Goal: Task Accomplishment & Management: Use online tool/utility

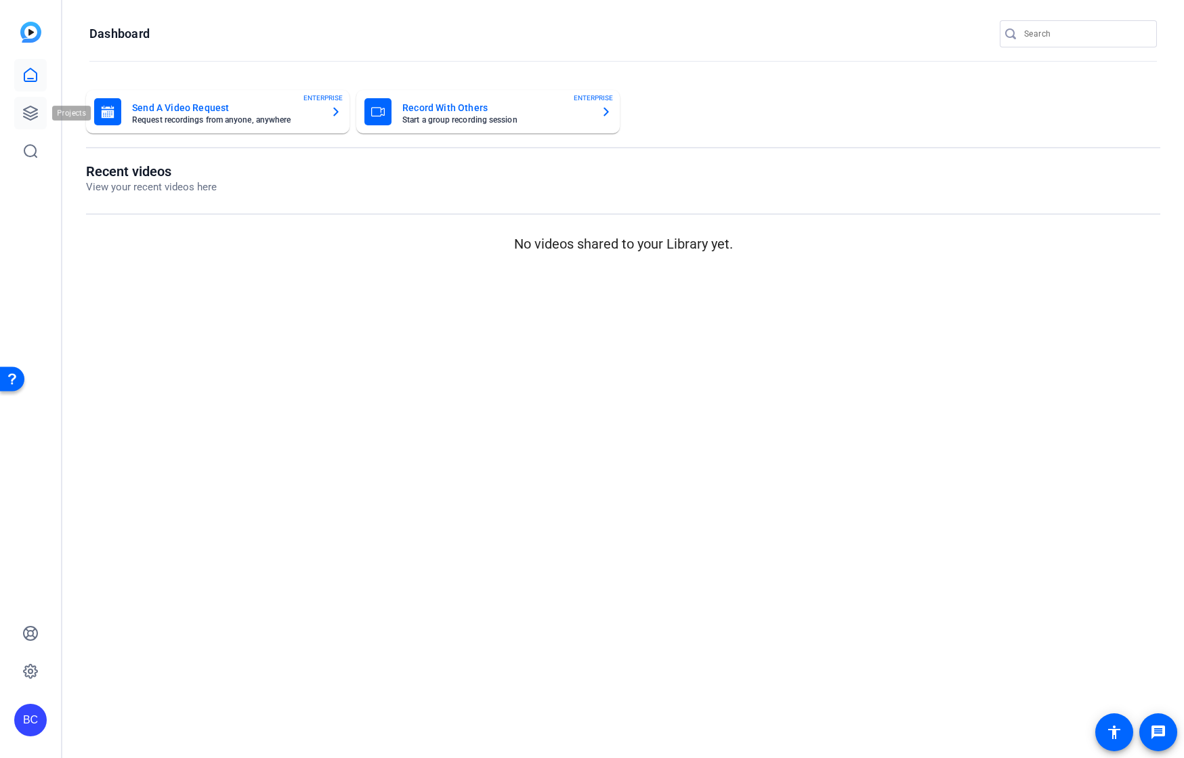
click at [28, 118] on icon at bounding box center [31, 113] width 14 height 14
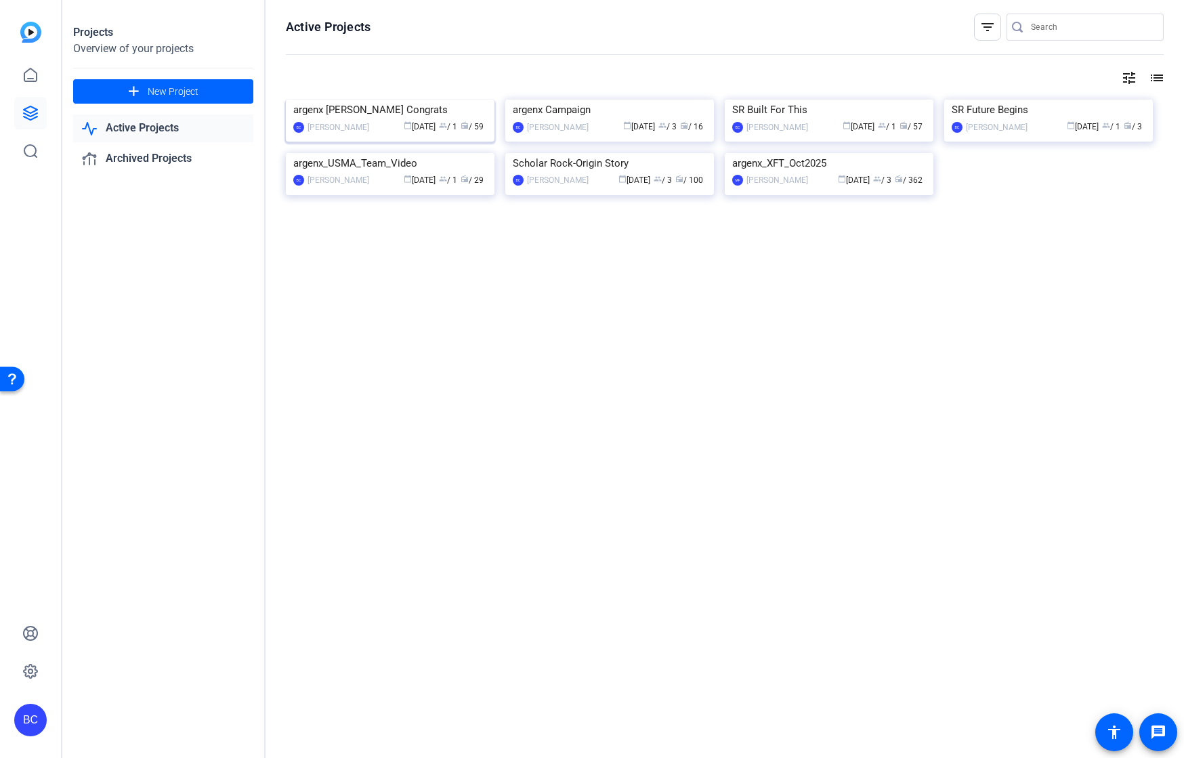
click at [352, 100] on img at bounding box center [390, 100] width 209 height 0
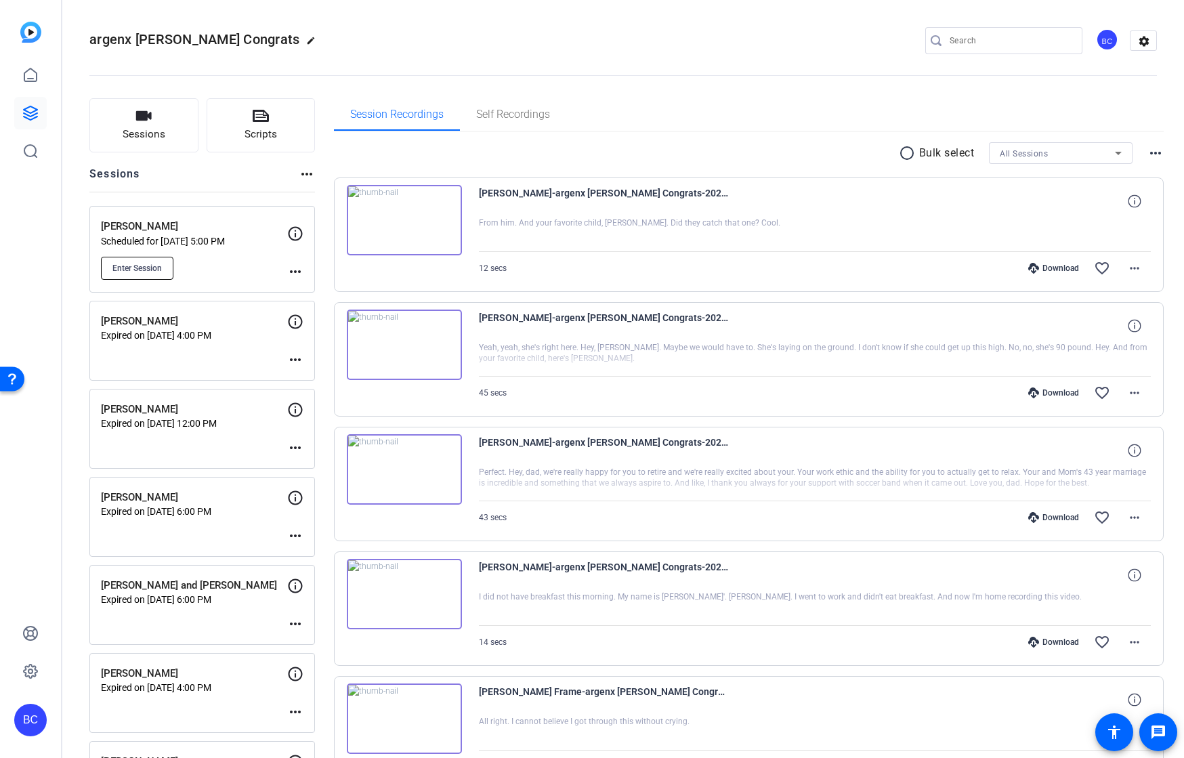
click at [144, 267] on span "Enter Session" at bounding box center [136, 268] width 49 height 11
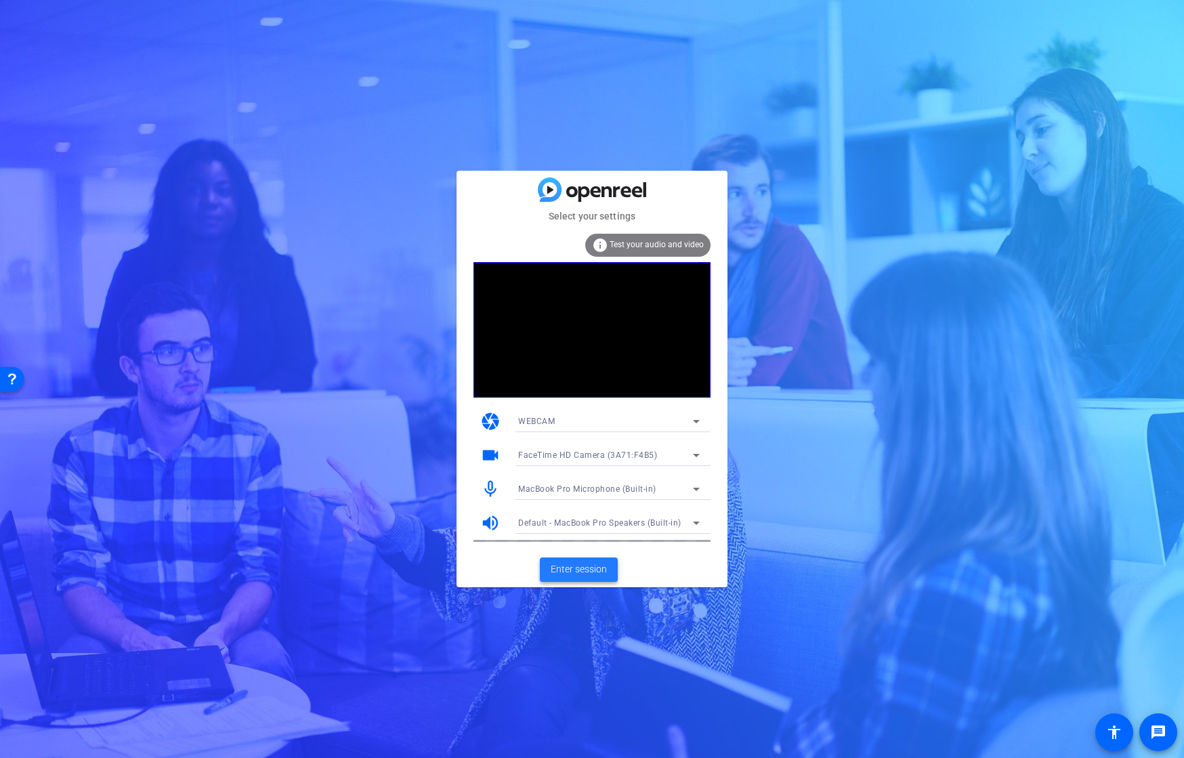
click at [559, 570] on span "Enter session" at bounding box center [579, 569] width 56 height 14
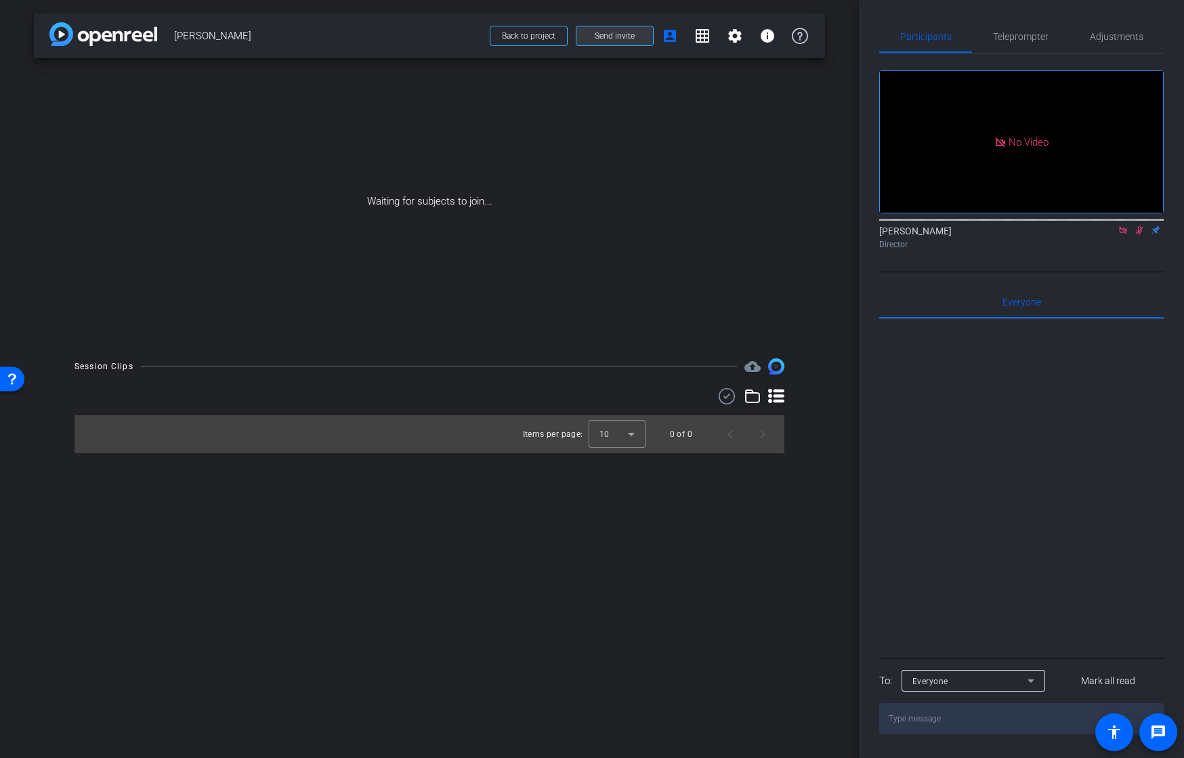
click at [626, 40] on span "Send invite" at bounding box center [615, 35] width 40 height 11
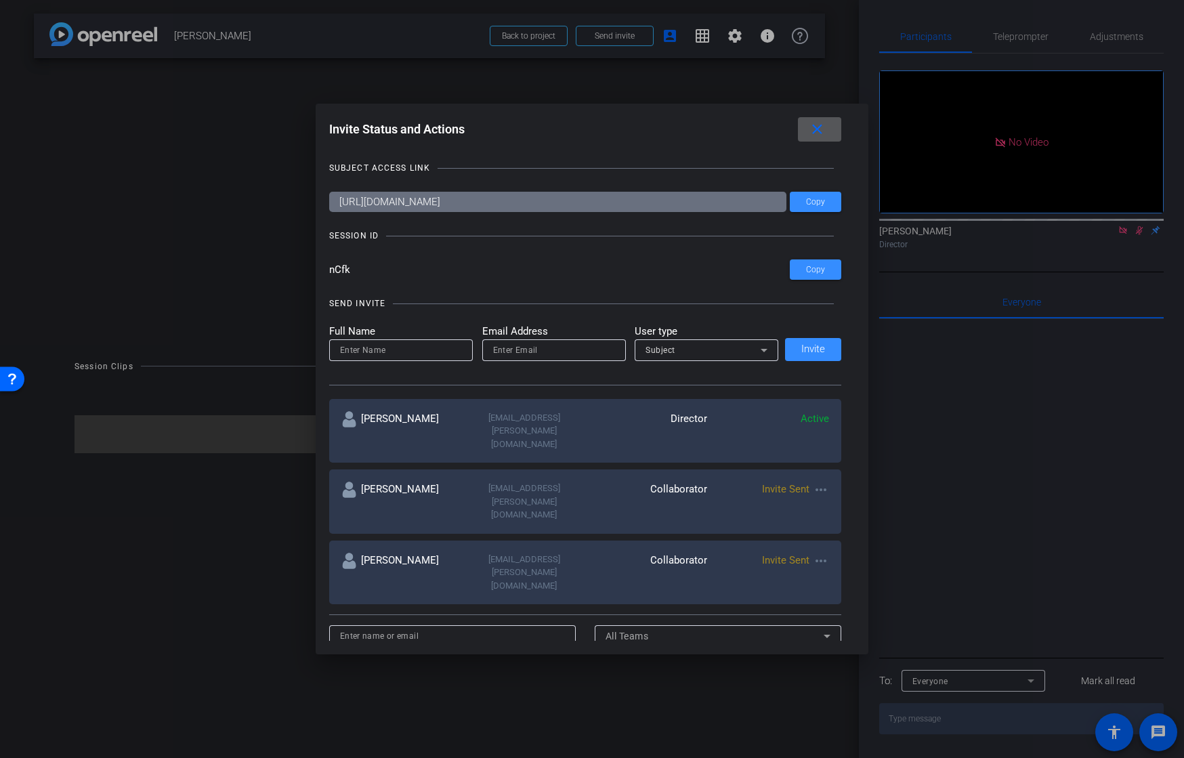
click at [817, 553] on mat-icon "more_horiz" at bounding box center [821, 561] width 16 height 16
click at [823, 530] on span "Remove Immediately" at bounding box center [874, 535] width 102 height 16
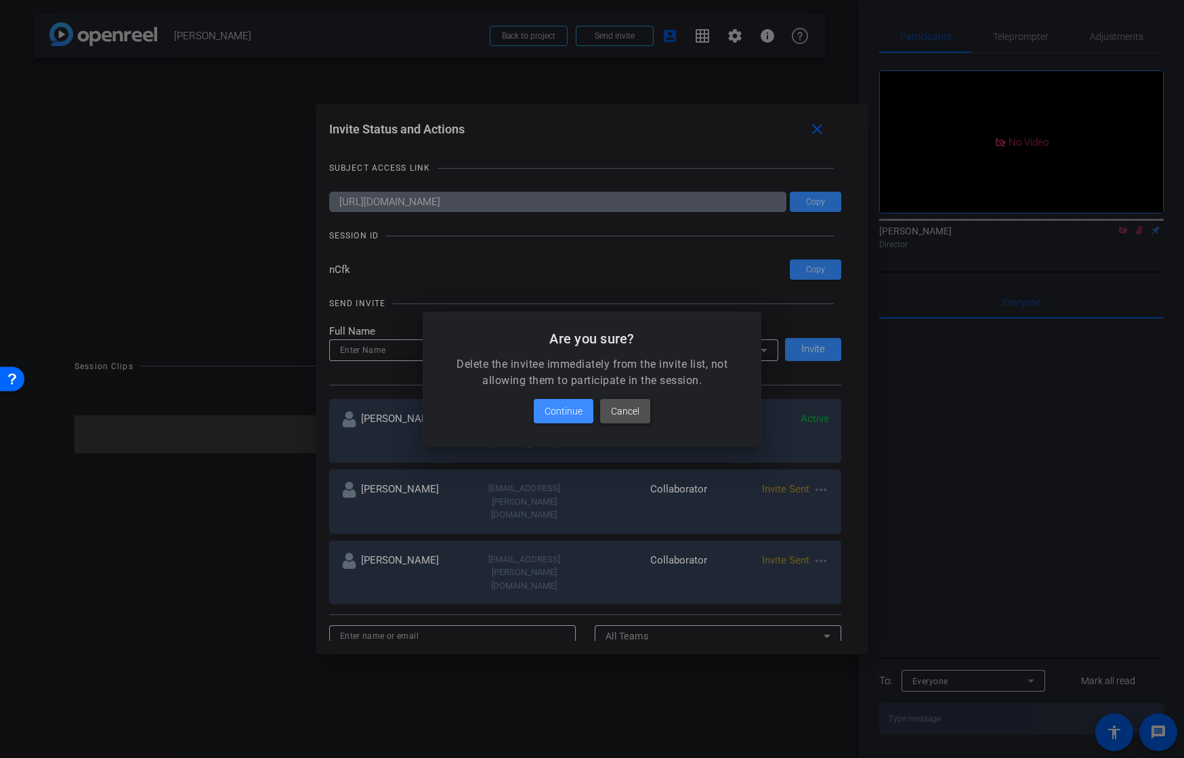
click at [616, 408] on span "Cancel" at bounding box center [625, 411] width 28 height 16
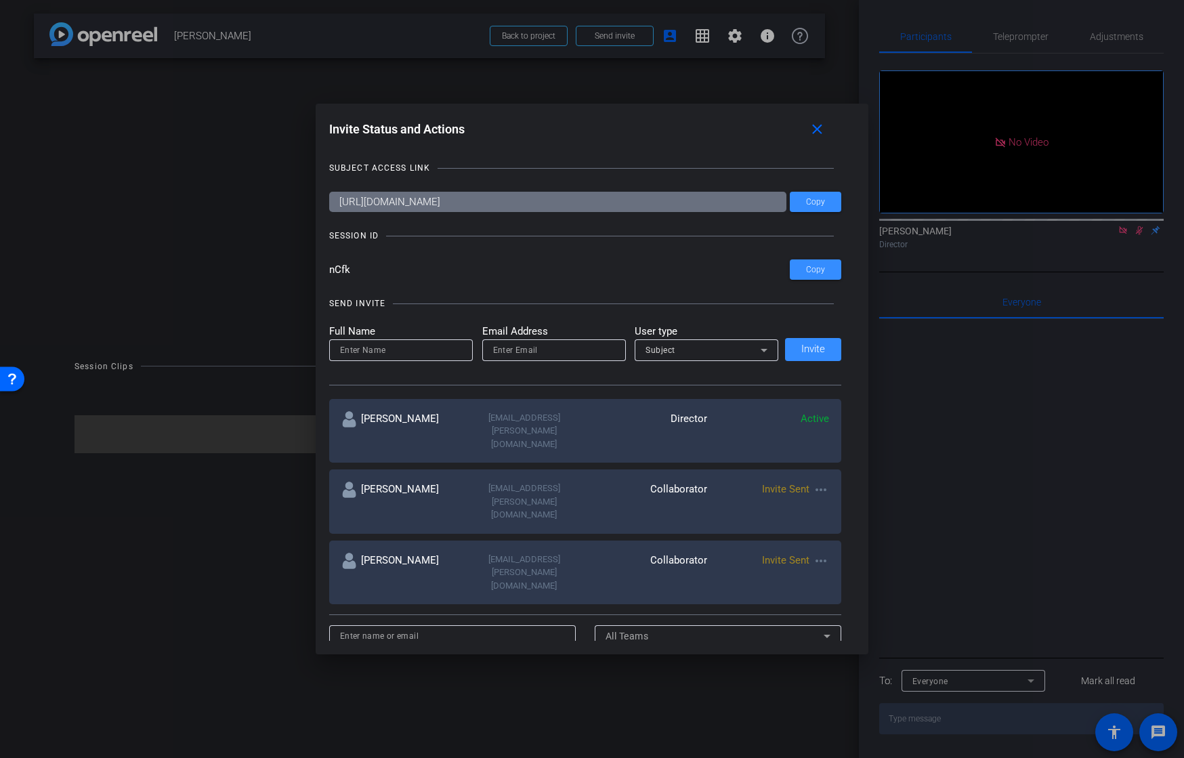
click at [825, 553] on mat-icon "more_horiz" at bounding box center [821, 561] width 16 height 16
click at [847, 539] on span "Remove Immediately" at bounding box center [874, 535] width 102 height 16
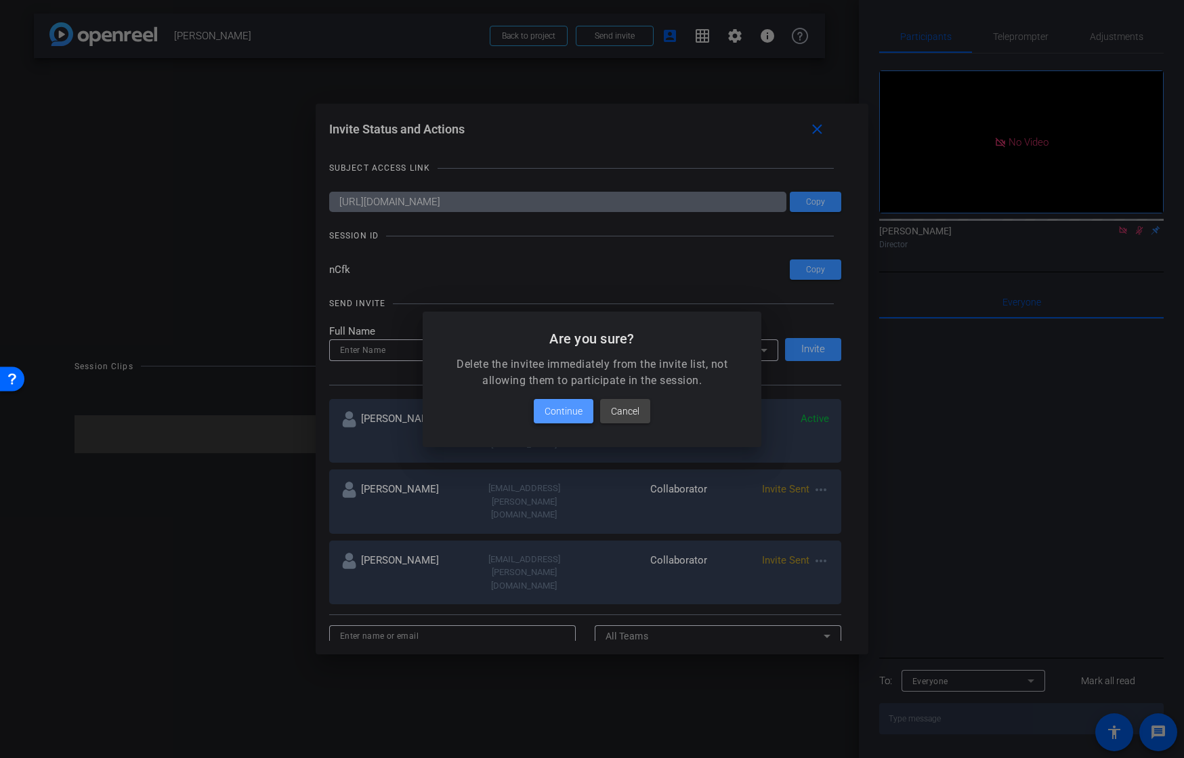
click at [570, 411] on span "Continue" at bounding box center [563, 411] width 38 height 16
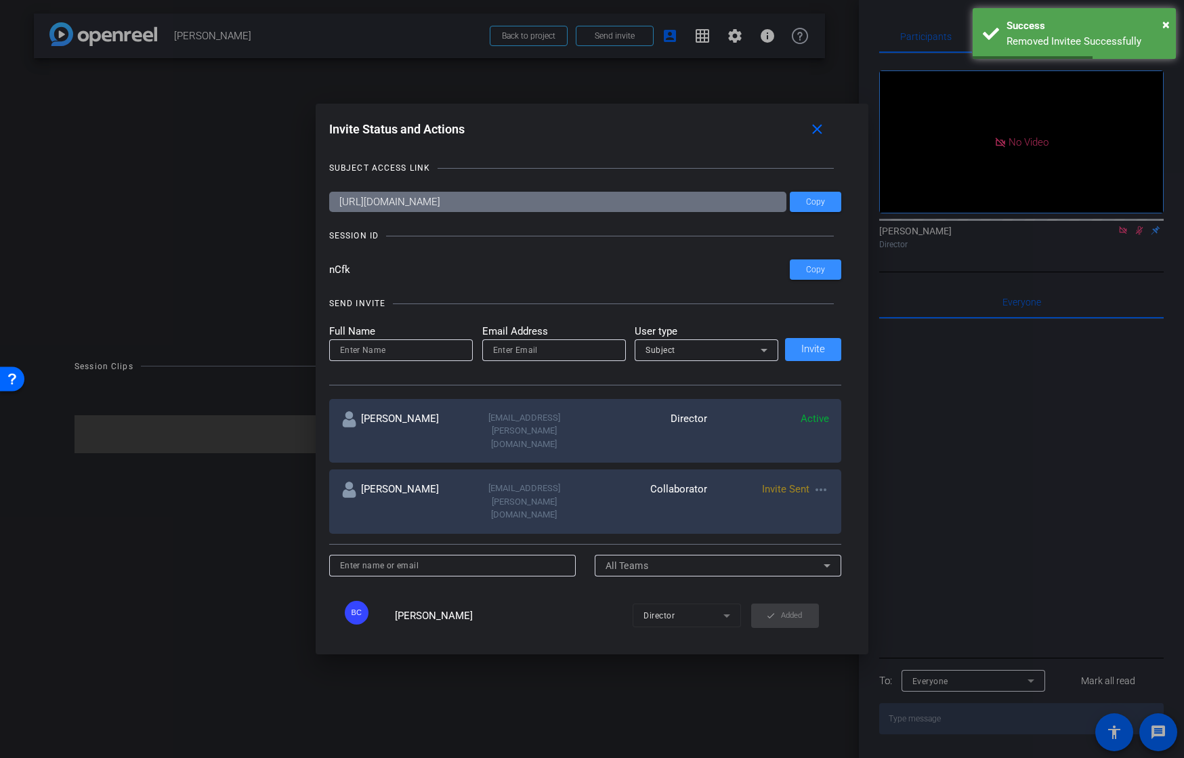
click at [790, 668] on span "Add" at bounding box center [791, 677] width 13 height 19
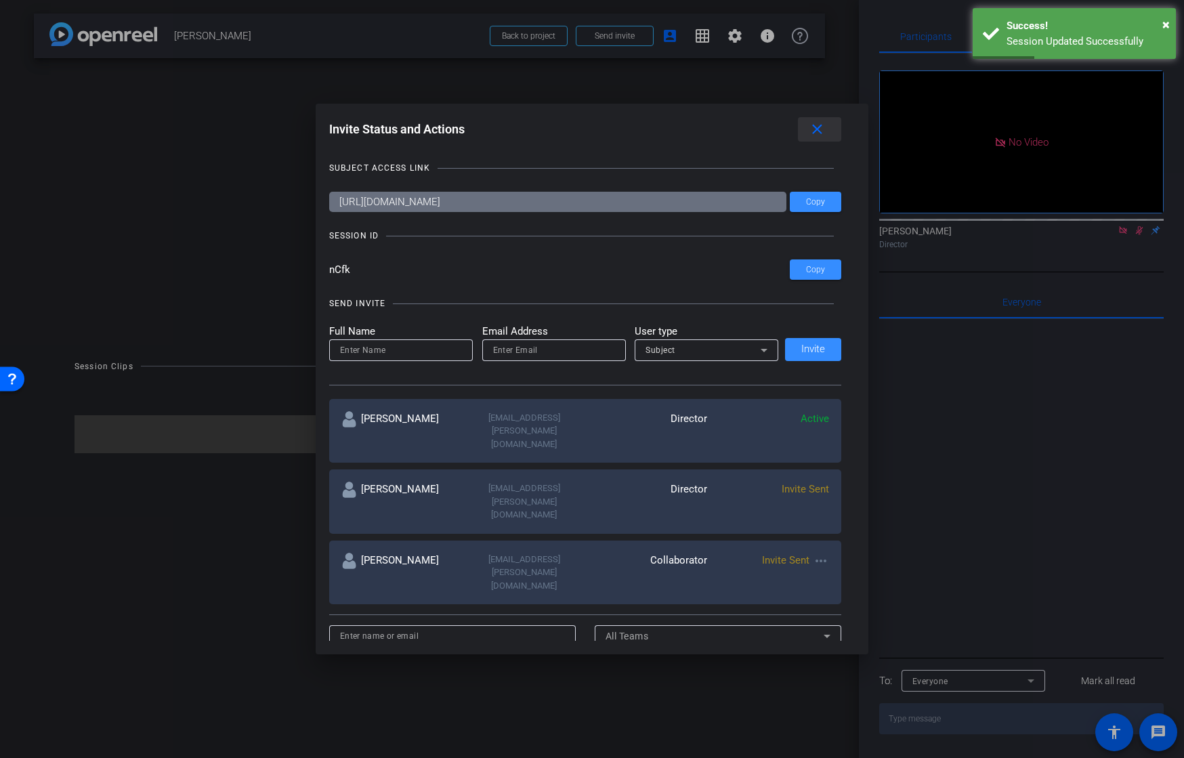
click at [813, 131] on mat-icon "close" at bounding box center [817, 129] width 17 height 17
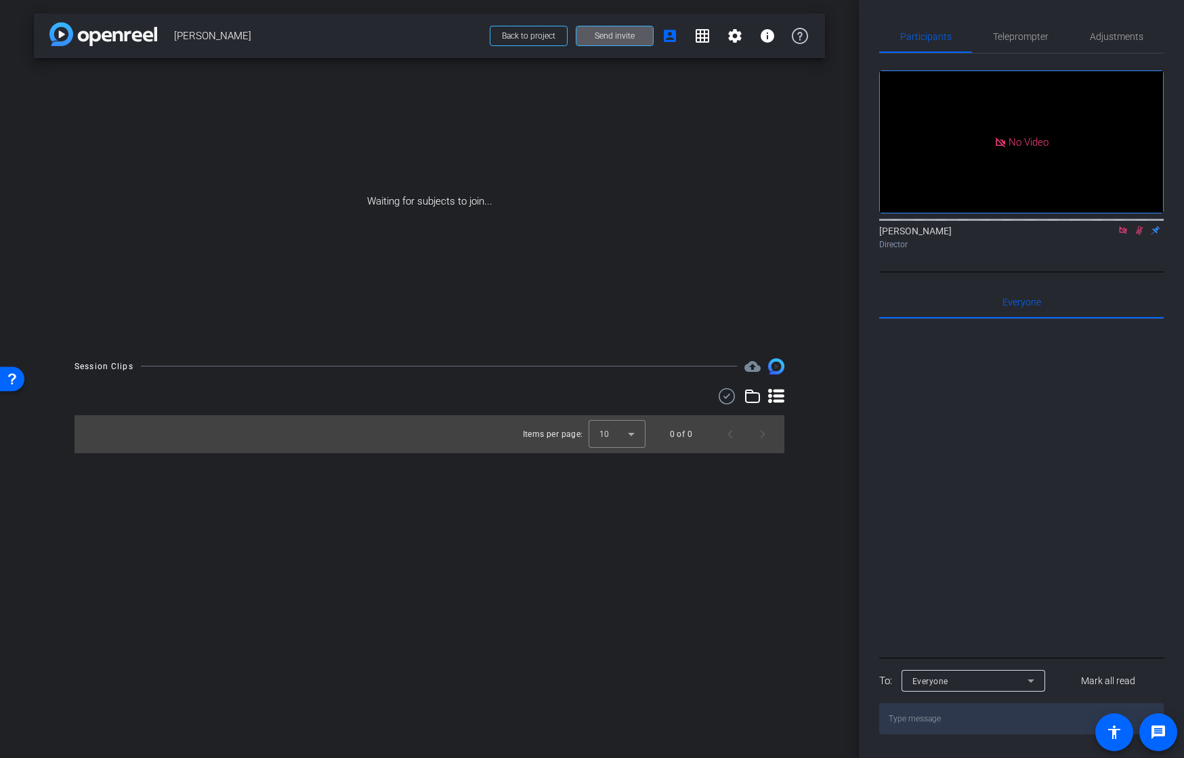
click at [601, 33] on span "Send invite" at bounding box center [615, 35] width 40 height 11
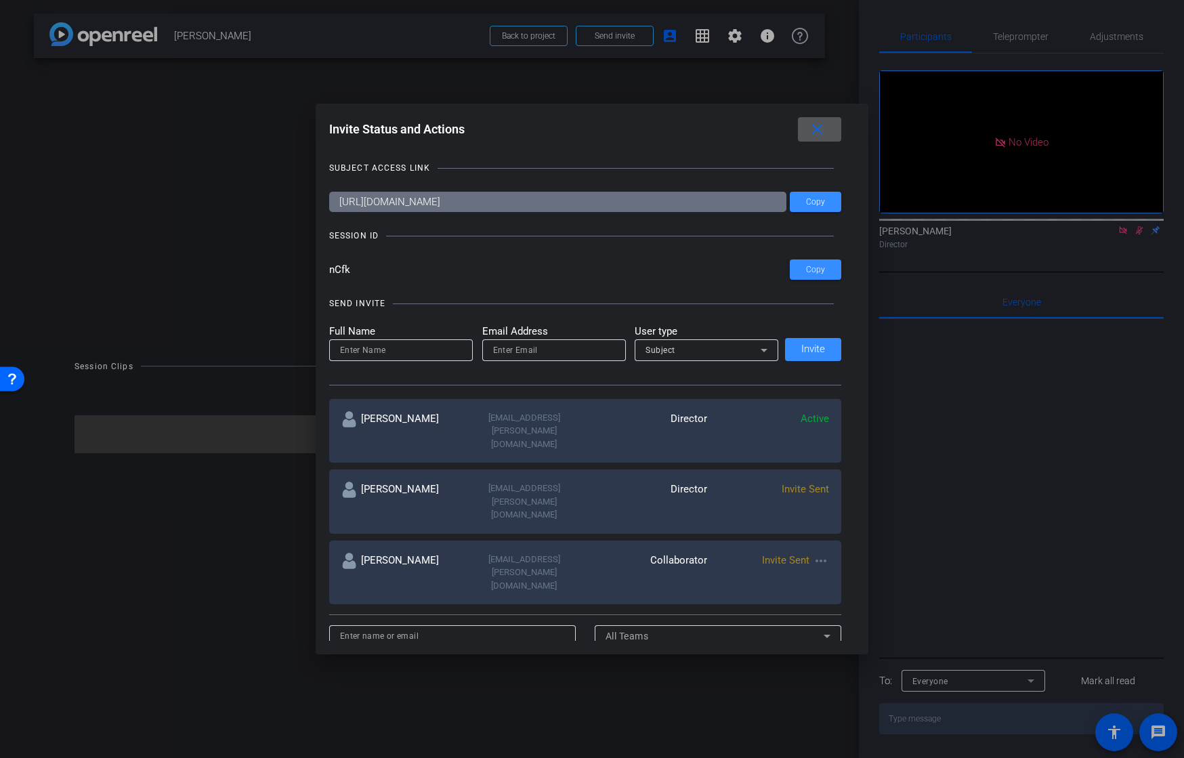
click at [362, 349] on input at bounding box center [401, 350] width 122 height 16
type input "[PERSON_NAME]"
paste input "[EMAIL_ADDRESS][DOMAIN_NAME]"
type input "[EMAIL_ADDRESS][DOMAIN_NAME]"
click at [815, 345] on span "Invite" at bounding box center [813, 349] width 24 height 10
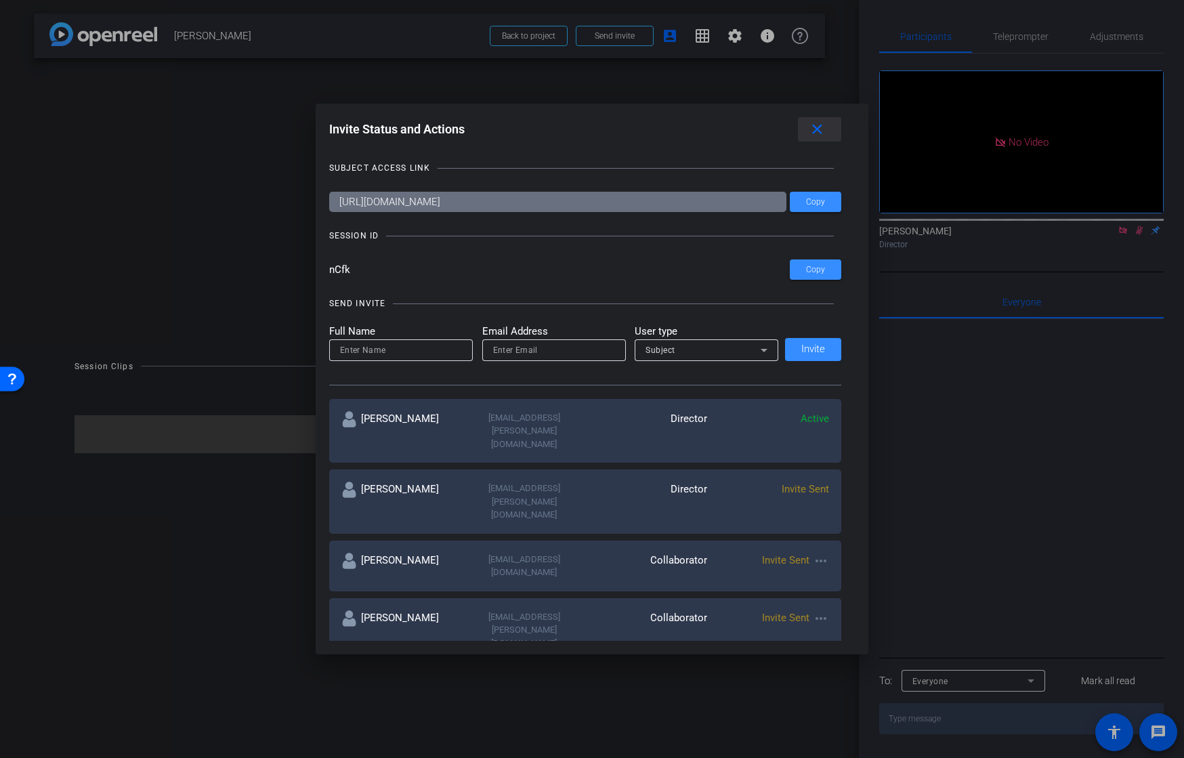
click at [818, 135] on mat-icon "close" at bounding box center [817, 129] width 17 height 17
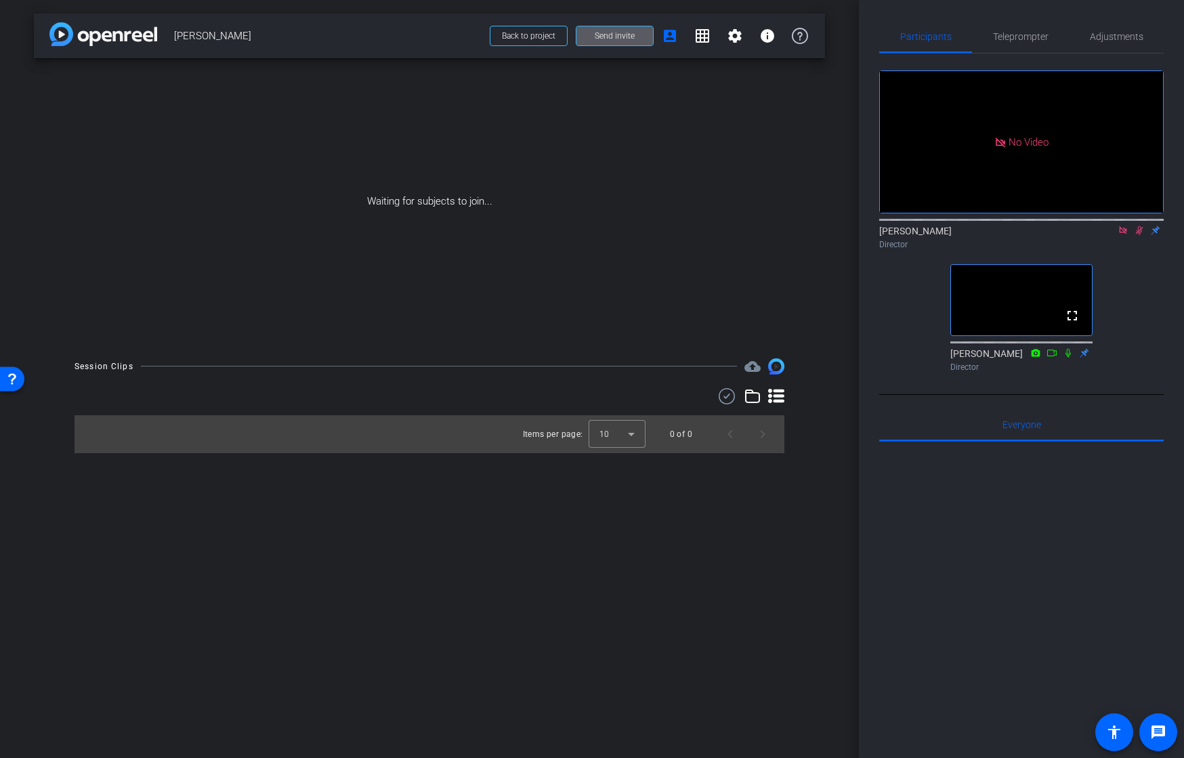
click at [1139, 235] on icon at bounding box center [1139, 230] width 11 height 9
click at [1123, 234] on icon at bounding box center [1122, 229] width 7 height 7
click at [620, 431] on div at bounding box center [616, 434] width 57 height 33
click at [613, 509] on mat-option "25" at bounding box center [616, 508] width 57 height 22
click at [771, 386] on div "Session Clips cloud_upload Items per page: 25 0 of 0" at bounding box center [429, 405] width 791 height 95
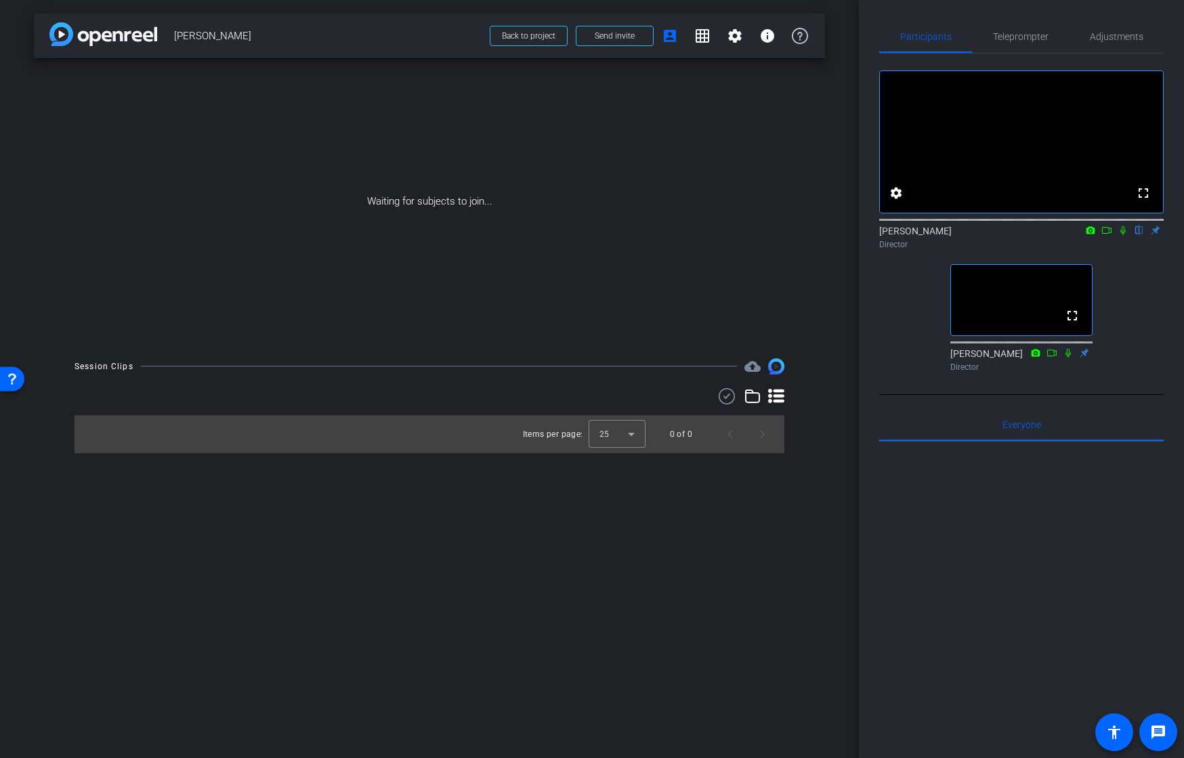
click at [773, 393] on icon at bounding box center [776, 396] width 16 height 16
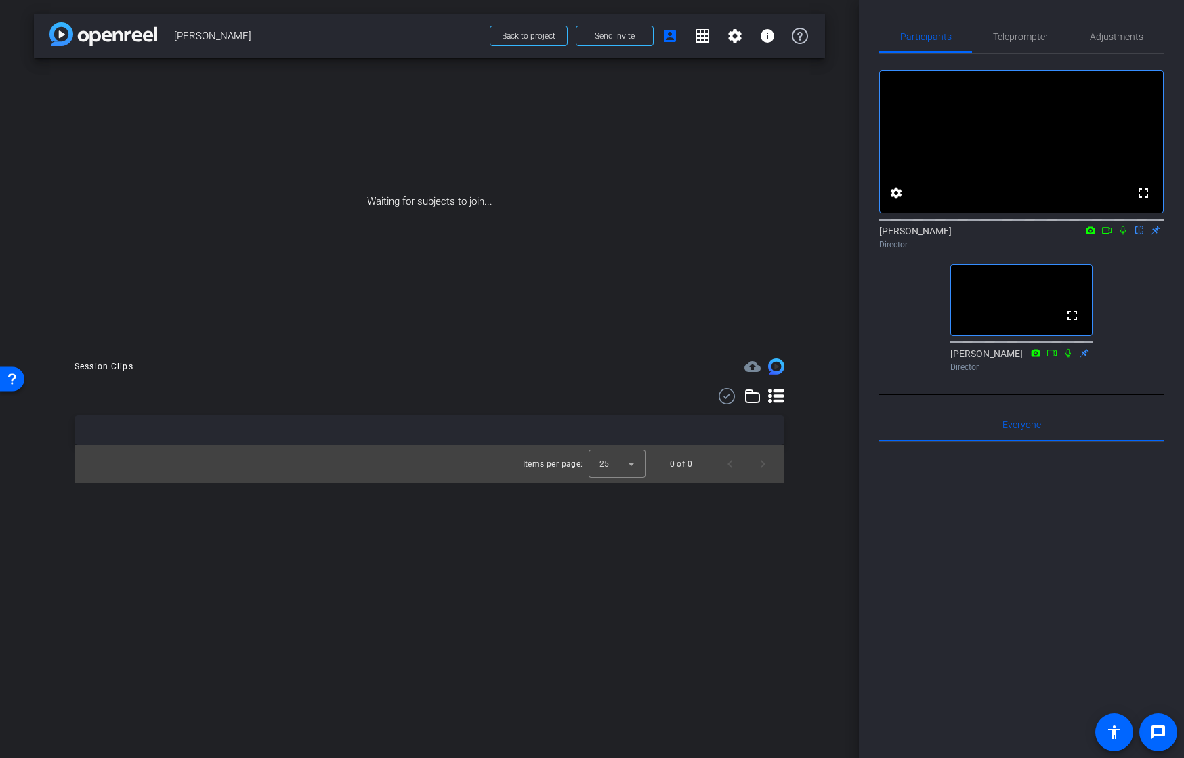
click at [842, 429] on div "arrow_back [PERSON_NAME] Back to project Send invite account_box grid_on settin…" at bounding box center [429, 379] width 859 height 758
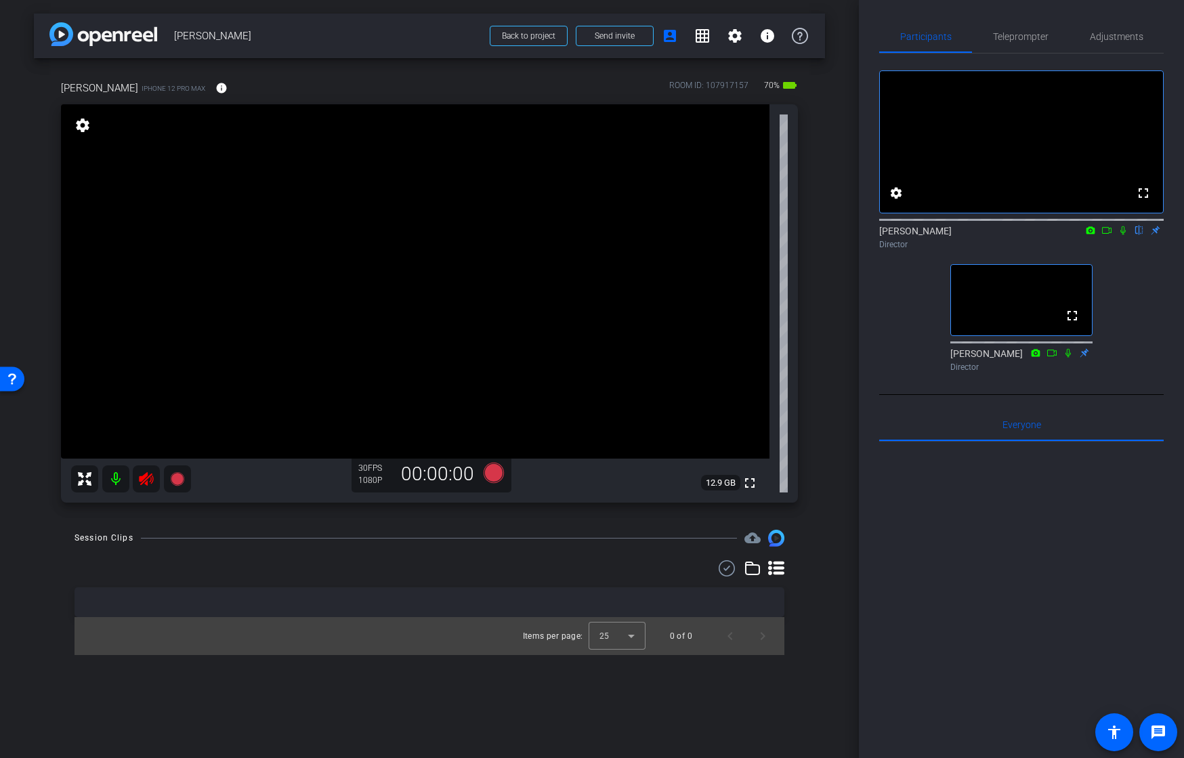
click at [144, 473] on icon at bounding box center [146, 479] width 16 height 16
click at [215, 82] on mat-icon "info" at bounding box center [221, 88] width 12 height 12
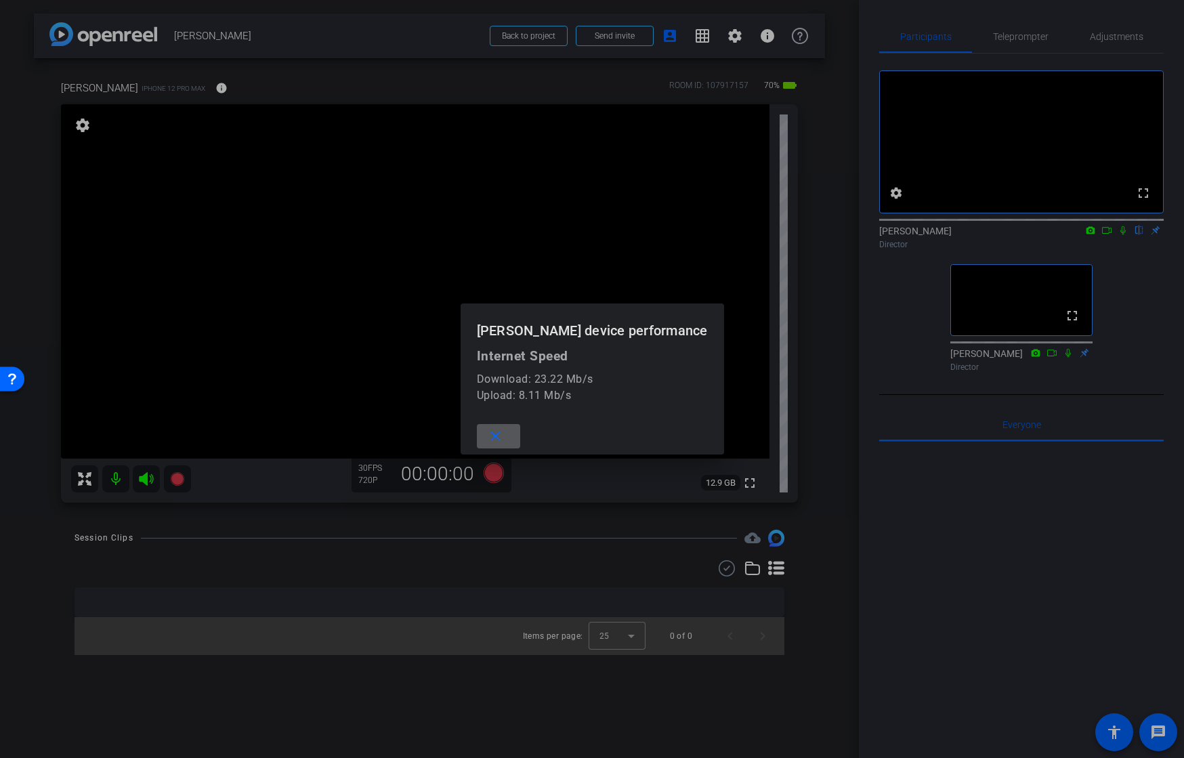
click at [504, 435] on mat-icon "close" at bounding box center [495, 436] width 17 height 17
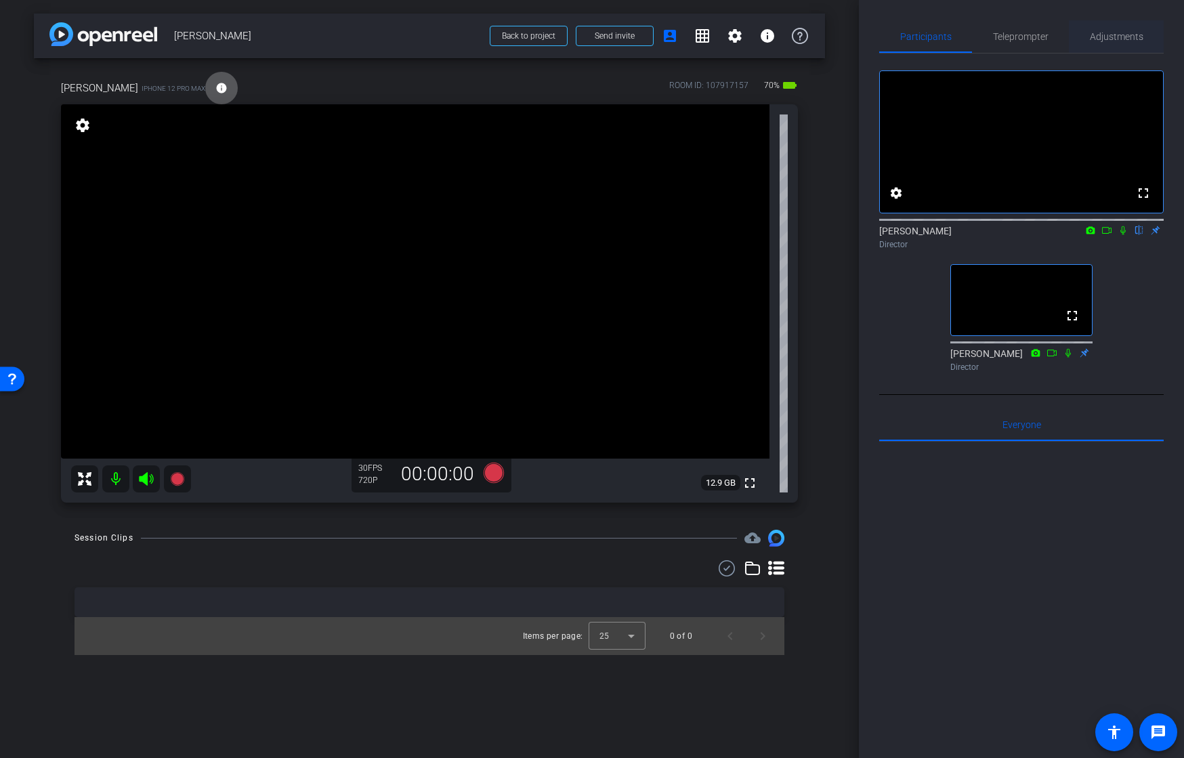
click at [1102, 33] on span "Adjustments" at bounding box center [1116, 36] width 53 height 9
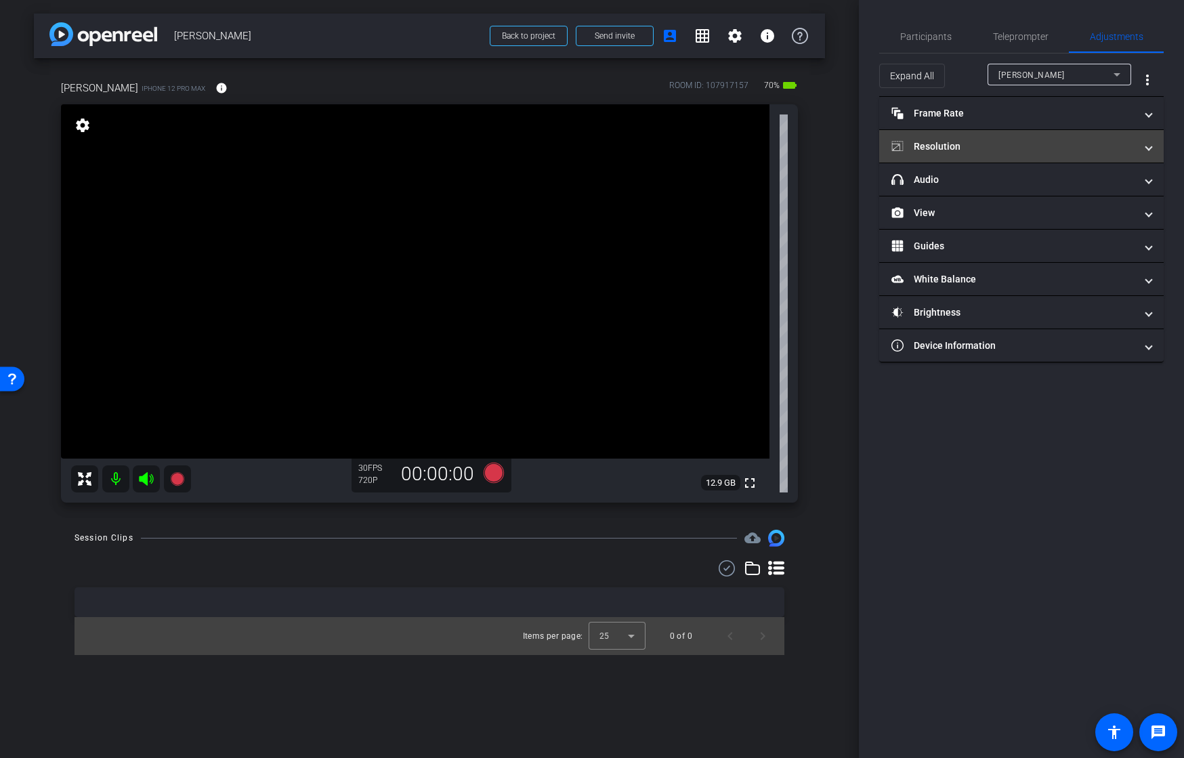
click at [960, 141] on mat-panel-title "Resolution" at bounding box center [1013, 147] width 244 height 14
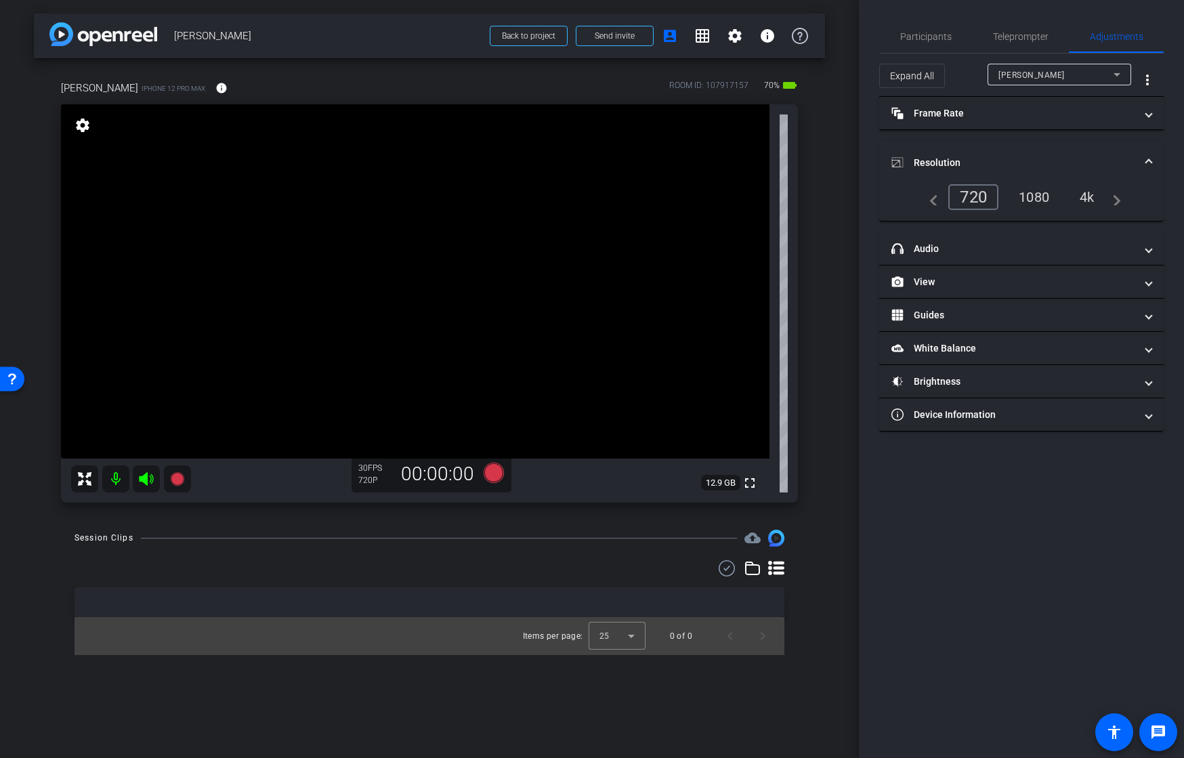
click at [1082, 197] on div "4k" at bounding box center [1086, 197] width 35 height 23
click at [215, 86] on mat-icon "info" at bounding box center [221, 88] width 12 height 12
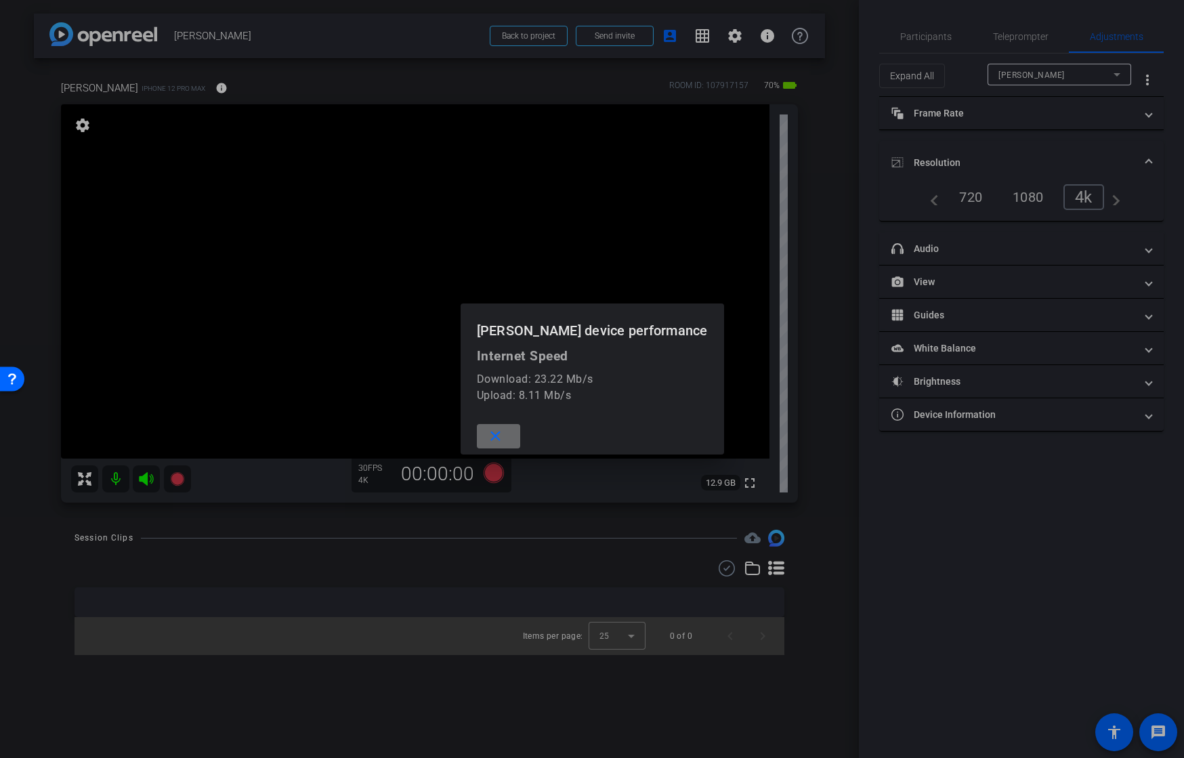
click at [504, 433] on mat-icon "close" at bounding box center [495, 436] width 17 height 17
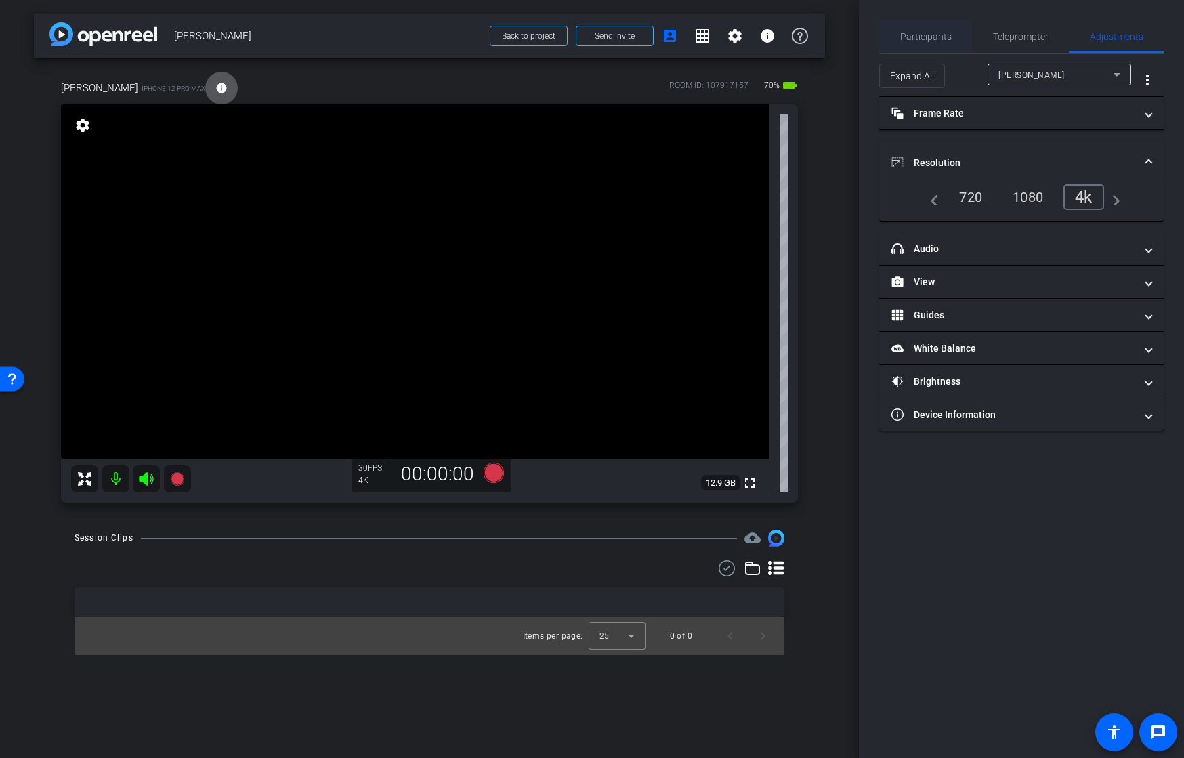
click at [918, 37] on span "Participants" at bounding box center [925, 36] width 51 height 9
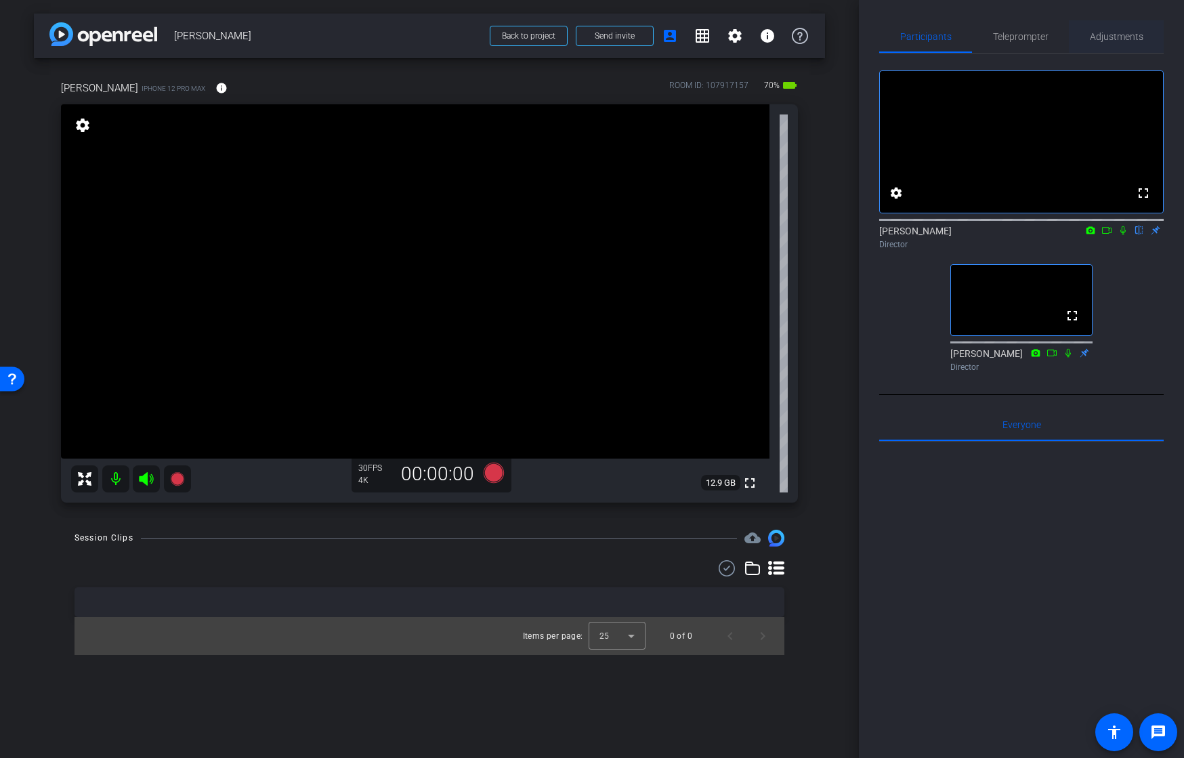
click at [1109, 34] on span "Adjustments" at bounding box center [1116, 36] width 53 height 9
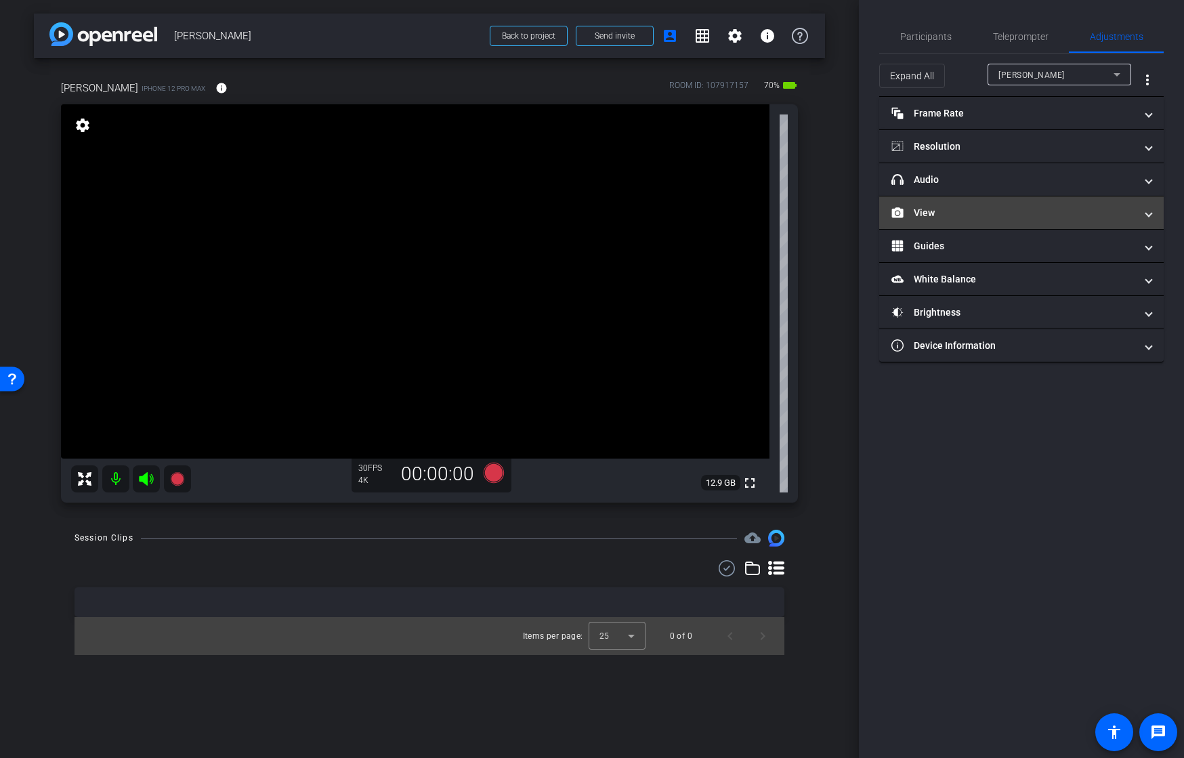
click at [966, 211] on mat-panel-title "View" at bounding box center [1013, 213] width 244 height 14
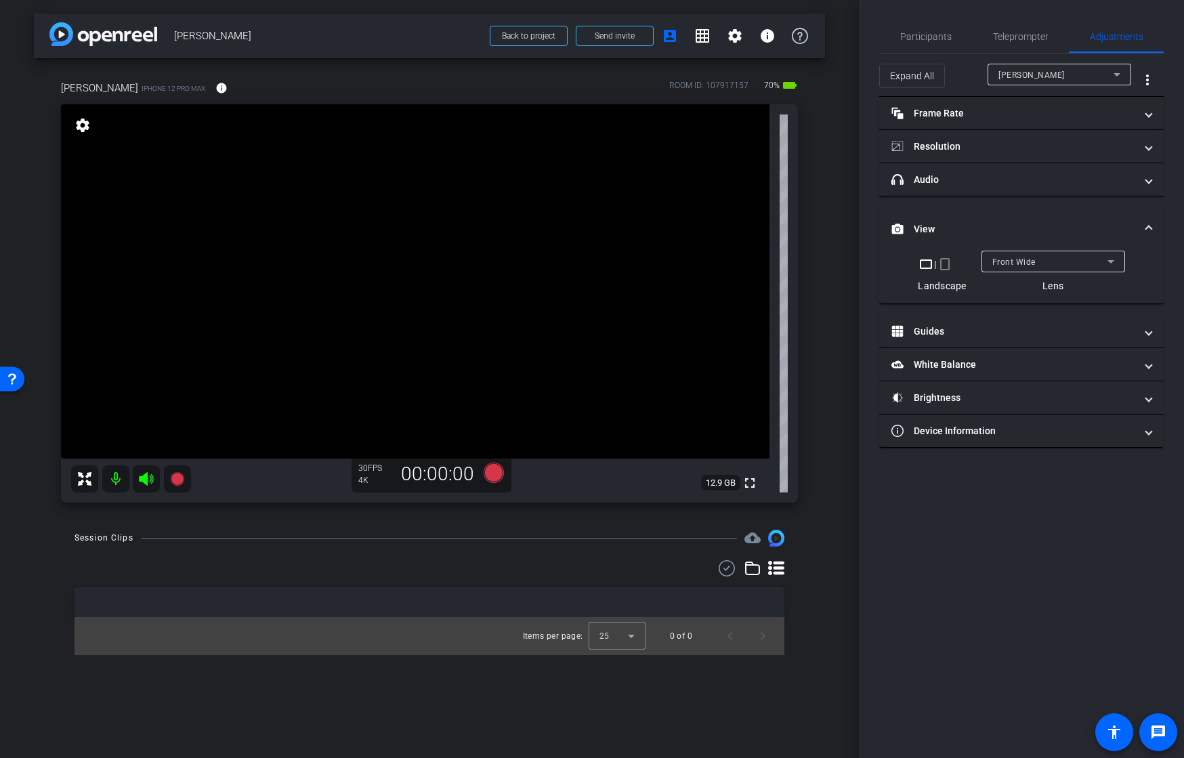
click at [1002, 261] on span "Front Wide" at bounding box center [1013, 261] width 43 height 9
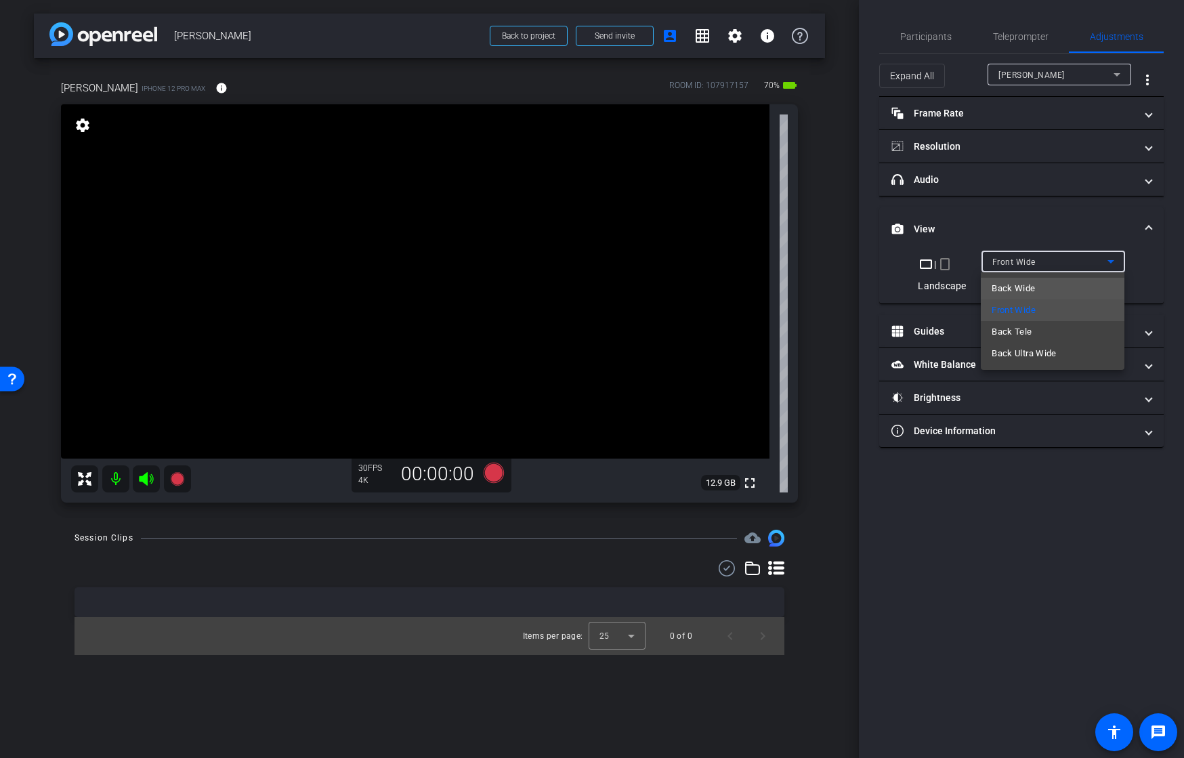
click at [1002, 286] on span "Back Wide" at bounding box center [1012, 288] width 43 height 16
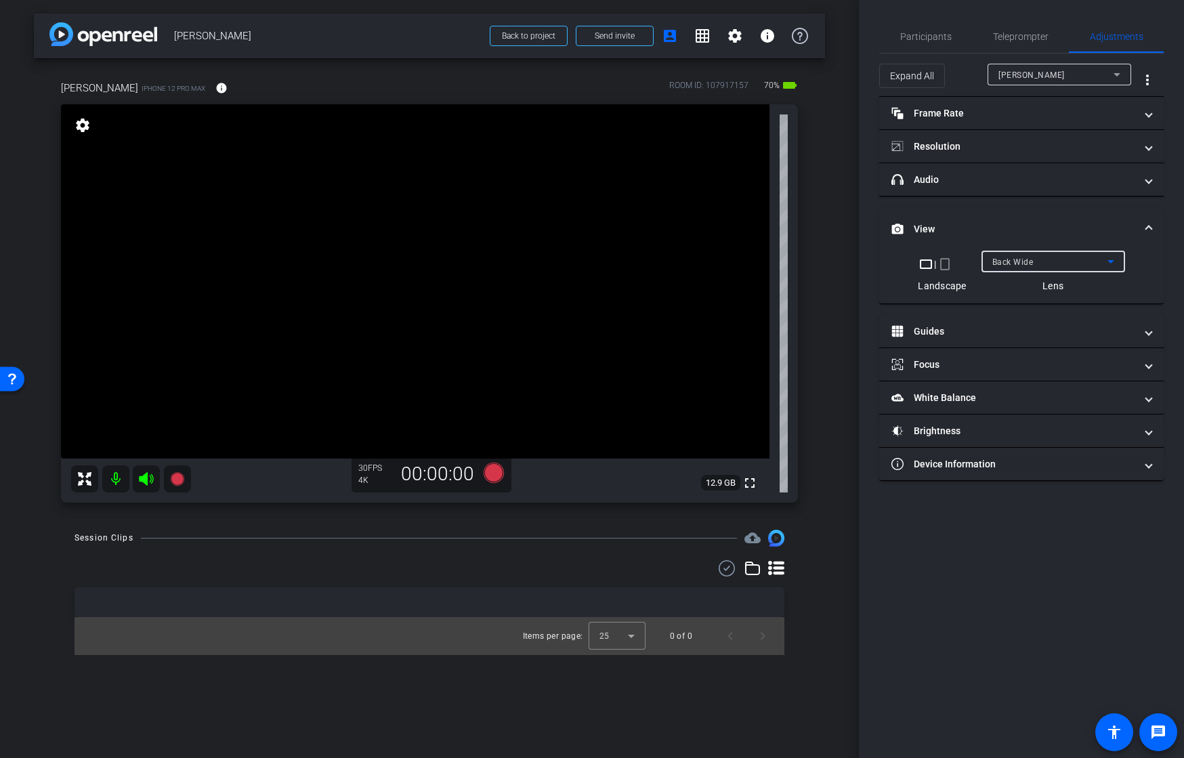
click at [1015, 263] on span "Back Wide" at bounding box center [1012, 261] width 41 height 9
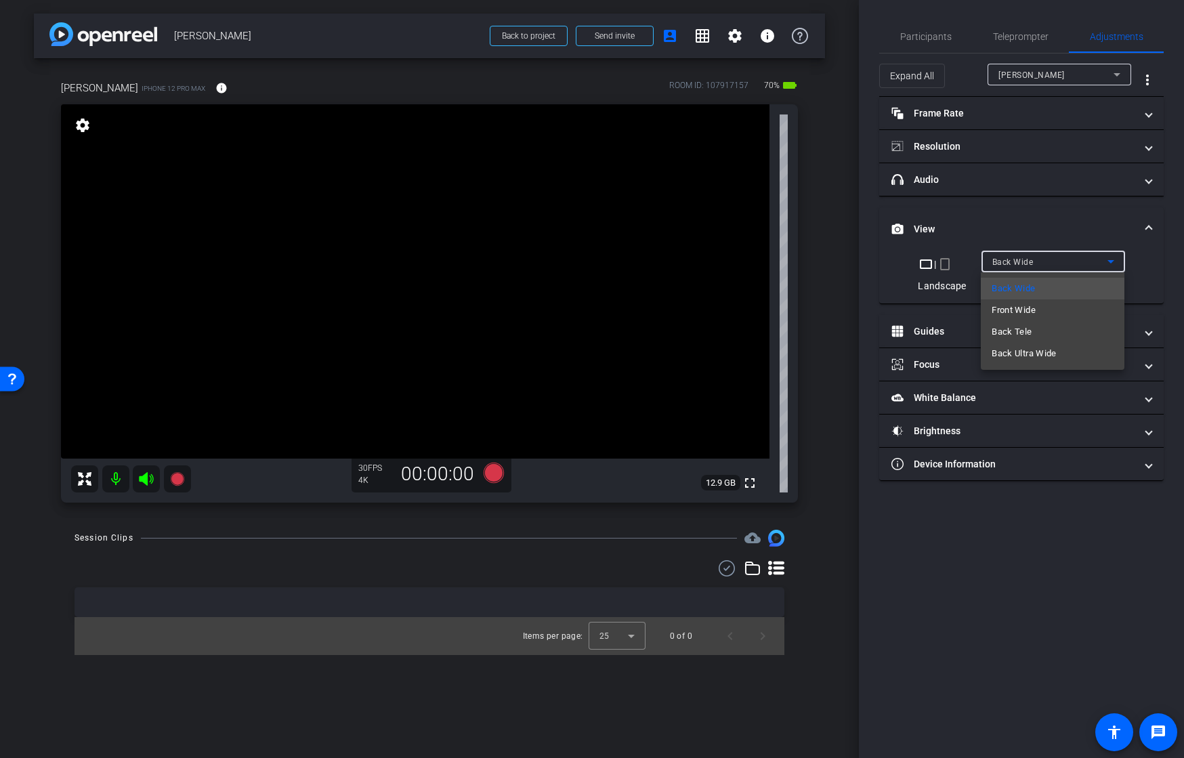
click at [1015, 263] on div at bounding box center [592, 379] width 1184 height 758
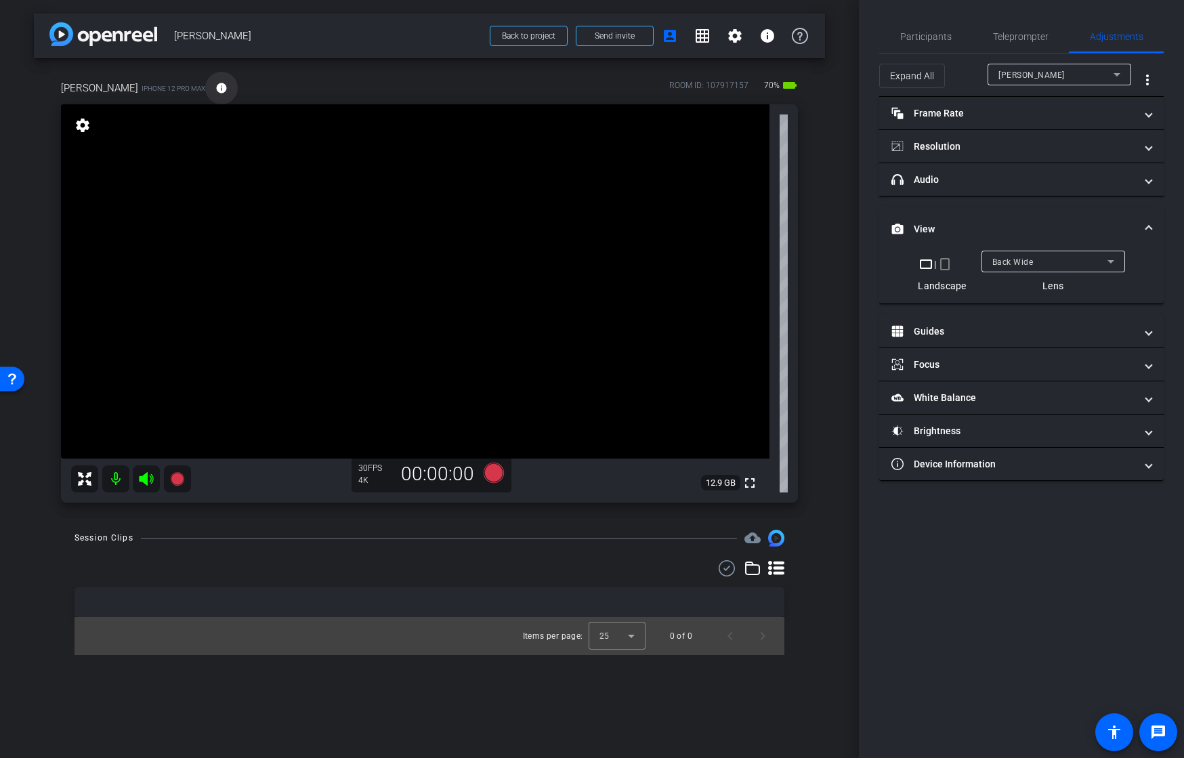
click at [215, 87] on mat-icon "info" at bounding box center [221, 88] width 12 height 12
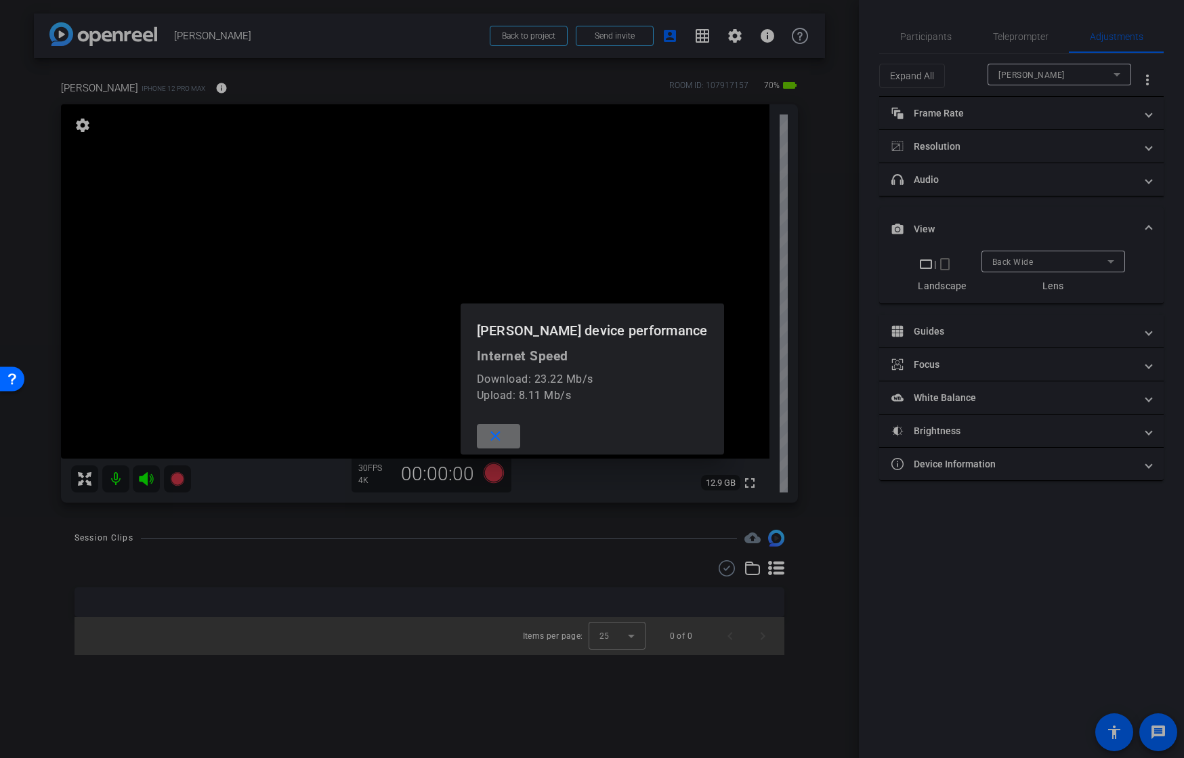
click at [504, 438] on mat-icon "close" at bounding box center [495, 436] width 17 height 17
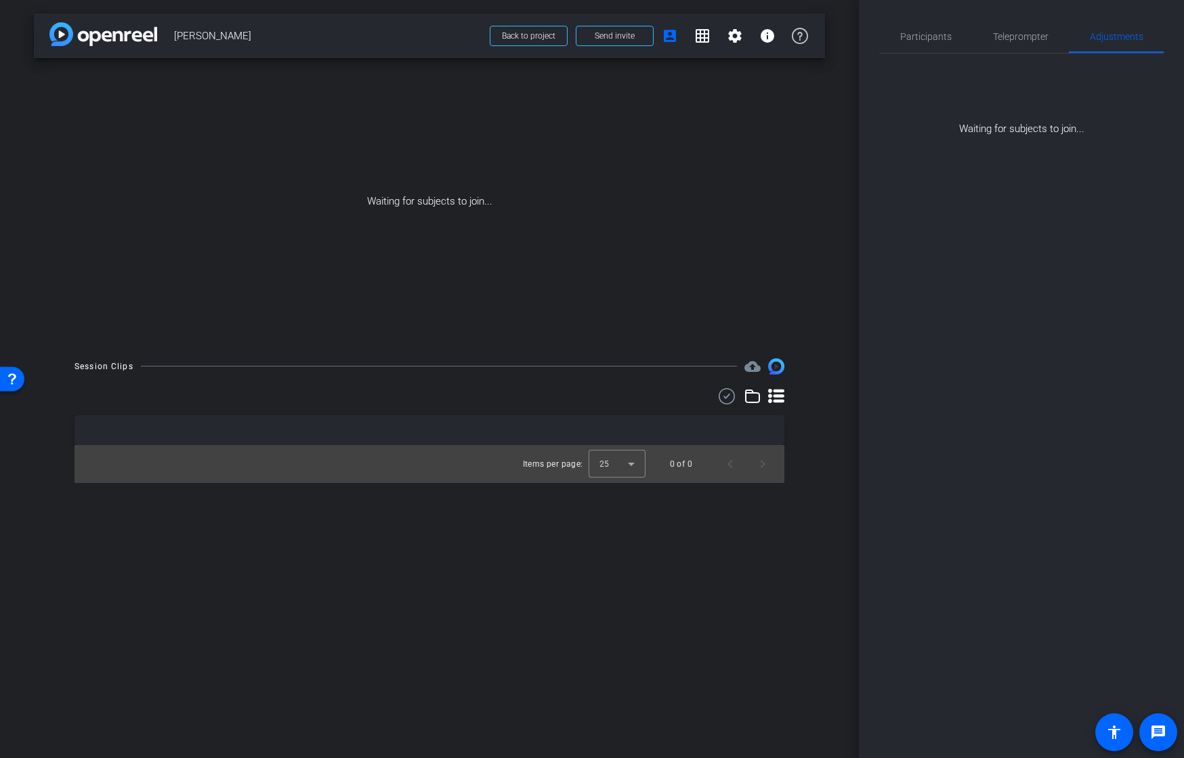
click at [937, 200] on div "Participants Teleprompter Adjustments settings [PERSON_NAME] flip Director [PER…" at bounding box center [1021, 379] width 325 height 758
click at [933, 41] on span "Participants" at bounding box center [925, 36] width 51 height 9
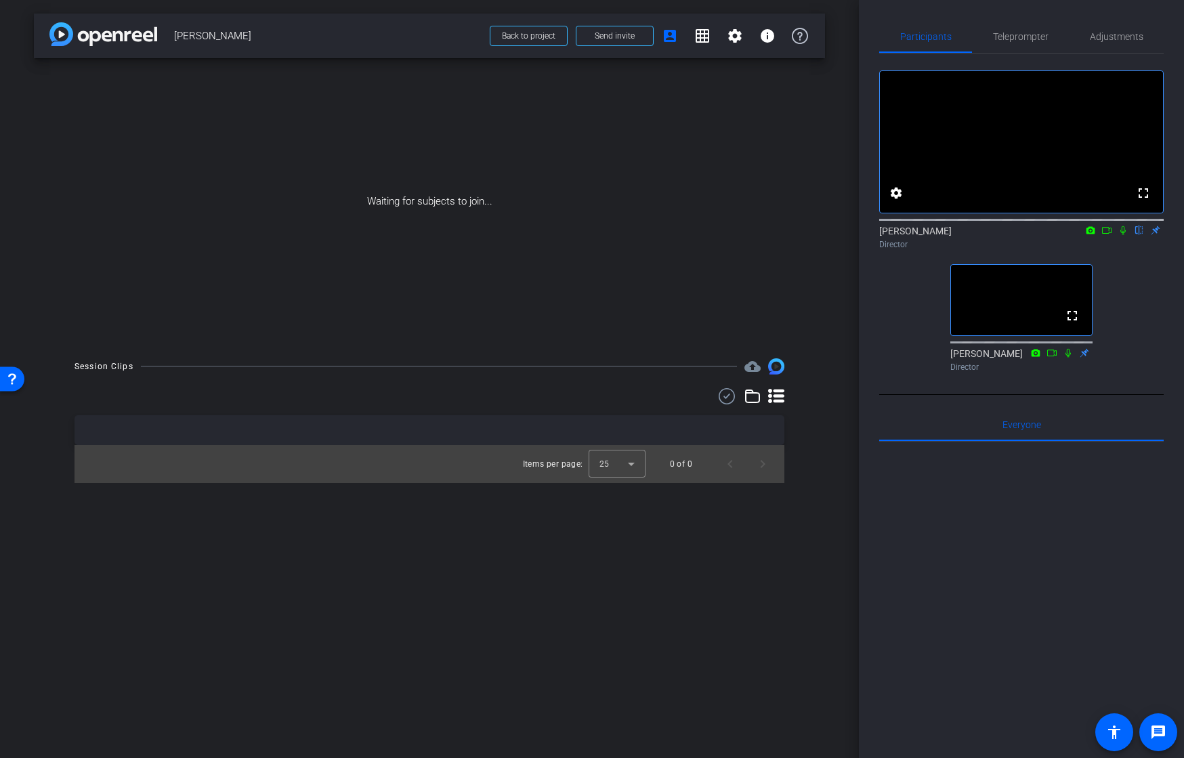
click at [819, 259] on div "Waiting for subjects to join..." at bounding box center [429, 201] width 791 height 286
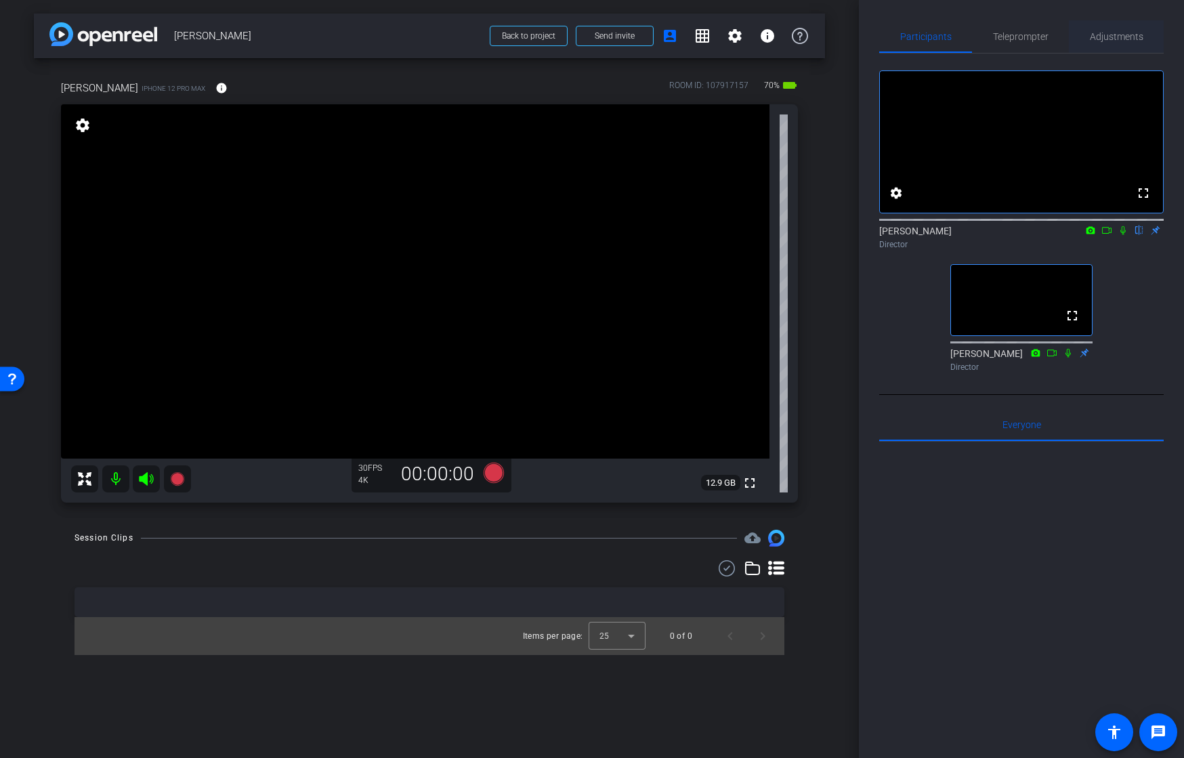
click at [1110, 35] on span "Adjustments" at bounding box center [1116, 36] width 53 height 9
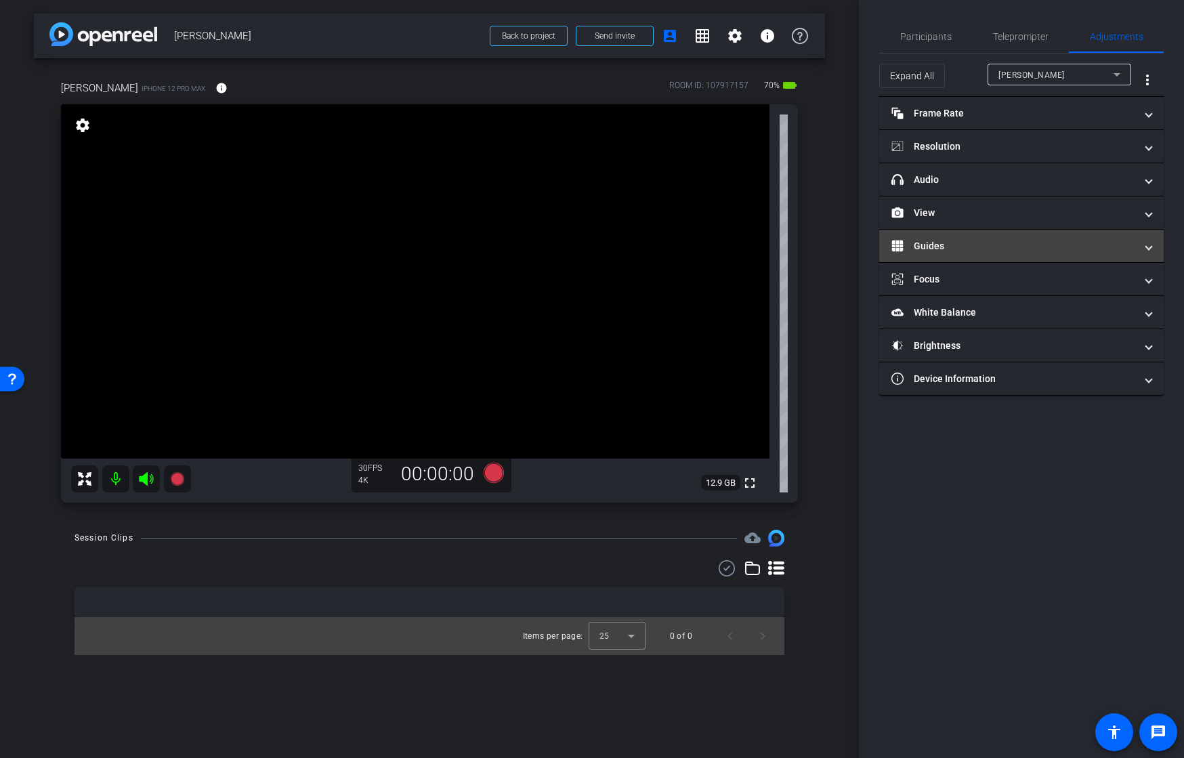
click at [933, 246] on mat-panel-title "Guides" at bounding box center [1013, 246] width 244 height 14
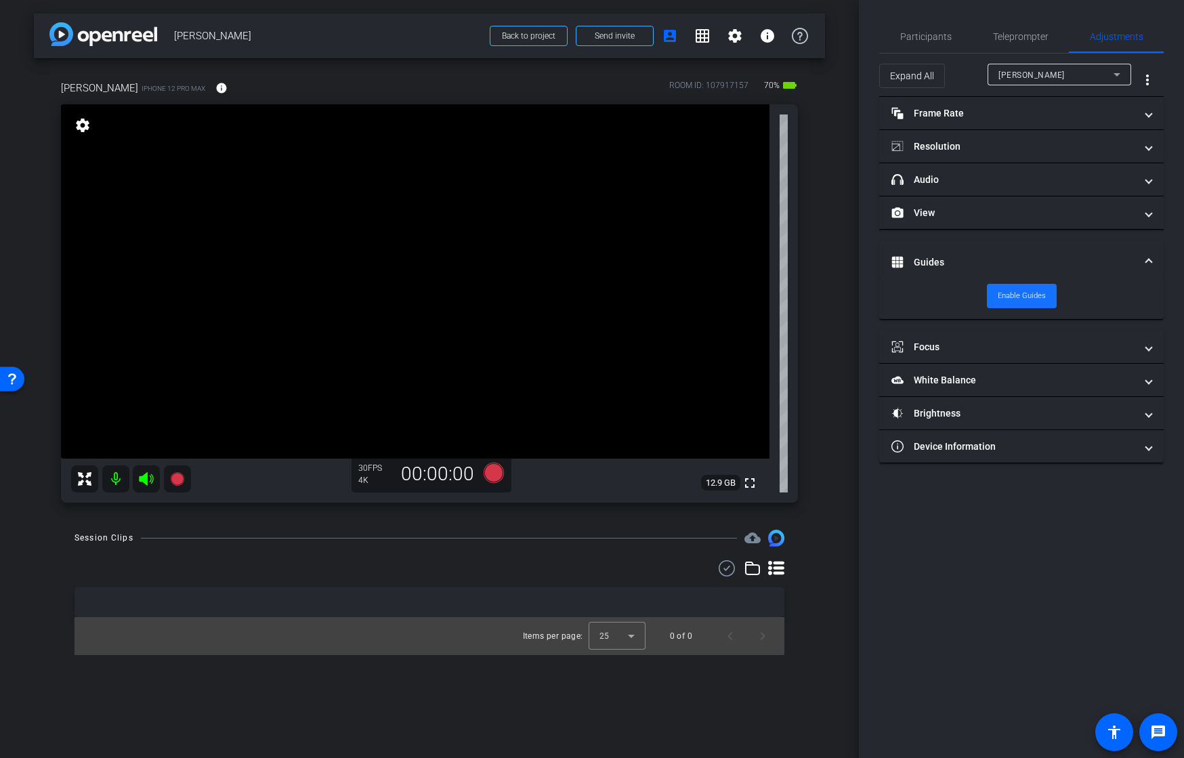
click at [1004, 291] on span "Enable Guides" at bounding box center [1022, 296] width 48 height 20
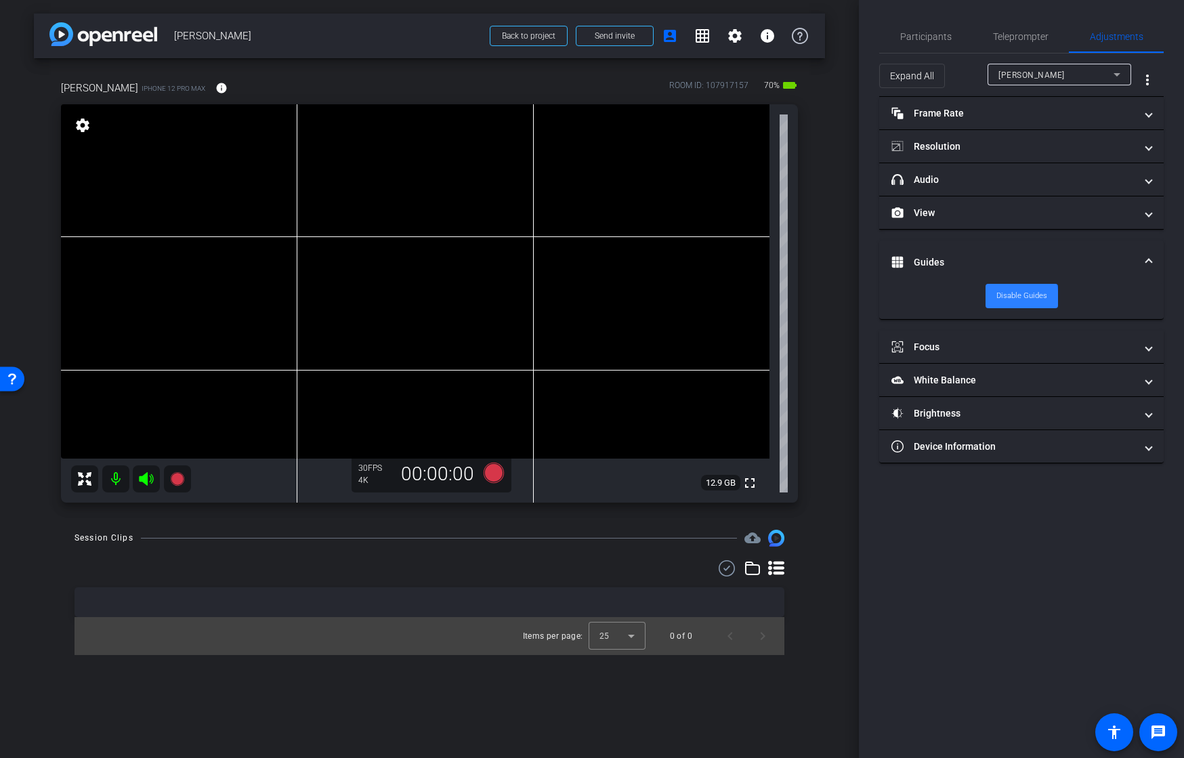
click at [998, 300] on span "Disable Guides" at bounding box center [1021, 296] width 51 height 20
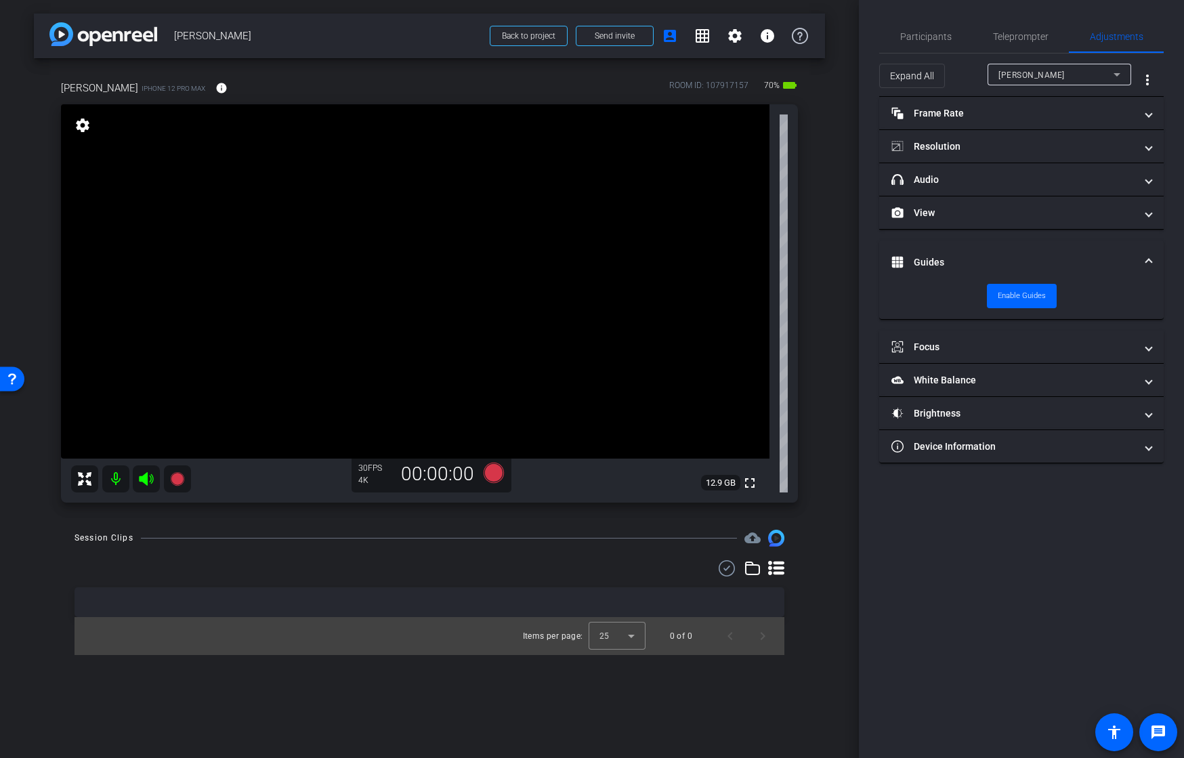
click at [414, 233] on video at bounding box center [415, 281] width 708 height 354
click at [516, 190] on video at bounding box center [415, 281] width 708 height 354
click at [416, 240] on video at bounding box center [415, 281] width 708 height 354
click at [946, 374] on mat-panel-title "White Balance White Balance" at bounding box center [1013, 380] width 244 height 14
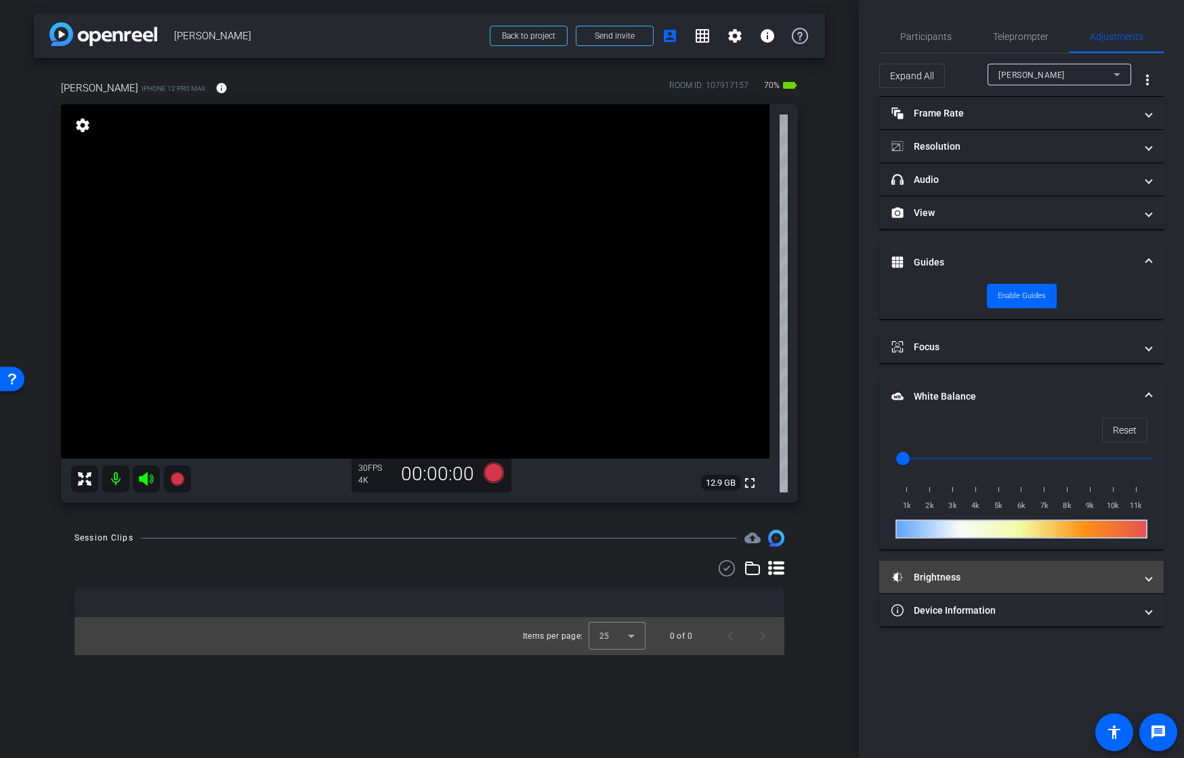
click at [1016, 584] on mat-expansion-panel-header "Brightness" at bounding box center [1021, 577] width 284 height 33
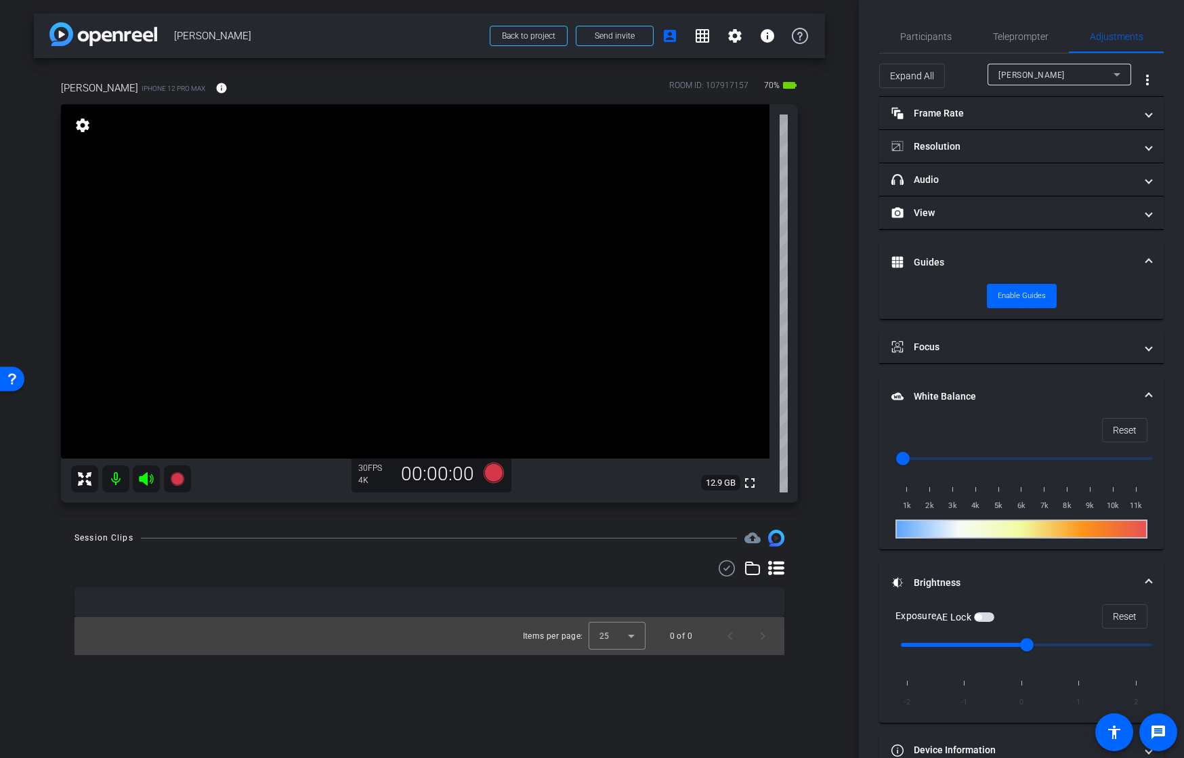
click at [987, 617] on span "button" at bounding box center [984, 616] width 20 height 9
click at [621, 549] on div "Session Clips cloud_upload Items per page: 25 0 of 0" at bounding box center [429, 592] width 791 height 125
click at [915, 33] on span "Participants" at bounding box center [925, 36] width 51 height 9
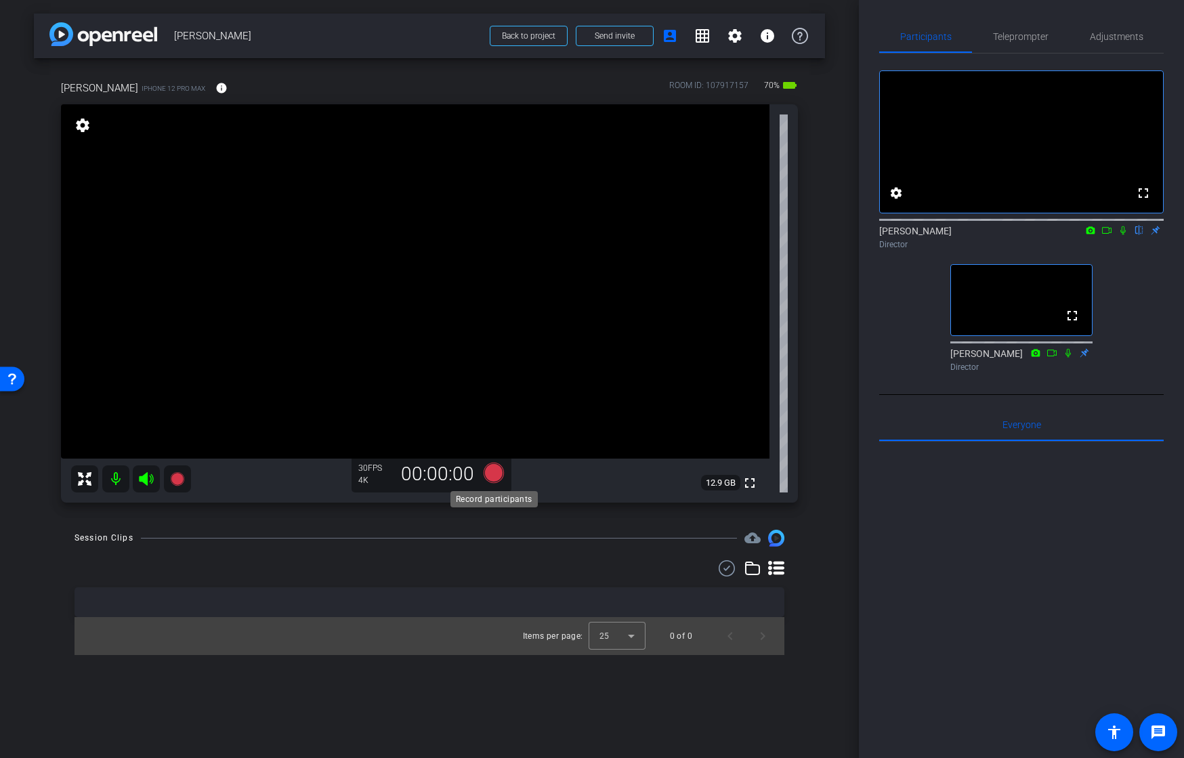
click at [494, 466] on icon at bounding box center [494, 473] width 20 height 20
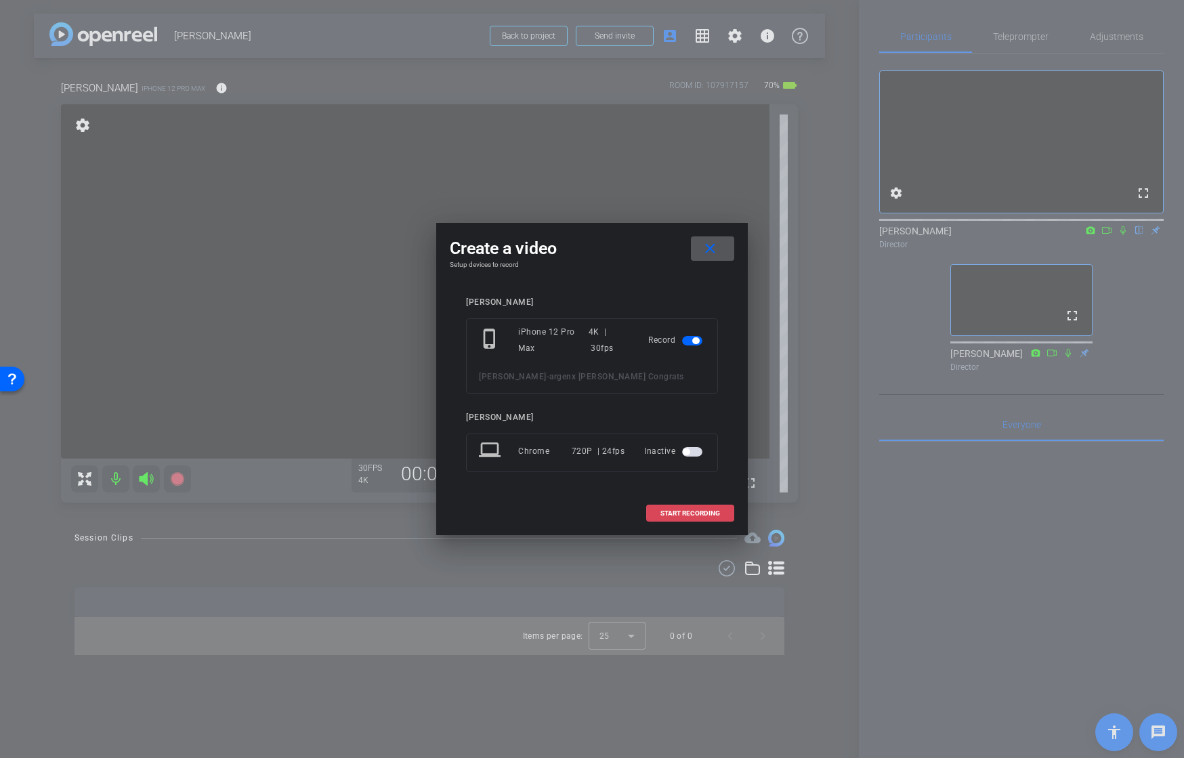
click at [658, 510] on span at bounding box center [690, 513] width 87 height 33
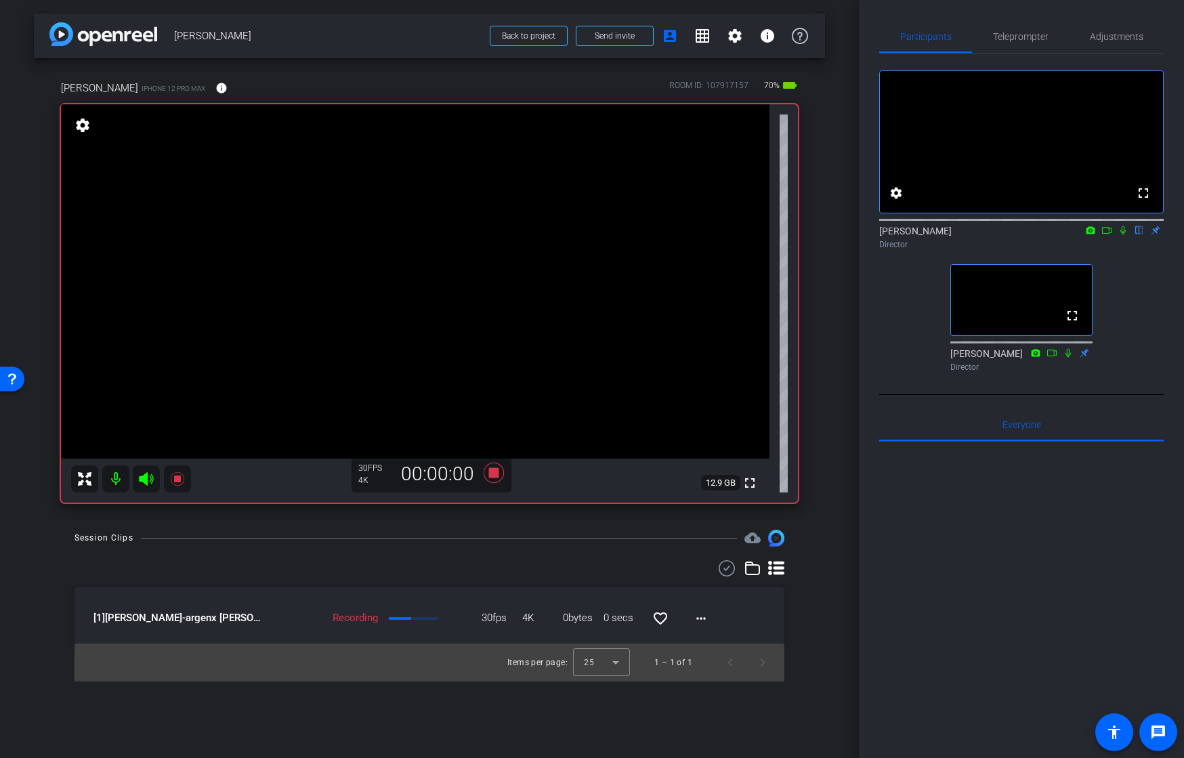
click at [1104, 235] on icon at bounding box center [1106, 230] width 11 height 9
click at [1136, 235] on icon at bounding box center [1139, 230] width 11 height 9
click at [828, 593] on div "arrow_back [PERSON_NAME] Back to project Send invite account_box grid_on settin…" at bounding box center [429, 379] width 859 height 758
click at [494, 471] on icon at bounding box center [494, 473] width 20 height 20
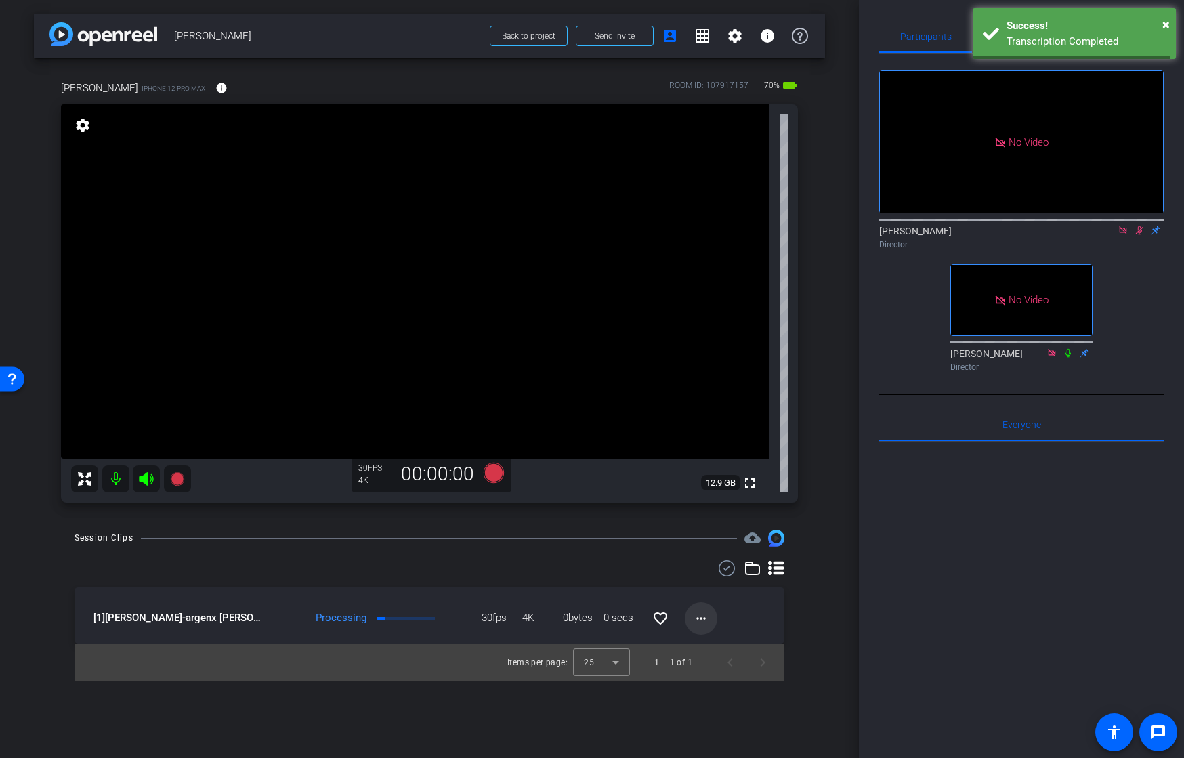
click at [706, 622] on mat-icon "more_horiz" at bounding box center [701, 618] width 16 height 16
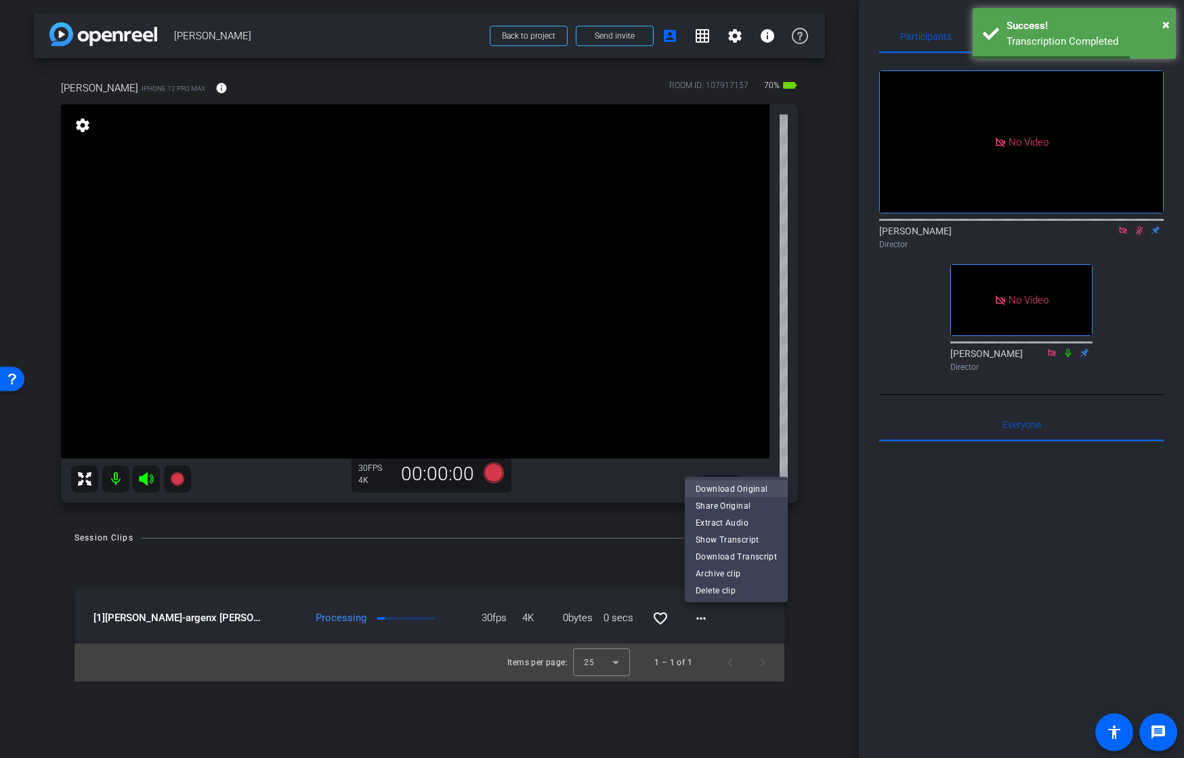
click at [728, 484] on span "Download Original" at bounding box center [735, 488] width 81 height 16
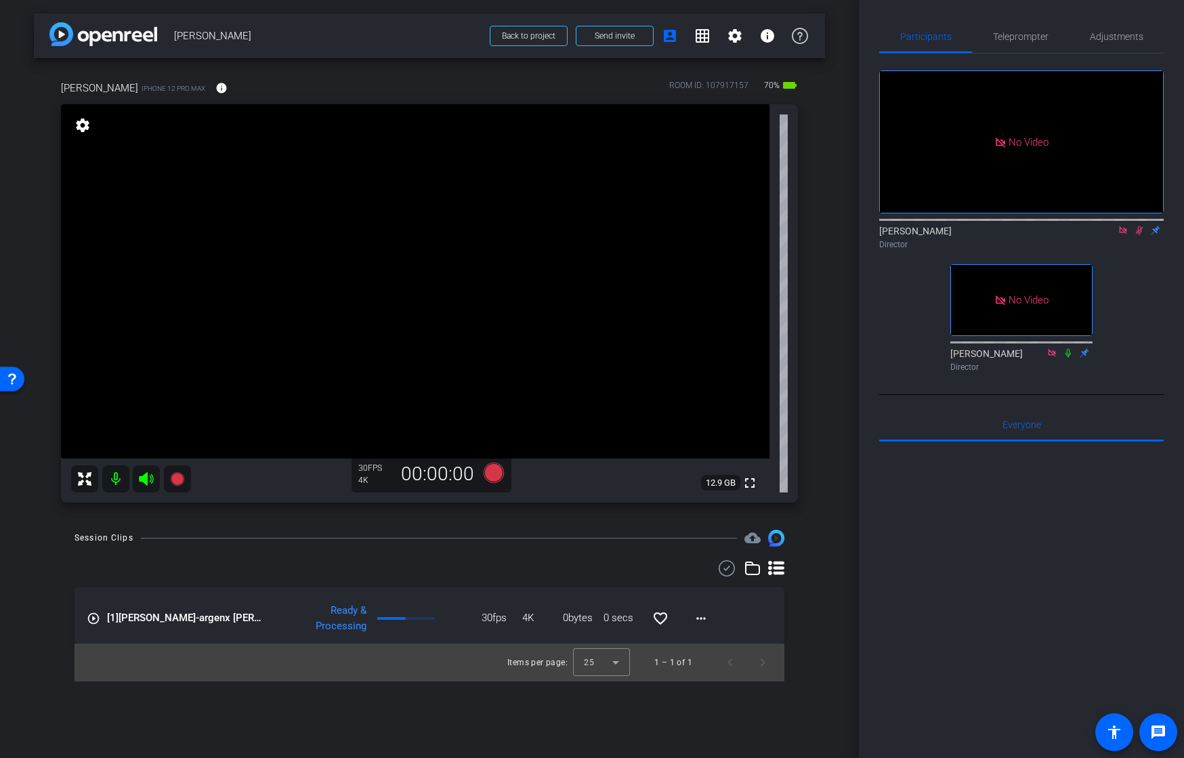
click at [1136, 235] on icon at bounding box center [1139, 230] width 11 height 9
click at [466, 535] on div "Session Clips cloud_upload" at bounding box center [429, 538] width 710 height 16
click at [492, 474] on icon at bounding box center [494, 473] width 20 height 20
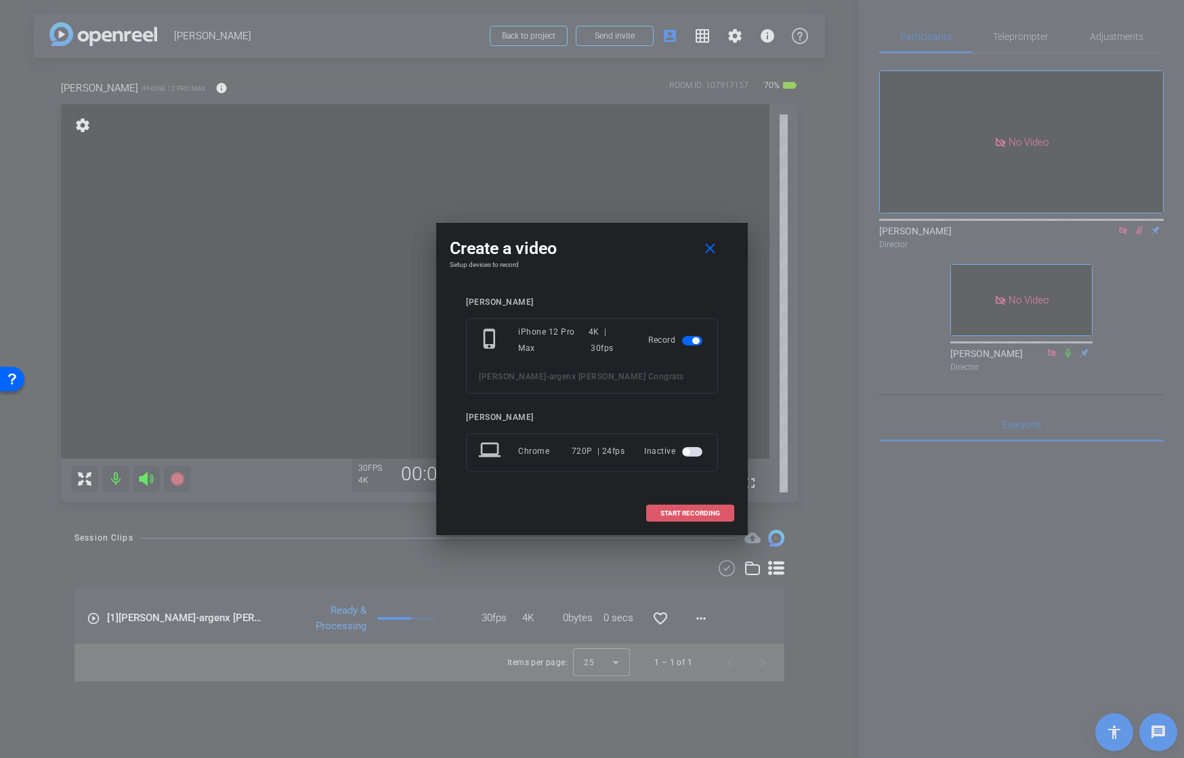
click at [666, 508] on span at bounding box center [690, 513] width 87 height 33
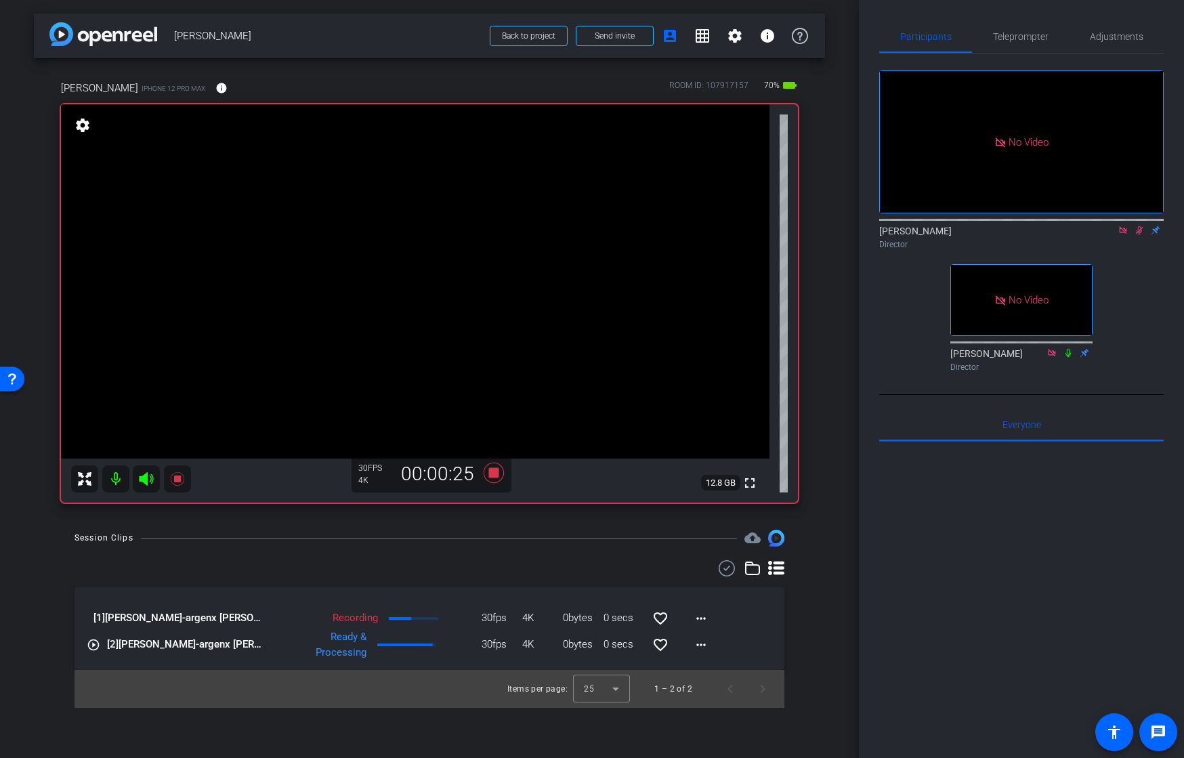
click at [390, 217] on video at bounding box center [415, 281] width 708 height 354
click at [390, 217] on div at bounding box center [390, 217] width 34 height 34
click at [493, 474] on icon at bounding box center [494, 473] width 20 height 20
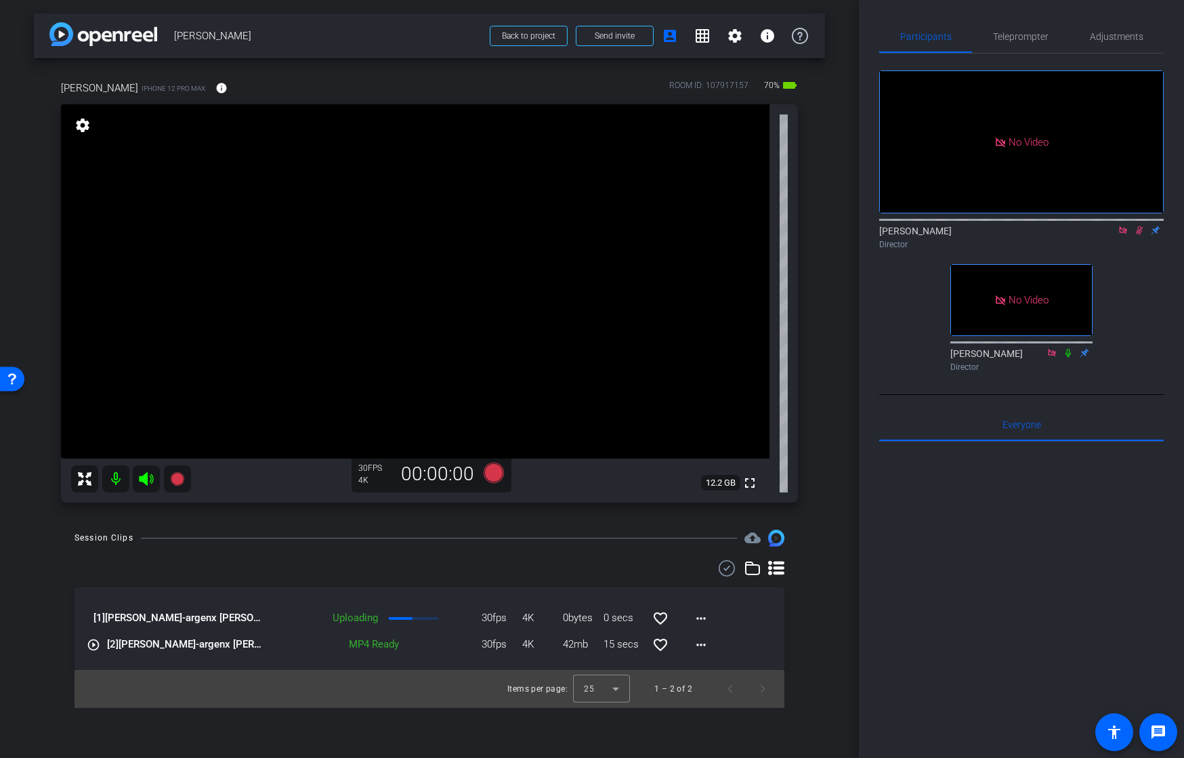
click at [834, 446] on div "arrow_back [PERSON_NAME] Back to project Send invite account_box grid_on settin…" at bounding box center [429, 379] width 859 height 758
click at [391, 257] on video at bounding box center [415, 281] width 708 height 354
click at [492, 479] on icon at bounding box center [494, 473] width 20 height 20
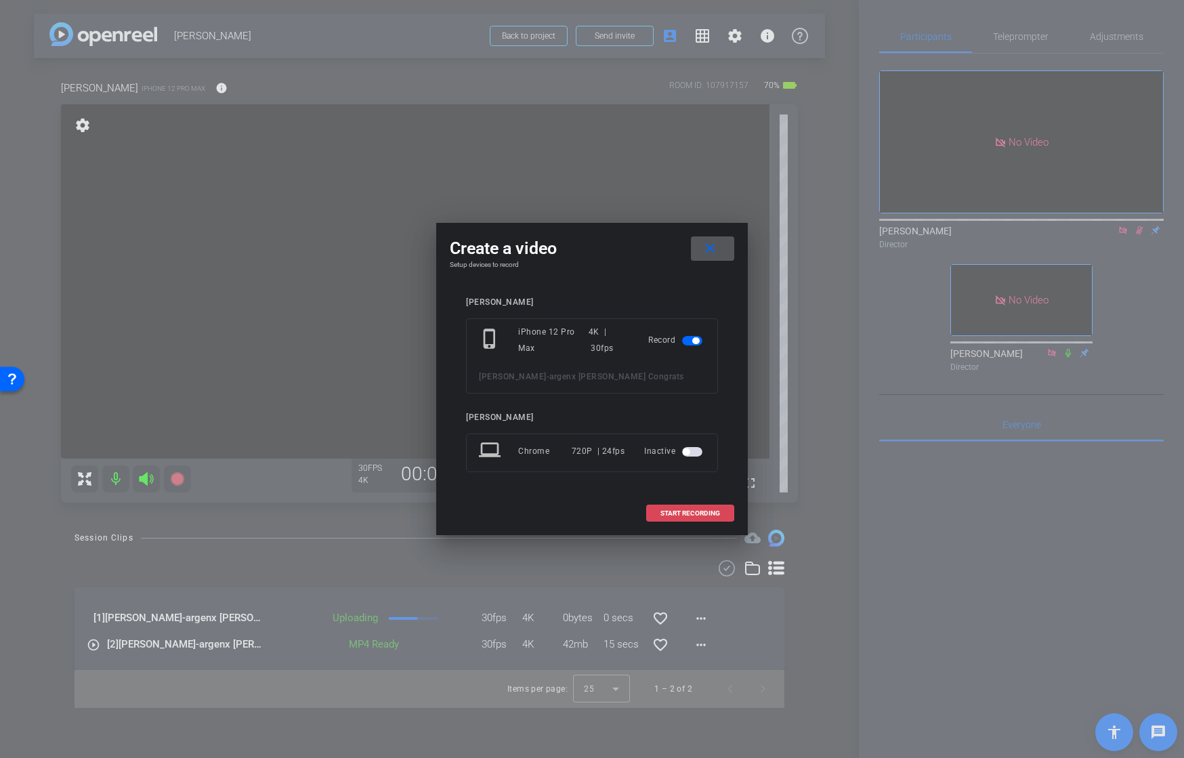
click at [674, 513] on span "START RECORDING" at bounding box center [690, 513] width 60 height 7
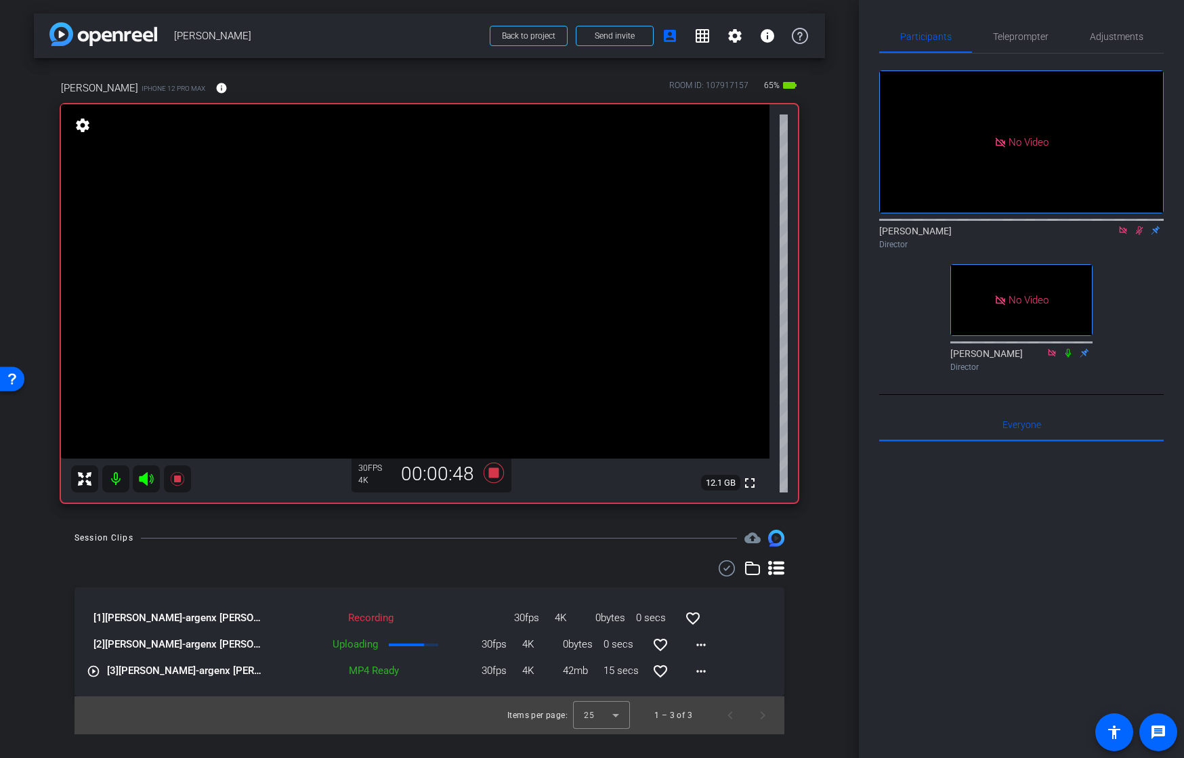
click at [371, 210] on video at bounding box center [415, 281] width 708 height 354
click at [494, 471] on icon at bounding box center [494, 473] width 20 height 20
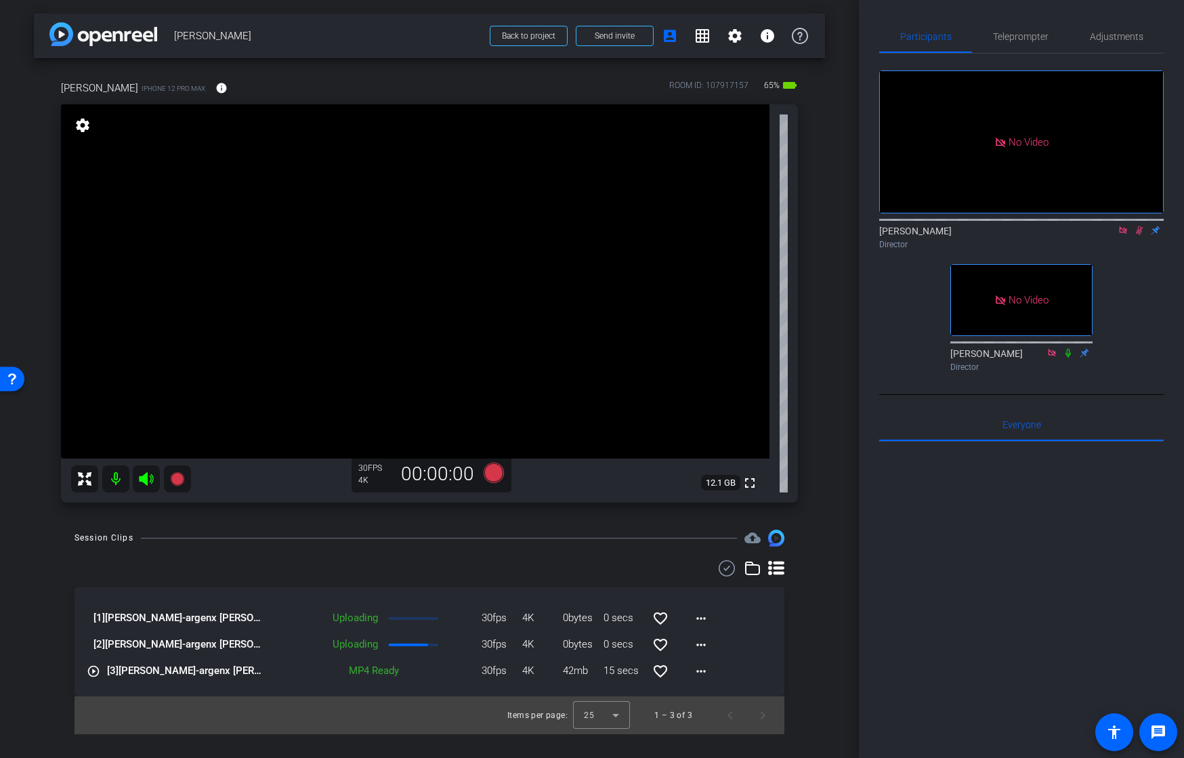
click at [1138, 235] on icon at bounding box center [1139, 230] width 11 height 9
click at [1136, 235] on icon at bounding box center [1139, 230] width 11 height 9
click at [492, 470] on icon at bounding box center [494, 473] width 20 height 20
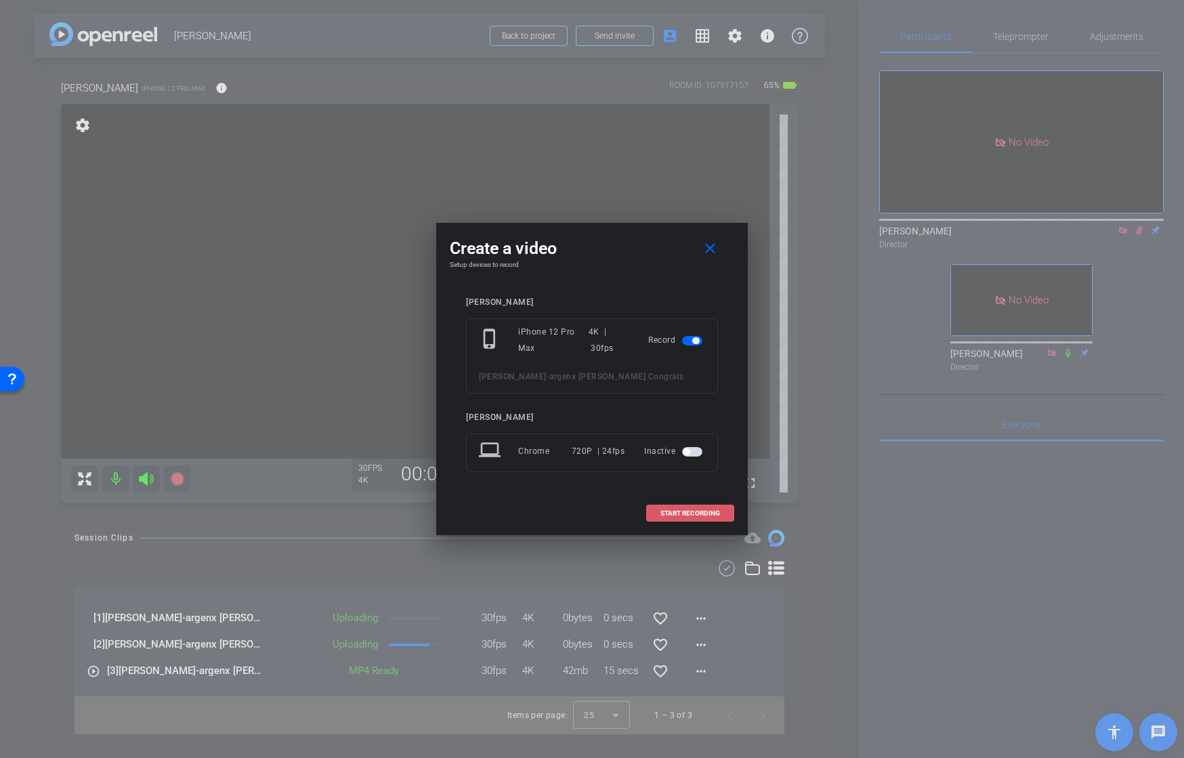
click at [685, 505] on span at bounding box center [690, 513] width 87 height 33
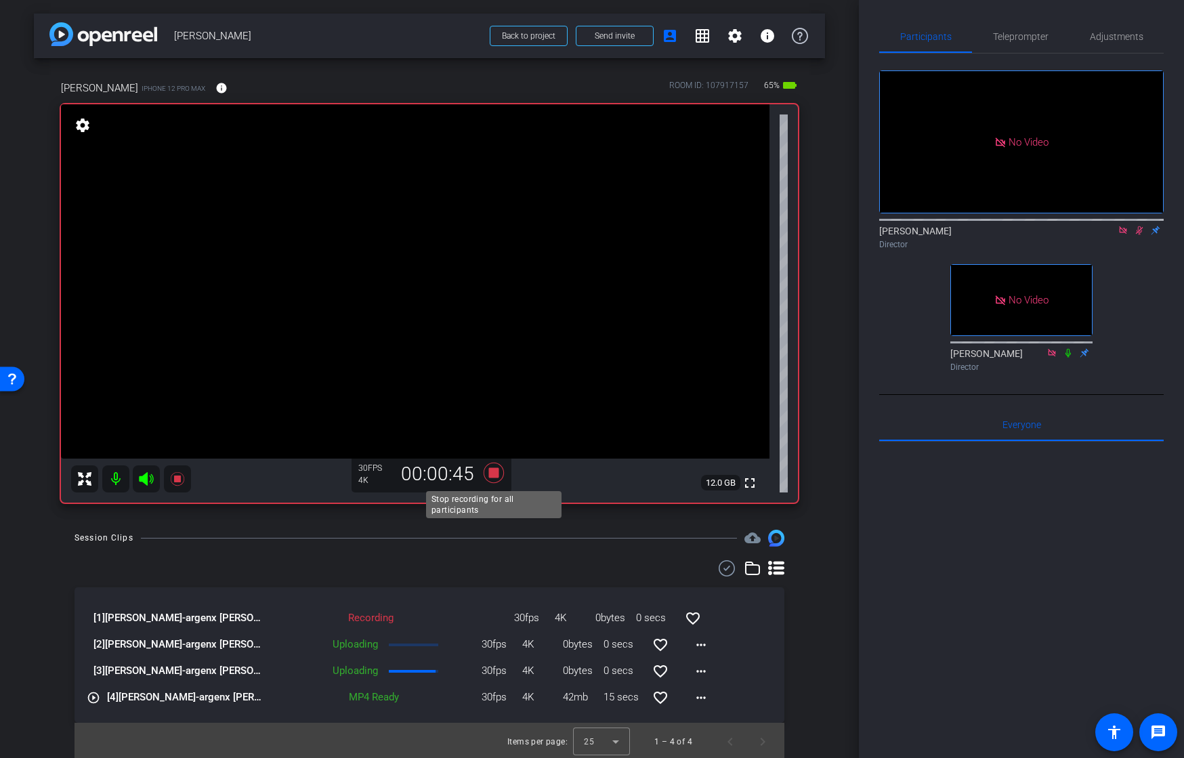
click at [495, 475] on icon at bounding box center [494, 473] width 20 height 20
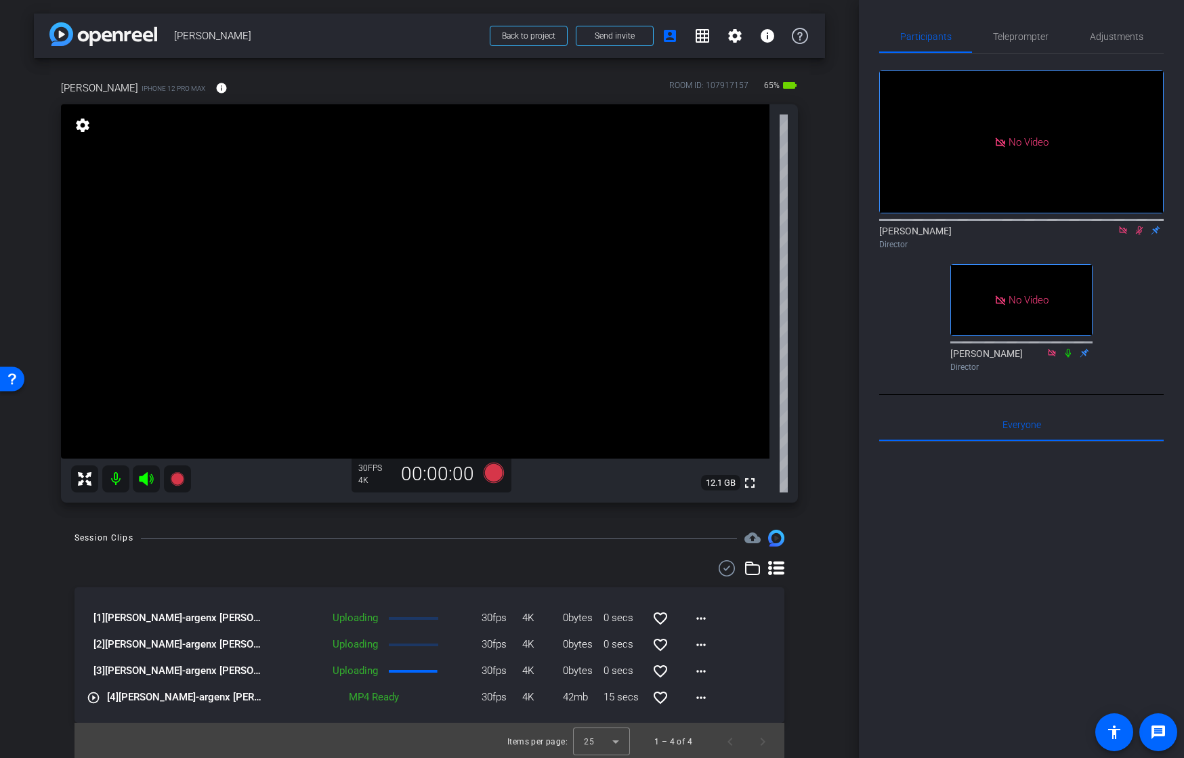
click at [402, 253] on video at bounding box center [415, 281] width 708 height 354
click at [819, 618] on div "Session Clips cloud_upload [1] [PERSON_NAME]-argenx [PERSON_NAME] Congrats-2025…" at bounding box center [429, 645] width 791 height 230
click at [1137, 235] on icon at bounding box center [1139, 230] width 11 height 9
click at [1106, 33] on span "Adjustments" at bounding box center [1116, 36] width 53 height 9
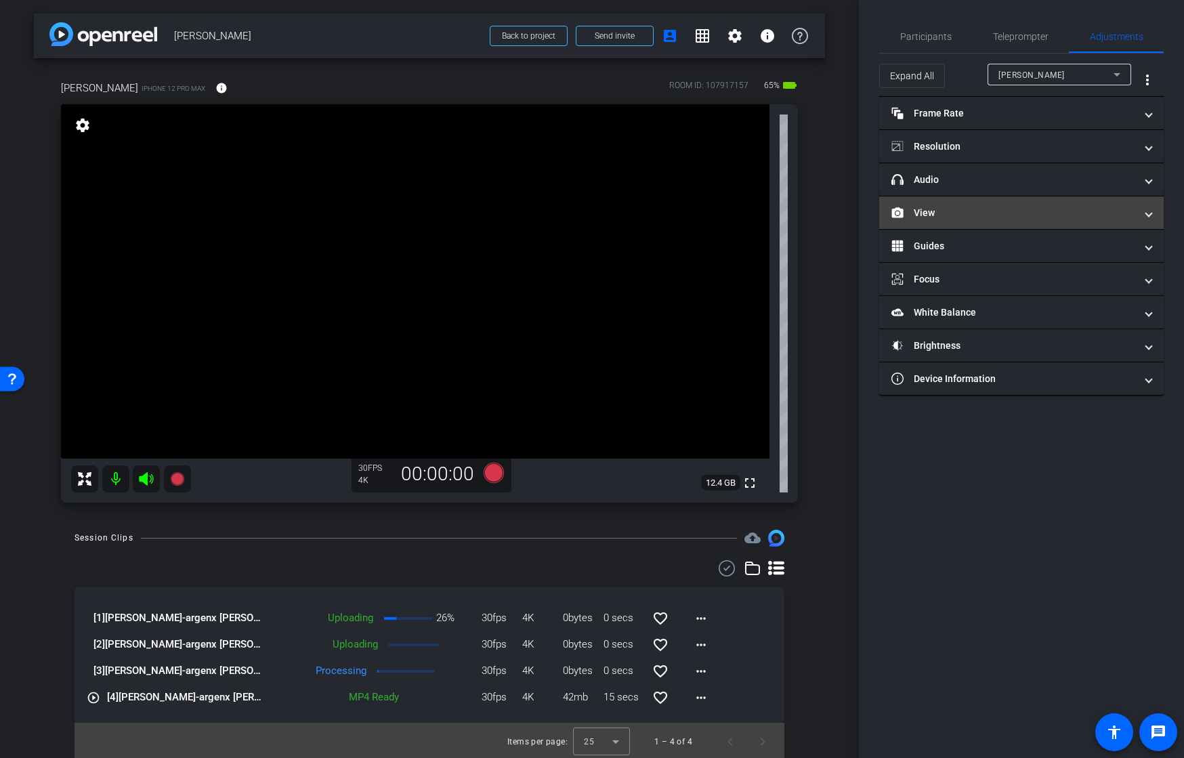
click at [945, 214] on mat-panel-title "View" at bounding box center [1013, 213] width 244 height 14
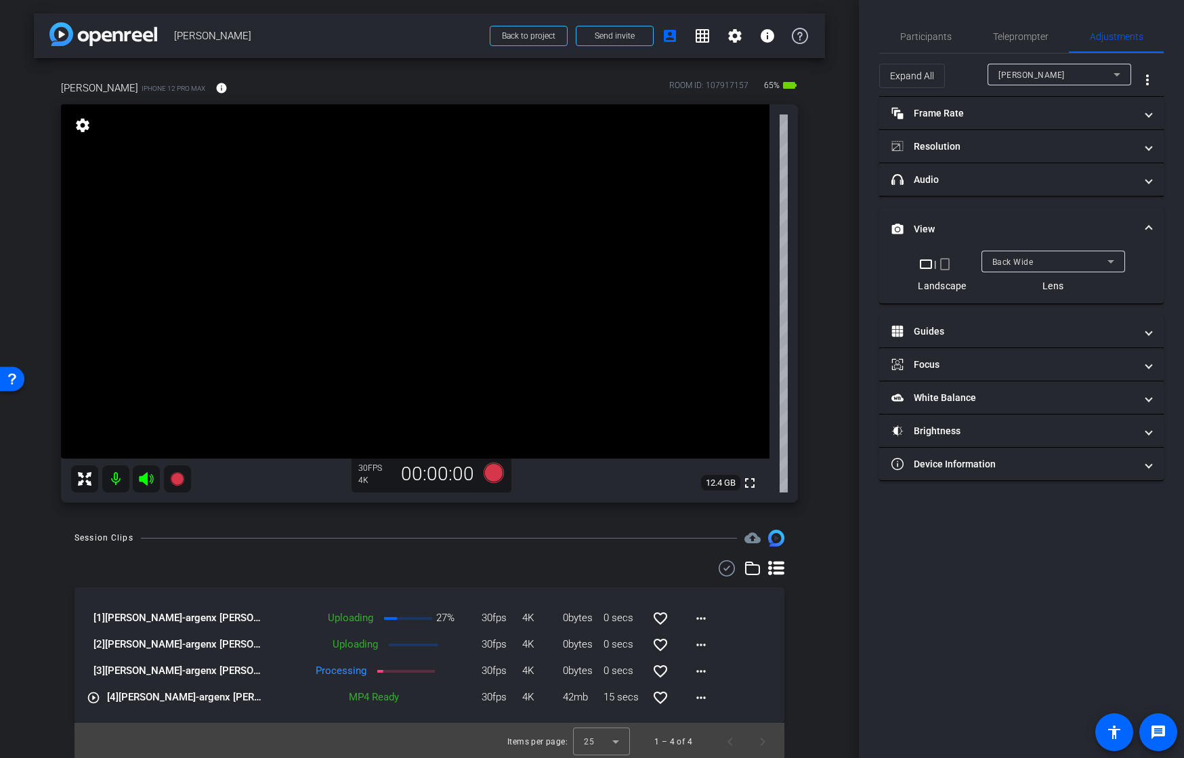
click at [998, 263] on span "Back Wide" at bounding box center [1012, 261] width 41 height 9
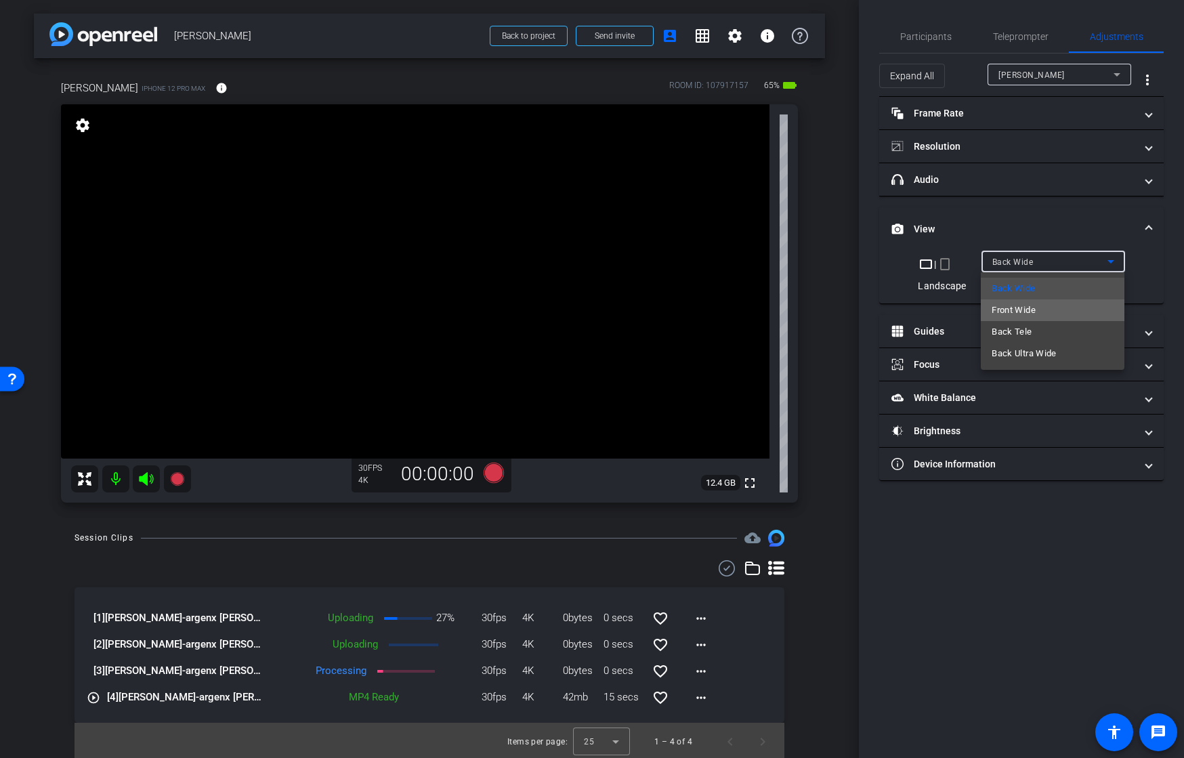
click at [1003, 305] on span "Front Wide" at bounding box center [1013, 310] width 44 height 16
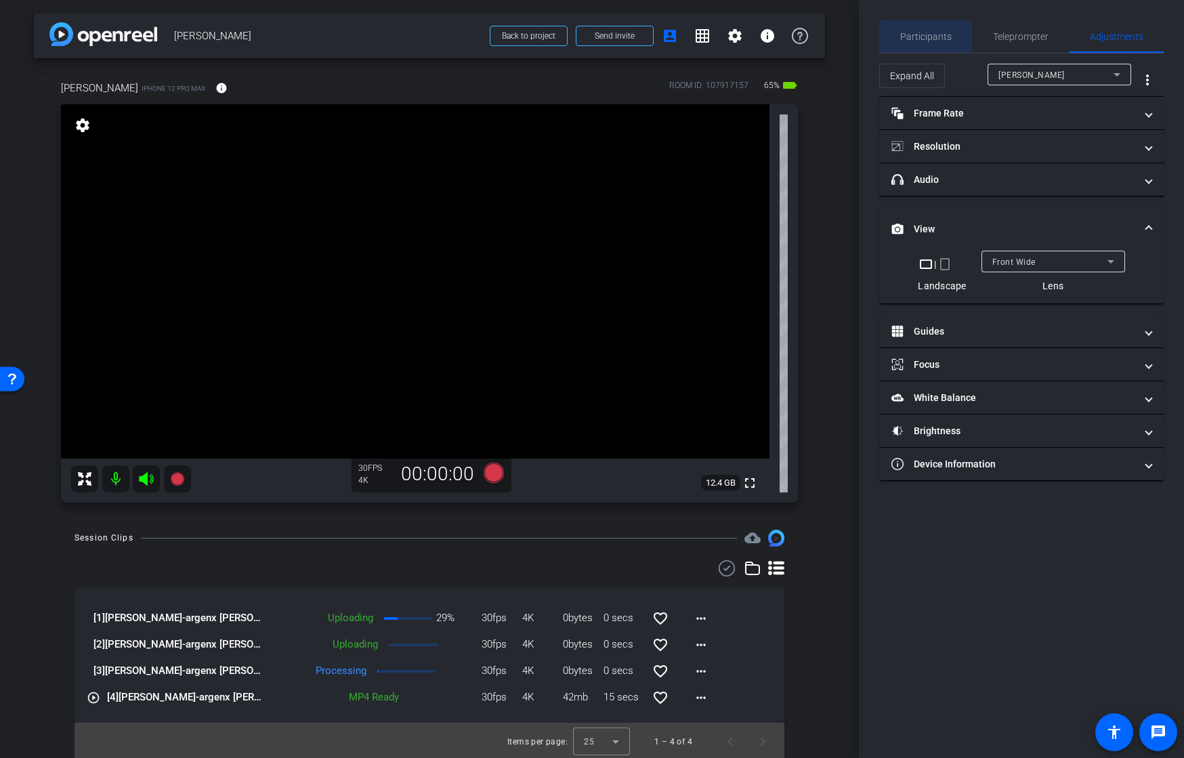
click at [918, 27] on span "Participants" at bounding box center [925, 36] width 51 height 33
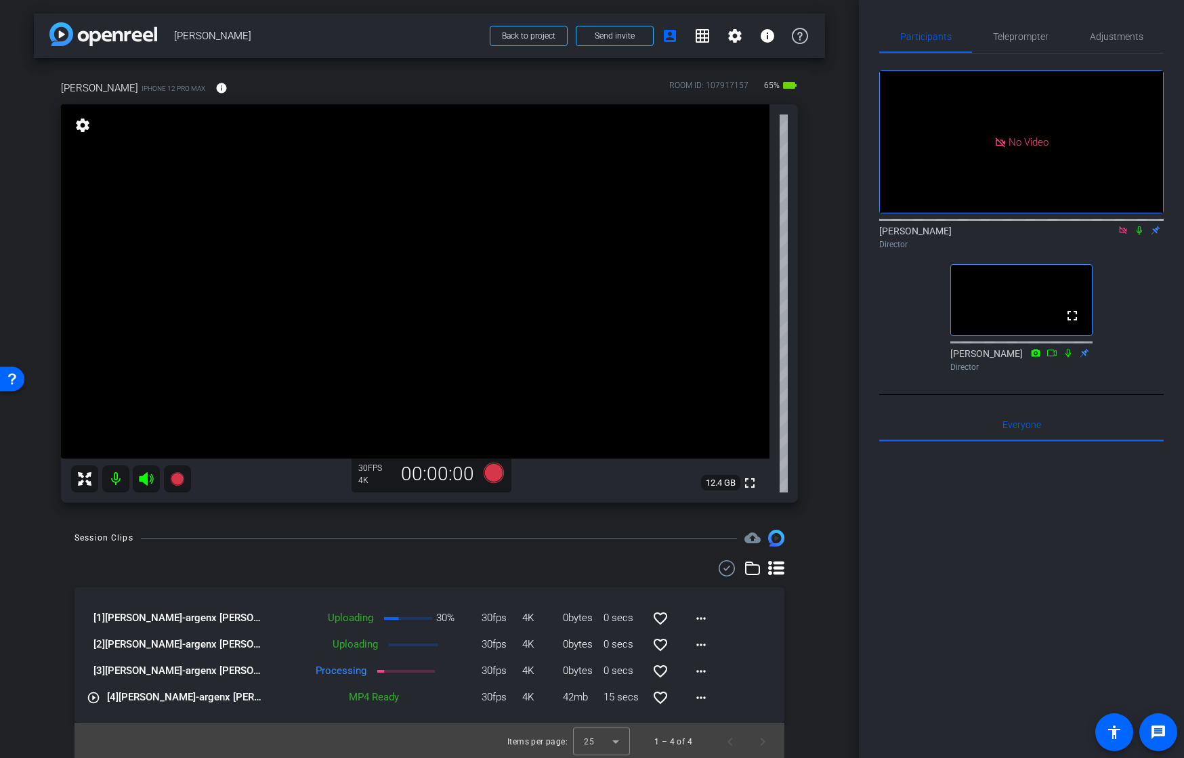
click at [1119, 226] on icon at bounding box center [1122, 229] width 7 height 7
click at [482, 289] on video at bounding box center [415, 281] width 708 height 354
click at [893, 201] on mat-icon "settings" at bounding box center [896, 193] width 16 height 16
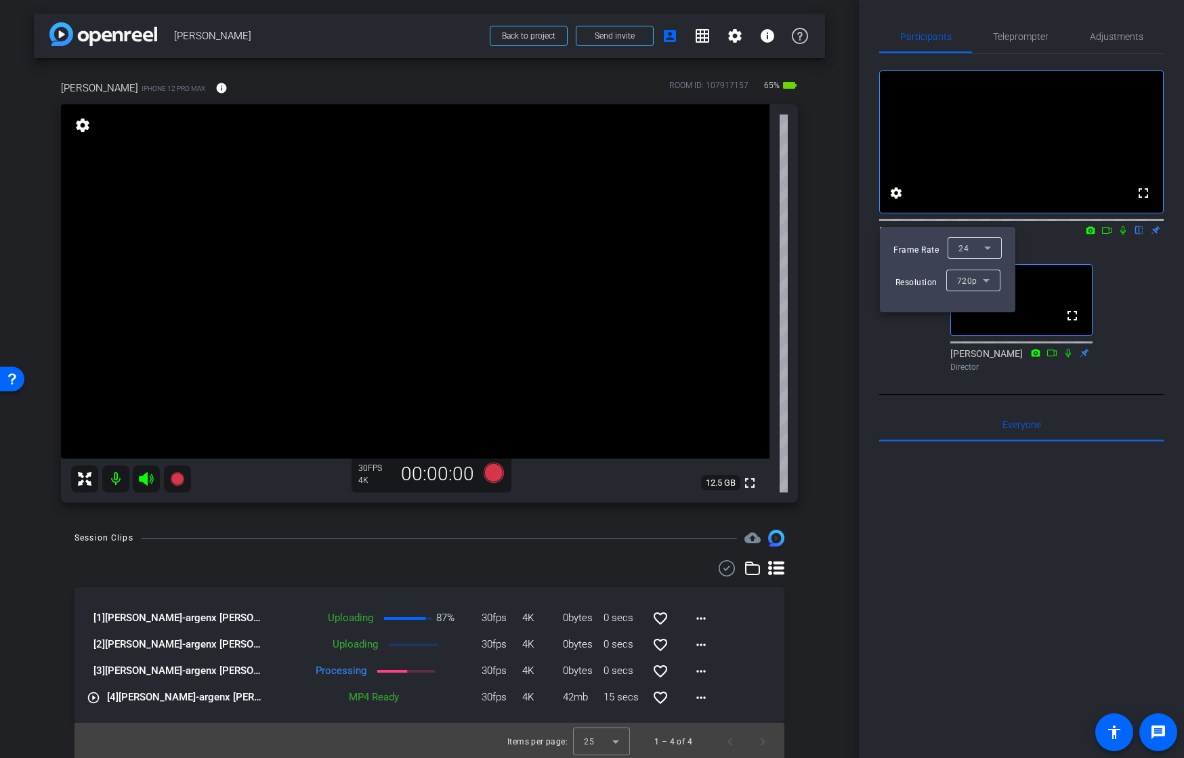
click at [961, 282] on span "720p" at bounding box center [967, 280] width 20 height 9
click at [845, 262] on div at bounding box center [592, 379] width 1184 height 758
click at [1116, 38] on div at bounding box center [592, 379] width 1184 height 758
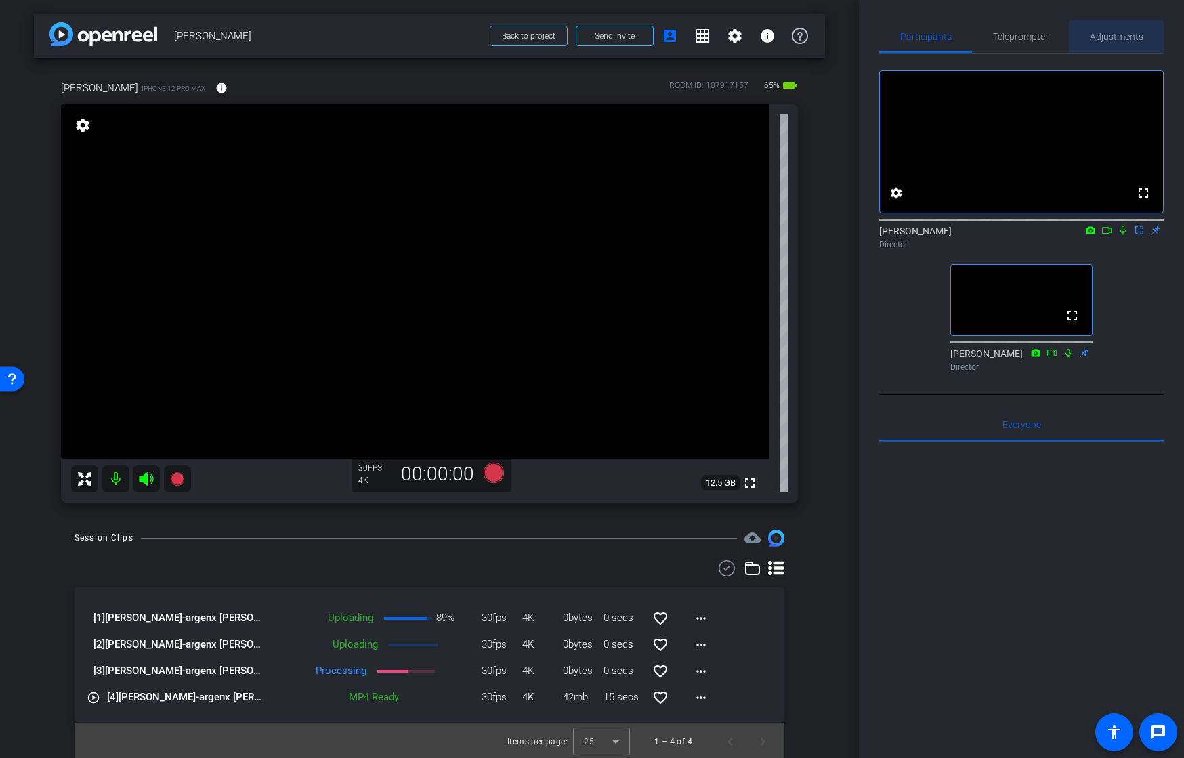
click at [1111, 35] on span "Adjustments" at bounding box center [1116, 36] width 53 height 9
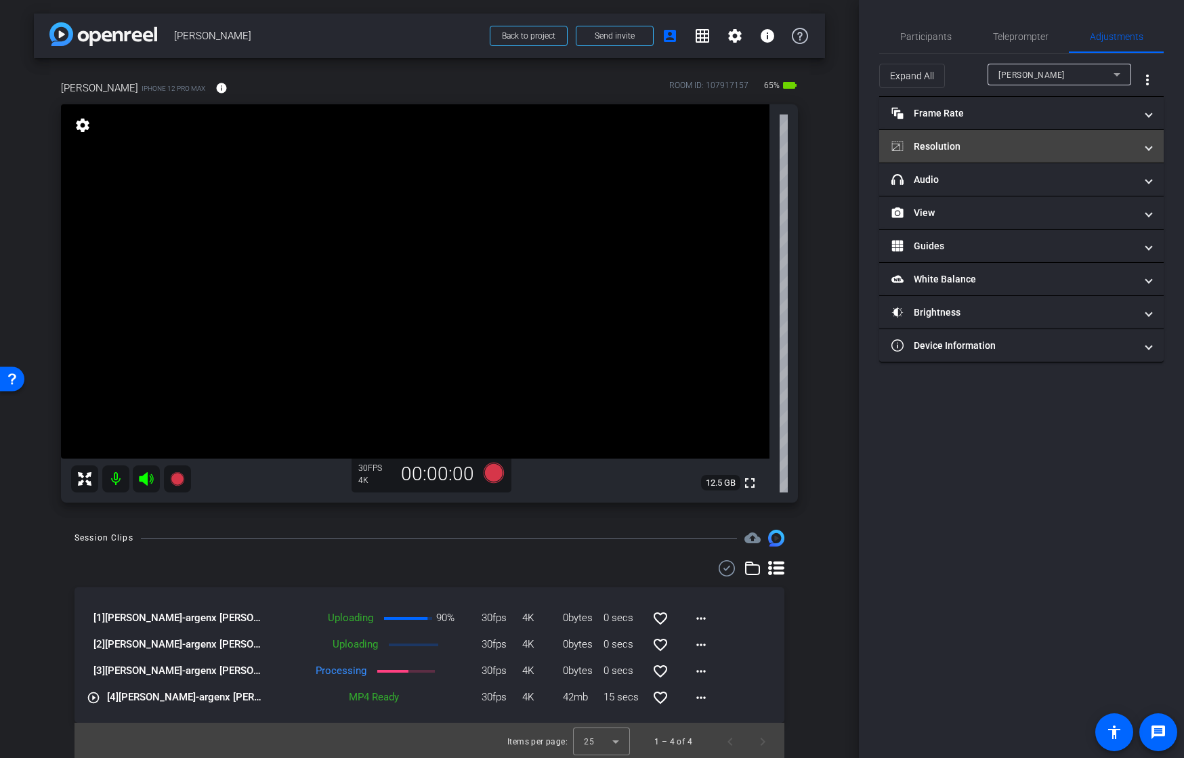
click at [974, 152] on mat-panel-title "Resolution" at bounding box center [1013, 147] width 244 height 14
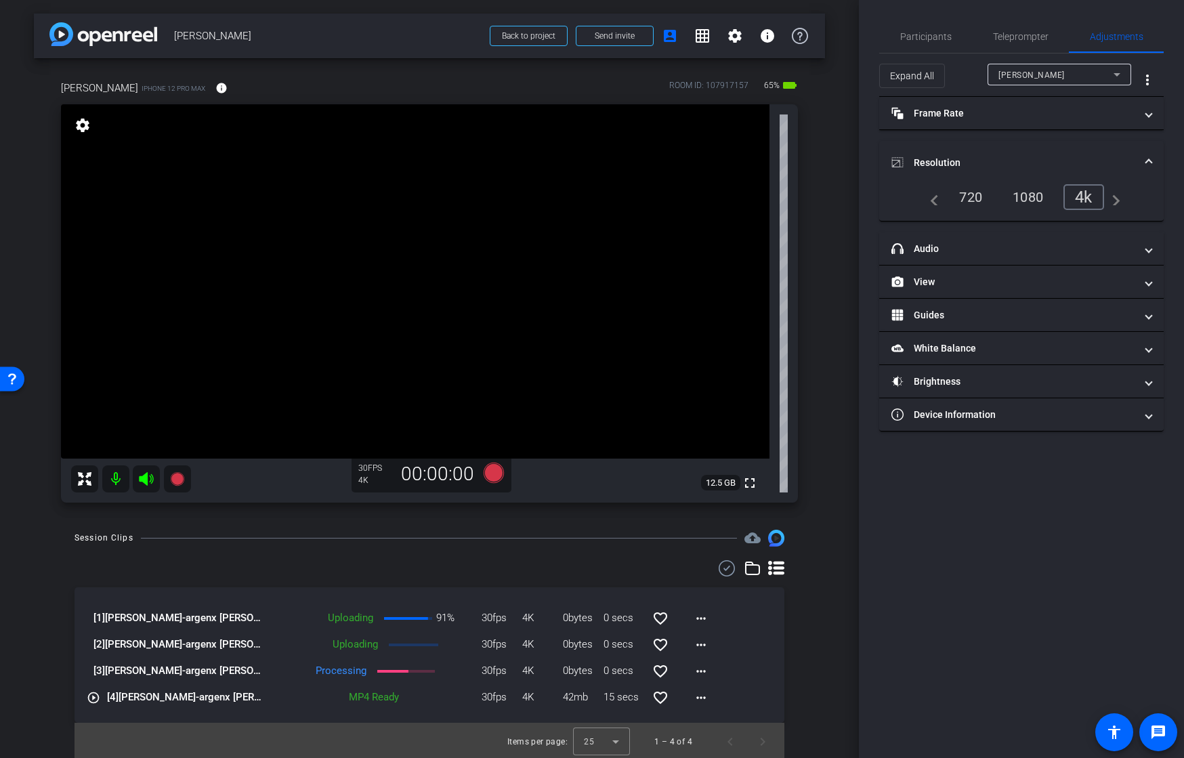
click at [968, 195] on div "720" at bounding box center [970, 197] width 43 height 23
click at [915, 35] on span "Participants" at bounding box center [925, 36] width 51 height 9
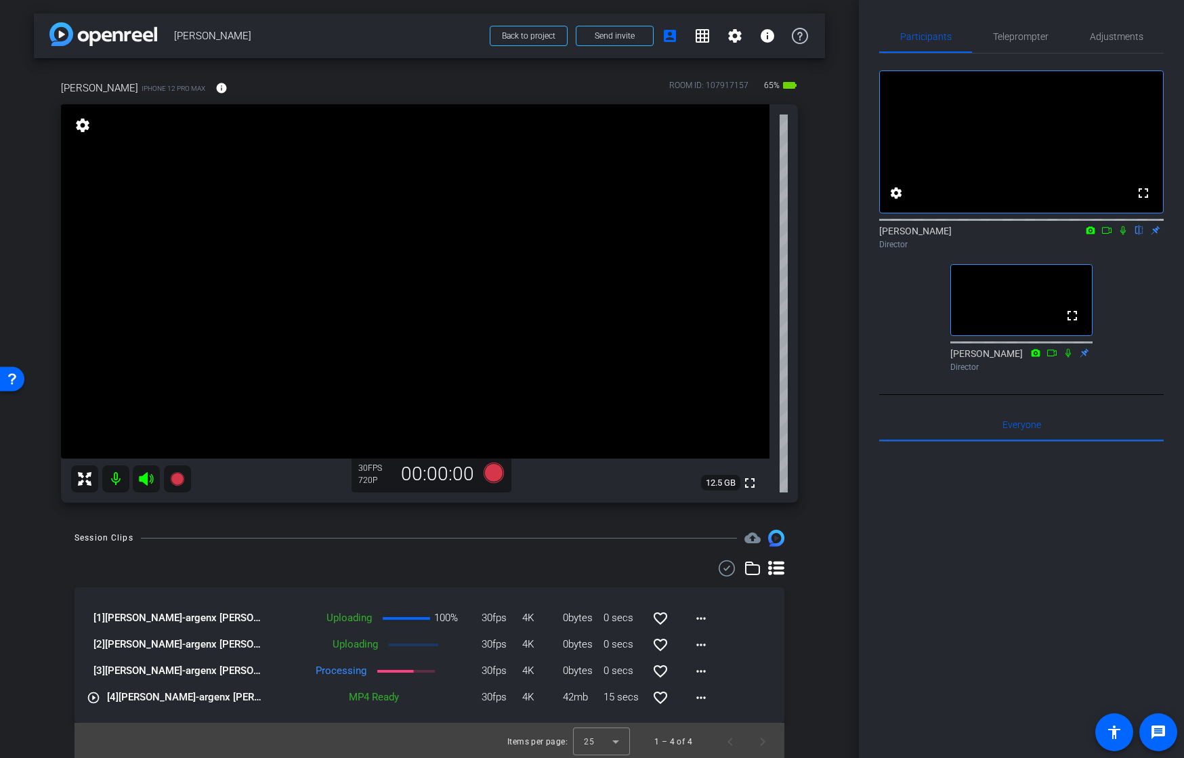
click at [826, 449] on div "arrow_back [PERSON_NAME] Back to project Send invite account_box grid_on settin…" at bounding box center [429, 379] width 859 height 758
click at [215, 91] on mat-icon "info" at bounding box center [221, 88] width 12 height 12
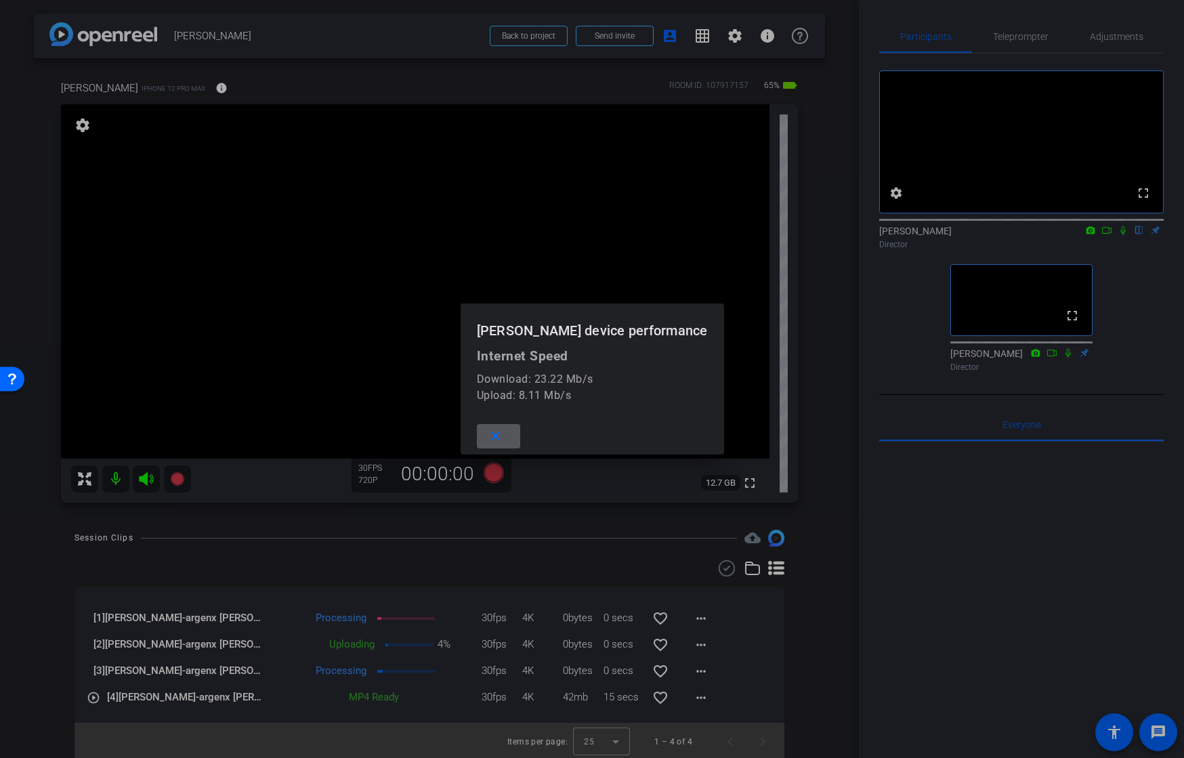
click at [504, 433] on mat-icon "close" at bounding box center [495, 436] width 17 height 17
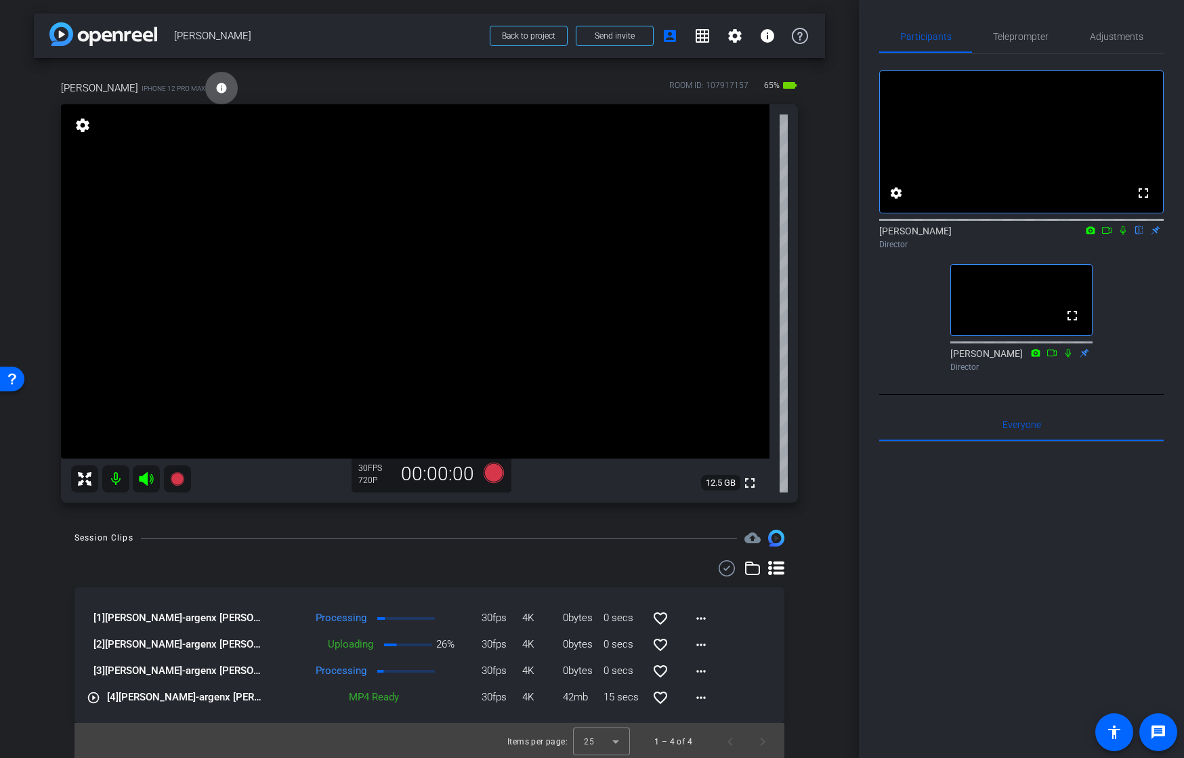
click at [813, 637] on div "Session Clips cloud_upload [1] [PERSON_NAME]-argenx [PERSON_NAME] Congrats-2025…" at bounding box center [429, 645] width 791 height 230
click at [805, 629] on div "Session Clips cloud_upload [1] [PERSON_NAME] [PERSON_NAME] Congrats-2025-10-01-…" at bounding box center [429, 645] width 791 height 230
click at [817, 282] on div "[PERSON_NAME] iPhone 12 Pro Max info ROOM ID: 107917157 65% battery_std fullscr…" at bounding box center [429, 287] width 791 height 458
click at [805, 295] on div "[PERSON_NAME] iPhone 12 Pro Max info ROOM ID: 107917157 65% battery_std fullscr…" at bounding box center [429, 287] width 791 height 458
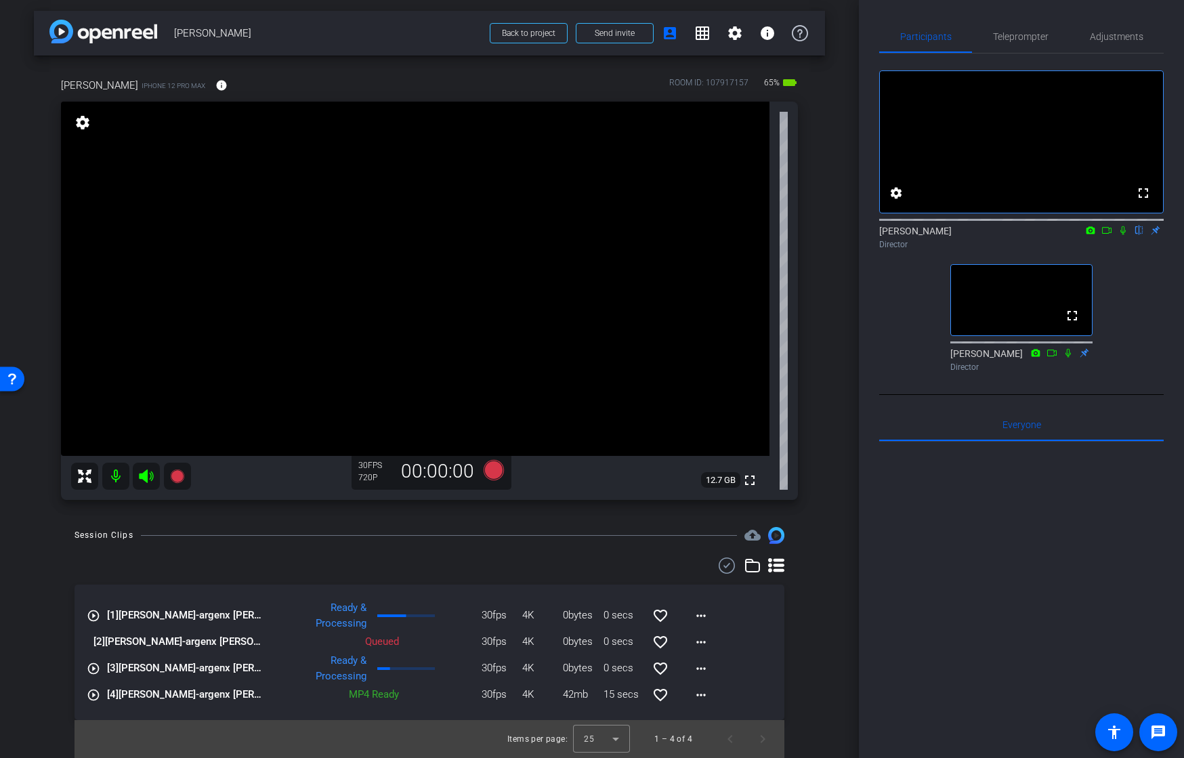
click at [812, 584] on div "Session Clips cloud_upload play_circle_outline [1] [PERSON_NAME]-argenx [PERSON…" at bounding box center [429, 642] width 791 height 230
click at [799, 620] on div "Session Clips cloud_upload play_circle_outline [1] [PERSON_NAME]-argenx [PERSON…" at bounding box center [429, 642] width 791 height 230
click at [813, 553] on div "Session Clips cloud_upload play_circle_outline [1] [PERSON_NAME]-argenx [PERSON…" at bounding box center [429, 642] width 791 height 230
click at [822, 684] on div "Session Clips cloud_upload play_circle_outline [1] [PERSON_NAME]-argenx [PERSON…" at bounding box center [429, 642] width 791 height 230
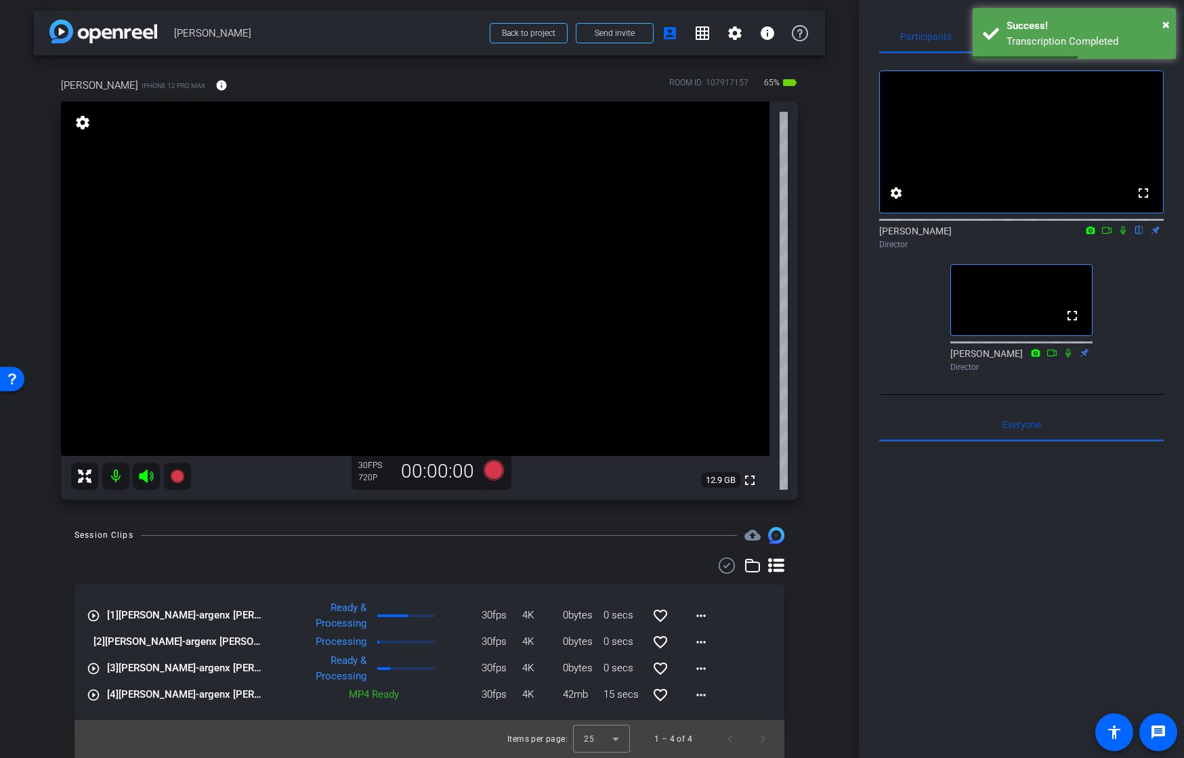
drag, startPoint x: 77, startPoint y: 532, endPoint x: 123, endPoint y: 528, distance: 47.0
click at [123, 528] on div "Session Clips cloud_upload" at bounding box center [429, 535] width 710 height 16
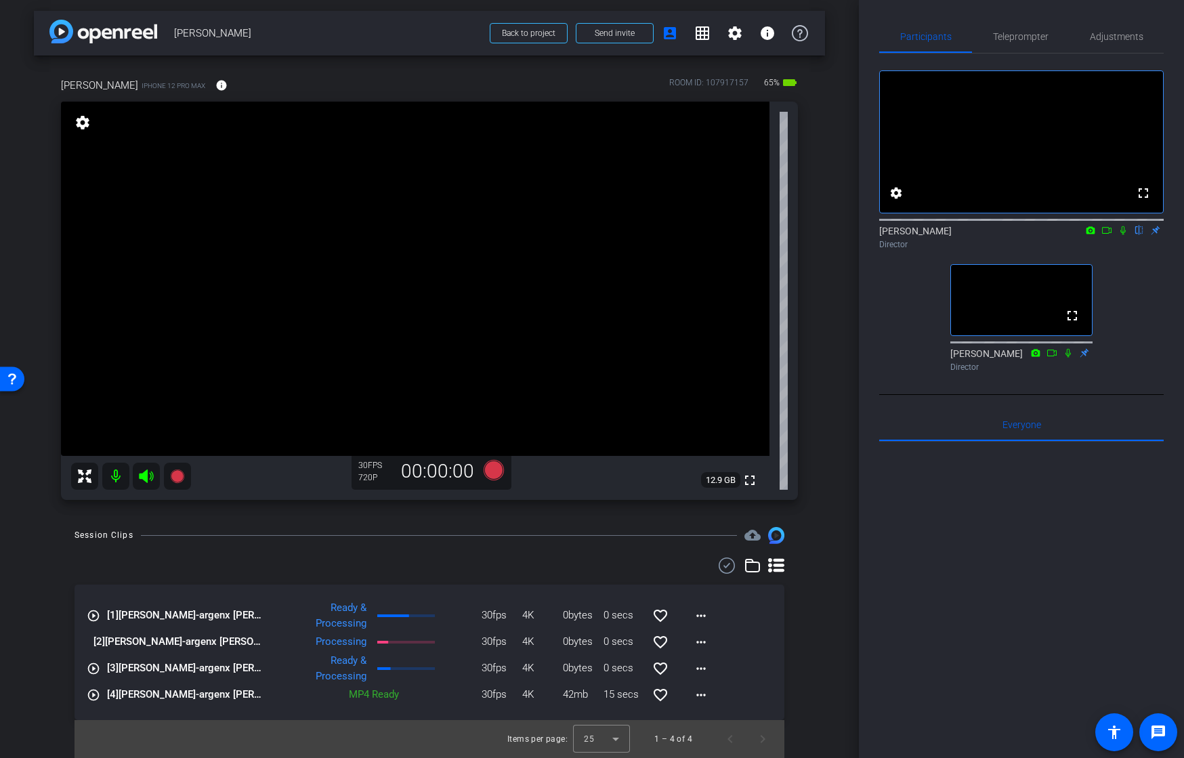
click at [805, 639] on div "Session Clips cloud_upload play_circle_outline [1] [PERSON_NAME]-argenx [PERSON…" at bounding box center [429, 642] width 791 height 230
click at [811, 653] on div "Session Clips cloud_upload play_circle_outline [1] [PERSON_NAME]-argenx [PERSON…" at bounding box center [429, 642] width 791 height 230
click at [805, 652] on div "Session Clips cloud_upload play_circle_outline [1] [PERSON_NAME]-argenx [PERSON…" at bounding box center [429, 642] width 791 height 230
click at [817, 635] on div "Session Clips cloud_upload play_circle_outline [1] [PERSON_NAME]-argenx [PERSON…" at bounding box center [429, 642] width 791 height 230
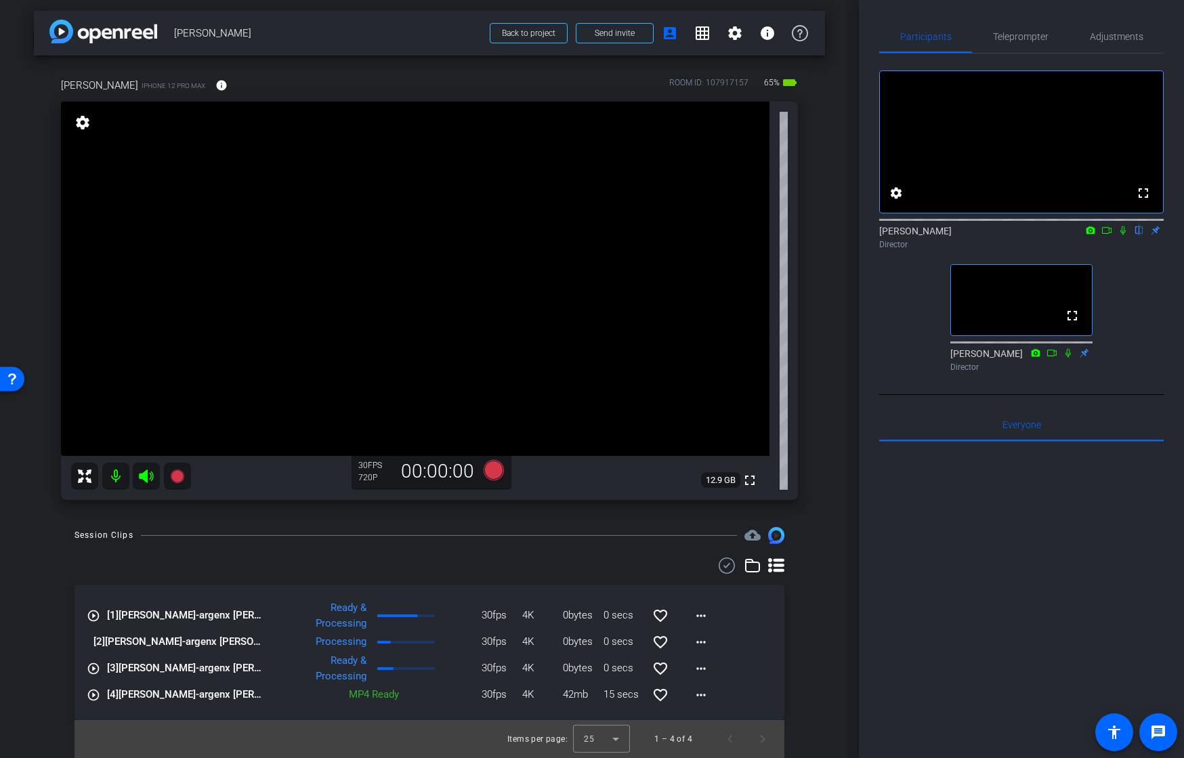
click at [817, 635] on div "Session Clips cloud_upload play_circle_outline [1] [PERSON_NAME]-argenx [PERSON…" at bounding box center [429, 642] width 791 height 230
click at [724, 565] on icon at bounding box center [726, 565] width 20 height 16
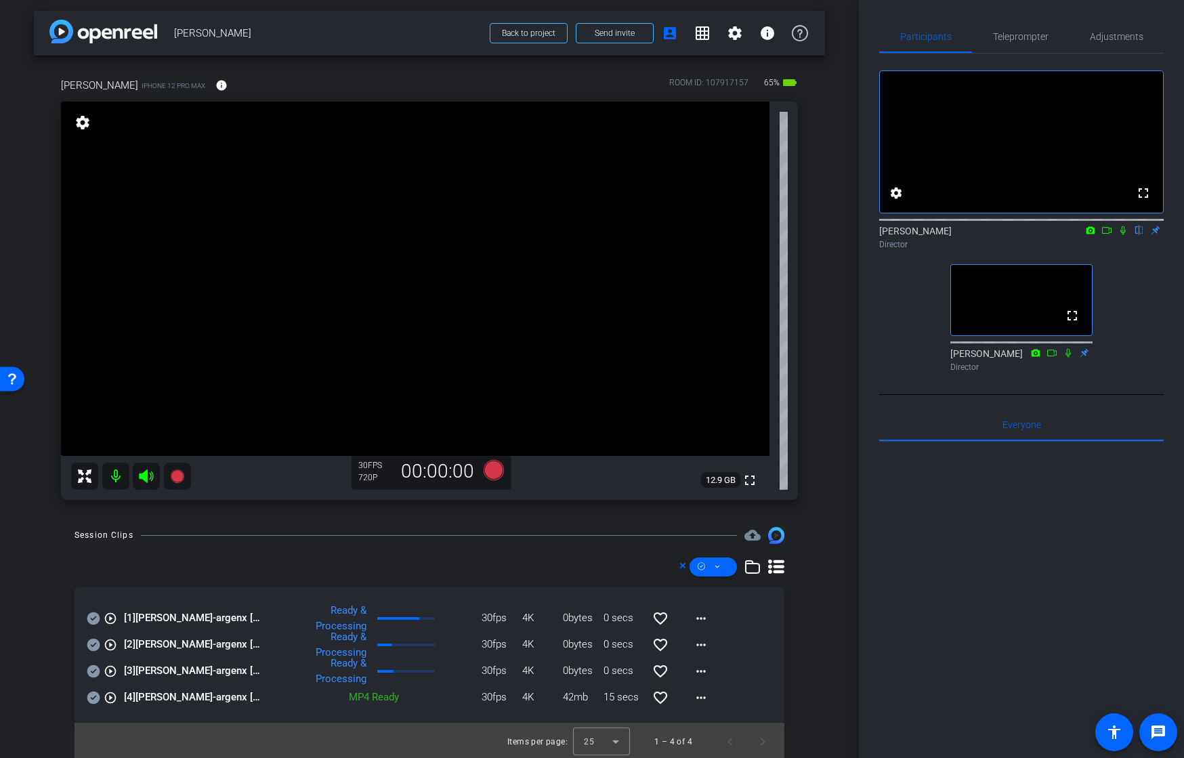
scroll to position [0, 0]
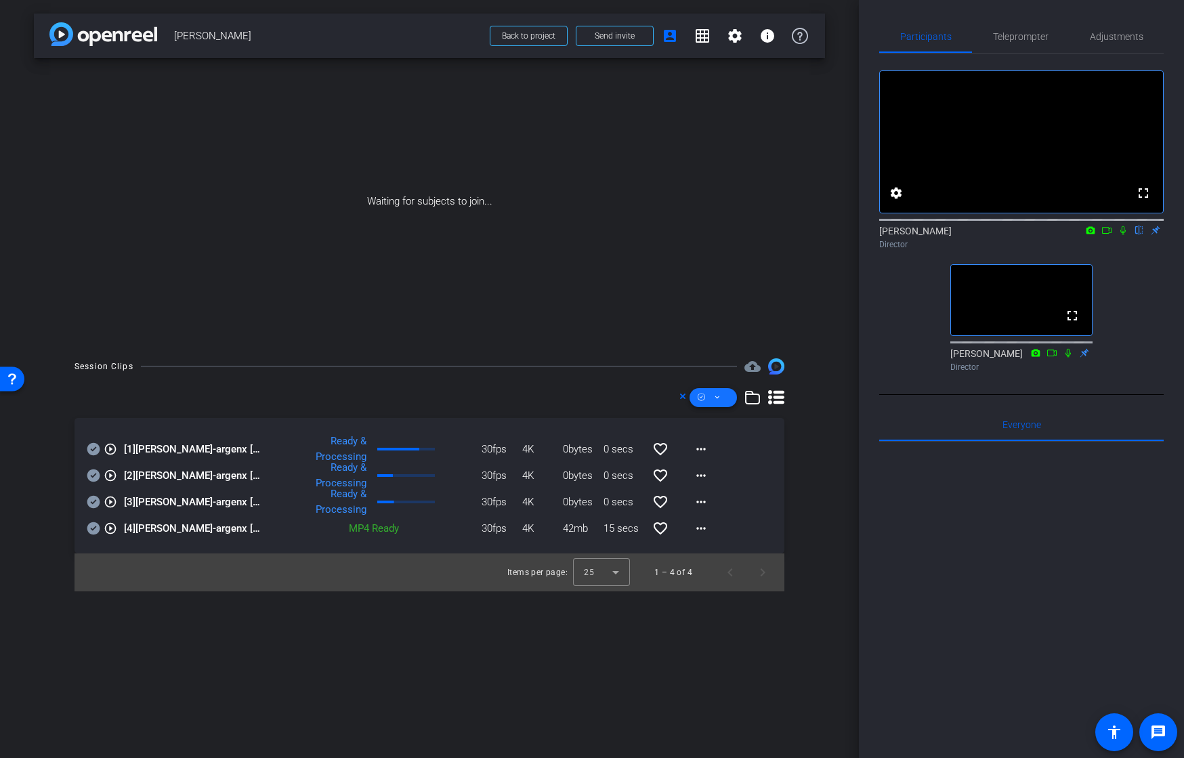
click at [717, 396] on icon at bounding box center [717, 397] width 7 height 17
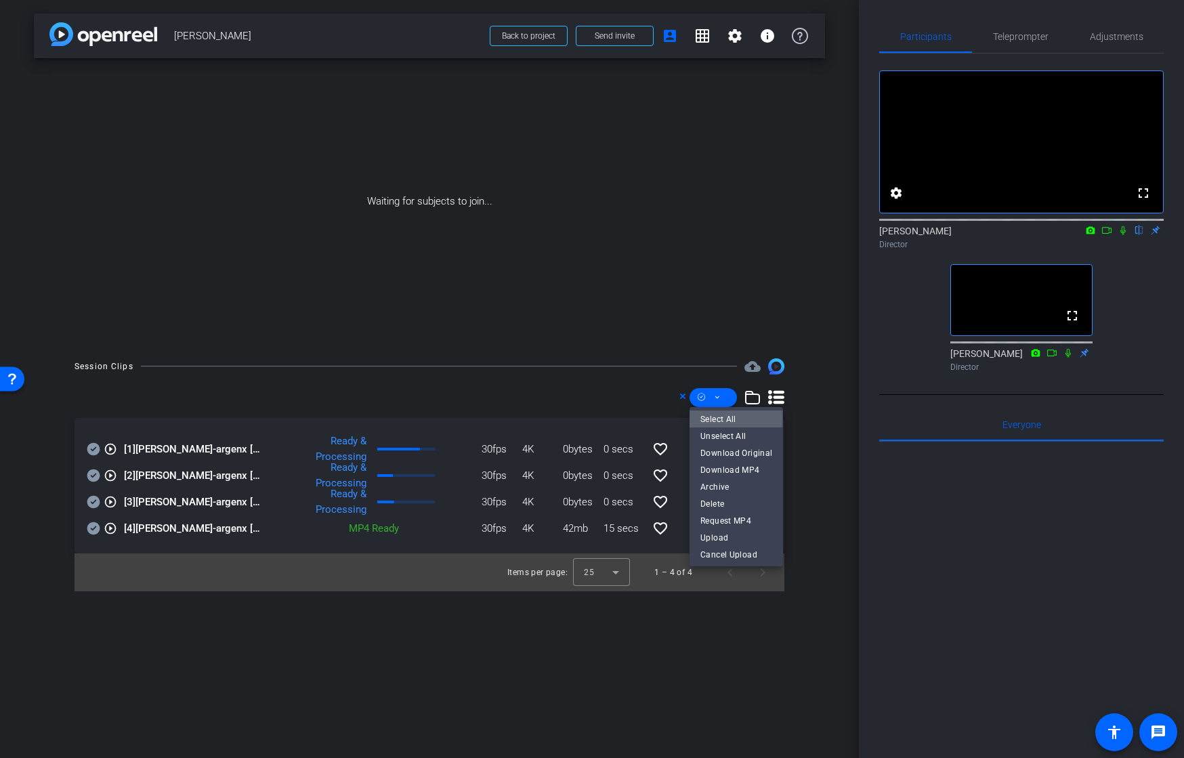
click at [714, 417] on span "Select All" at bounding box center [736, 419] width 72 height 16
click at [715, 455] on span "Download Original" at bounding box center [736, 453] width 72 height 16
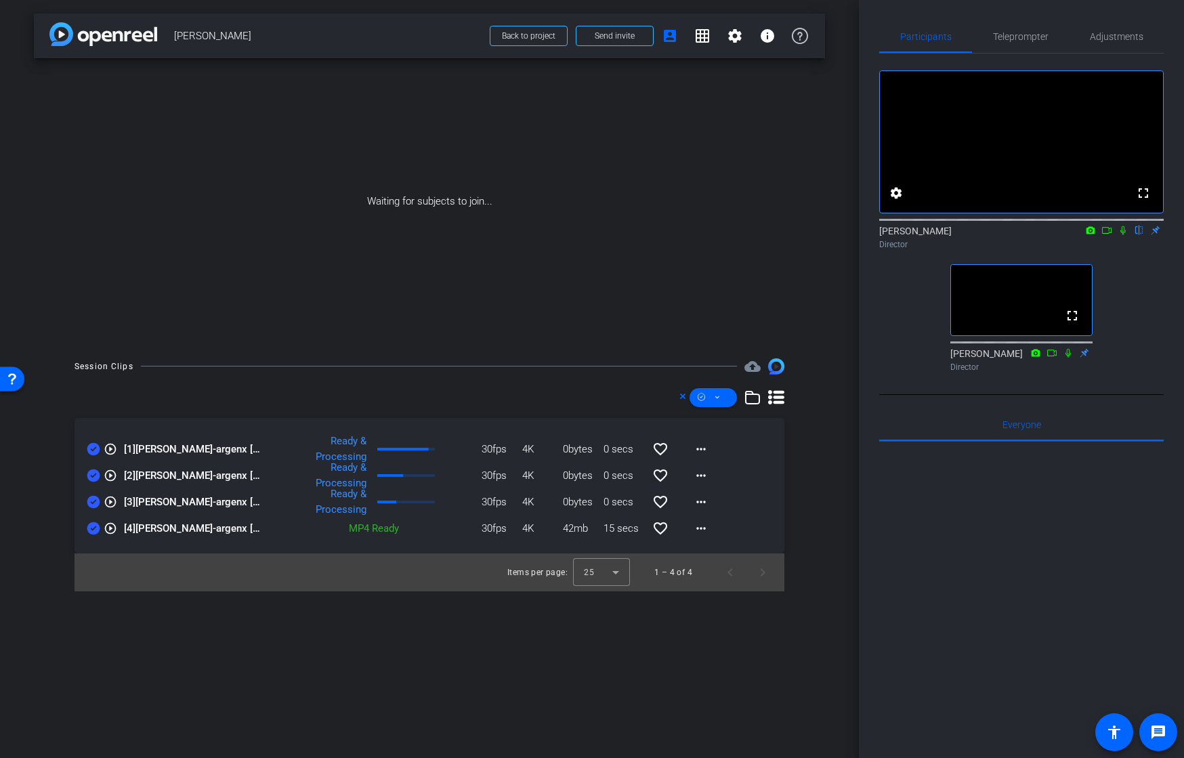
click at [836, 335] on div "arrow_back [PERSON_NAME] Back to project Send invite account_box grid_on settin…" at bounding box center [429, 379] width 859 height 758
click at [651, 400] on div at bounding box center [429, 397] width 710 height 19
click at [684, 398] on icon at bounding box center [682, 396] width 7 height 16
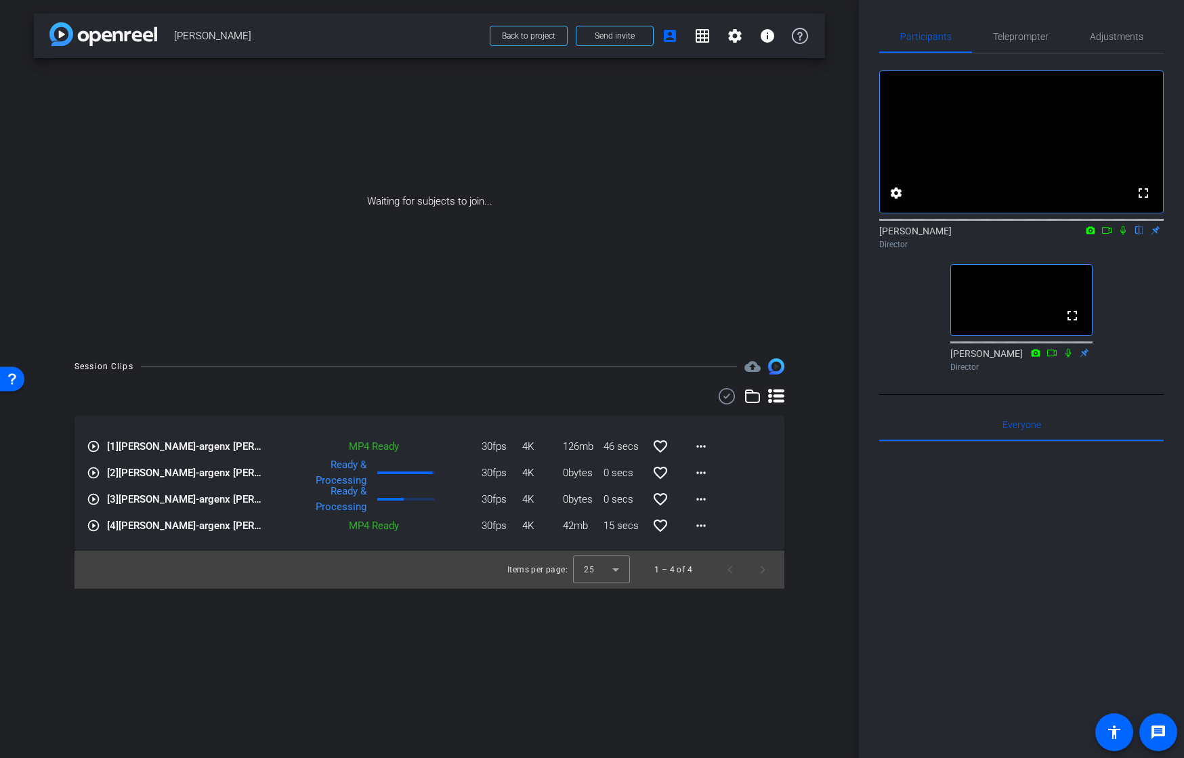
click at [857, 230] on div "arrow_back [PERSON_NAME] Back to project Send invite account_box grid_on settin…" at bounding box center [429, 379] width 859 height 758
click at [823, 202] on div "Waiting for subjects to join..." at bounding box center [429, 201] width 791 height 286
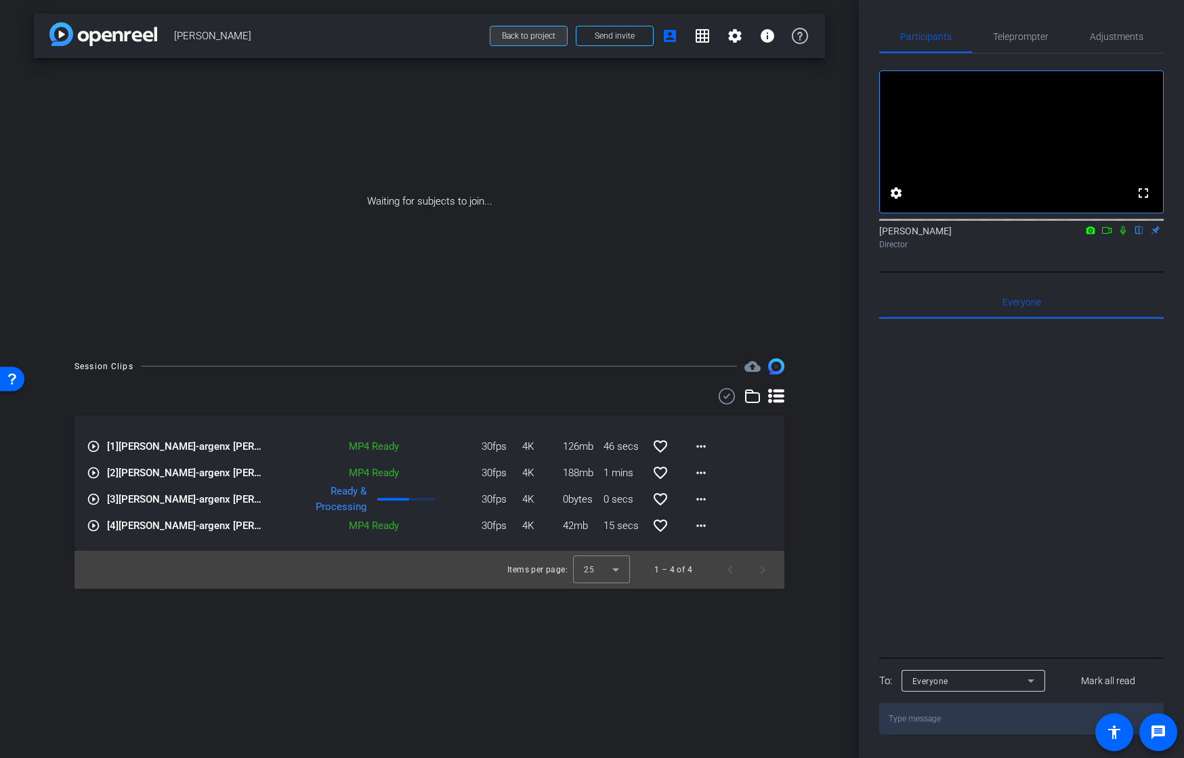
click at [523, 37] on span "Back to project" at bounding box center [528, 35] width 53 height 9
